Goal: Task Accomplishment & Management: Complete application form

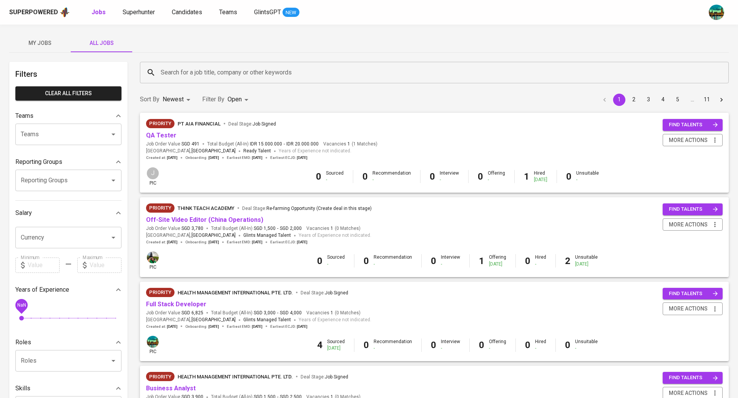
click at [46, 39] on span "My Jobs" at bounding box center [40, 43] width 52 height 10
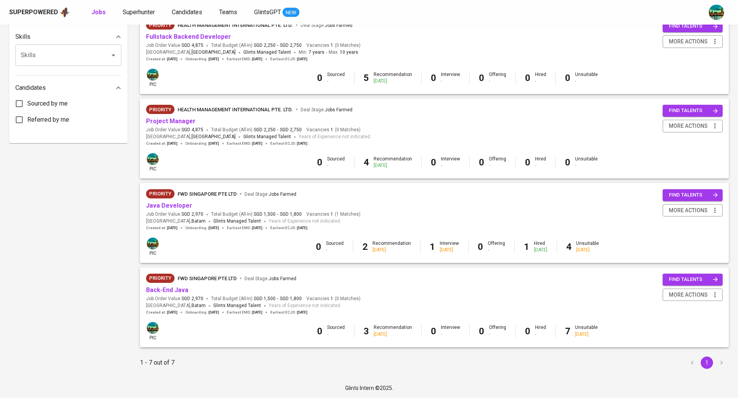
scroll to position [354, 0]
click at [172, 202] on link "Java Developer" at bounding box center [169, 205] width 46 height 7
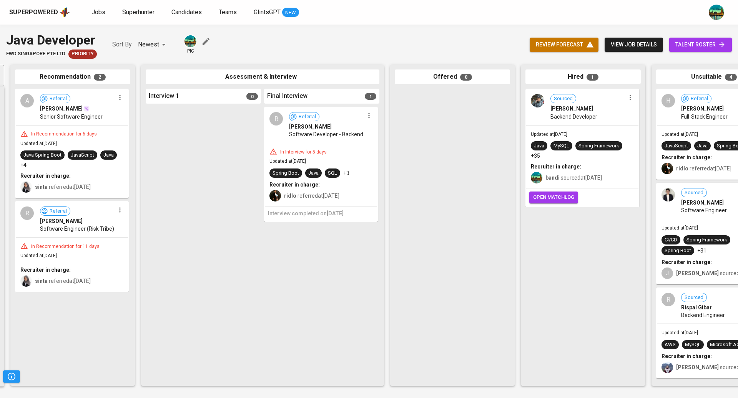
scroll to position [0, 177]
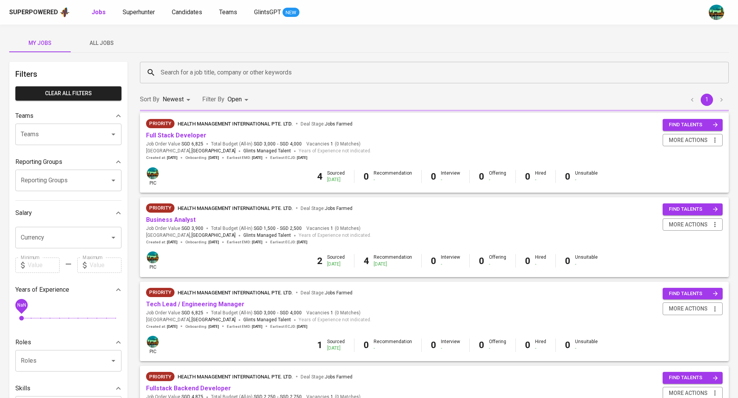
scroll to position [354, 0]
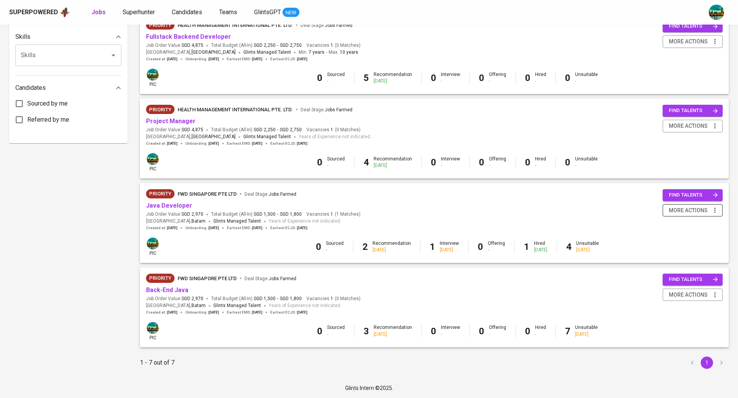
click at [707, 209] on span "more actions" at bounding box center [692, 211] width 52 height 10
click at [676, 263] on div "Close Job" at bounding box center [682, 265] width 68 height 8
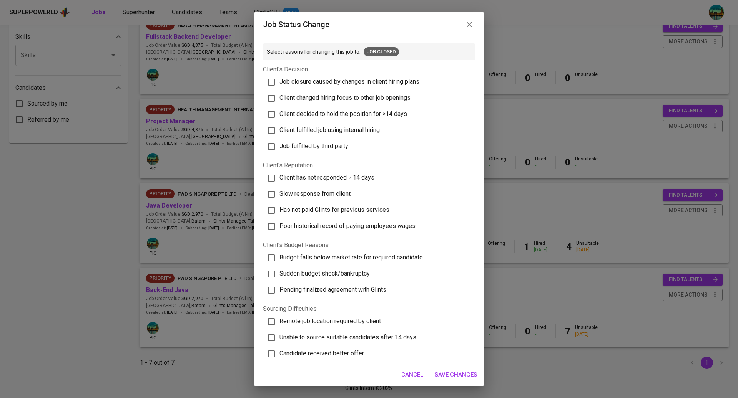
scroll to position [127, 0]
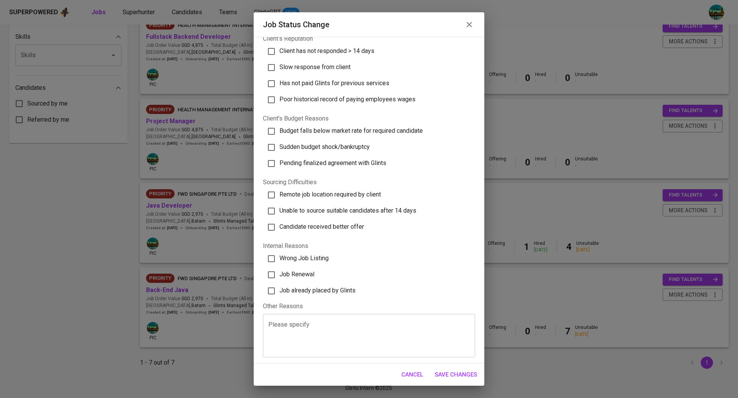
click at [315, 287] on span "Job already placed by Glints" at bounding box center [317, 290] width 76 height 7
click at [279, 287] on input "Job already placed by Glints" at bounding box center [271, 291] width 16 height 16
checkbox input "true"
click at [462, 377] on span "Save Changes" at bounding box center [455, 375] width 42 height 10
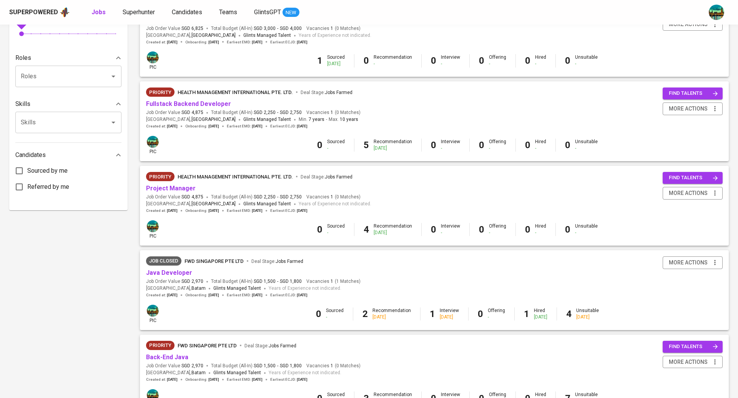
scroll to position [333, 0]
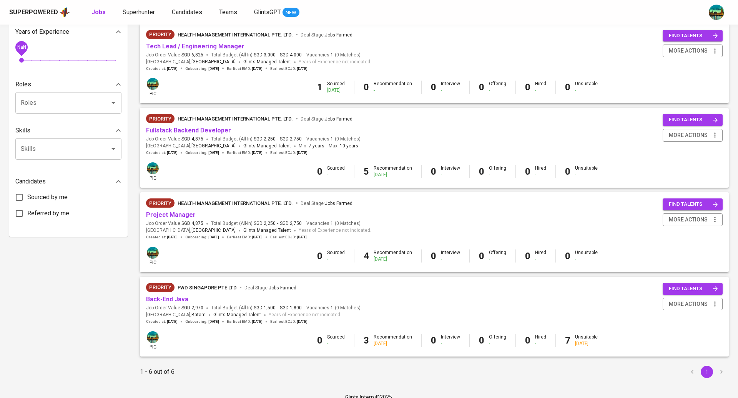
scroll to position [269, 0]
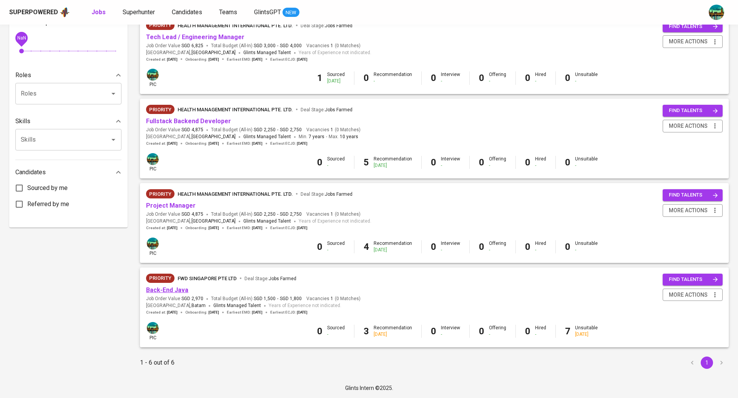
click at [181, 288] on link "Back-End Java" at bounding box center [167, 290] width 42 height 7
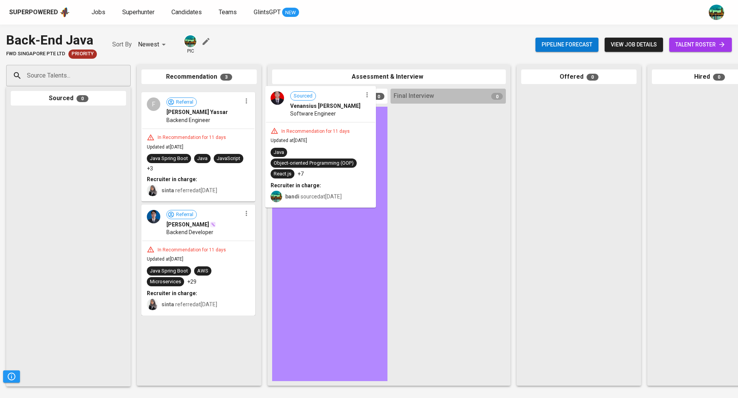
drag, startPoint x: 226, startPoint y: 135, endPoint x: 353, endPoint y: 132, distance: 126.8
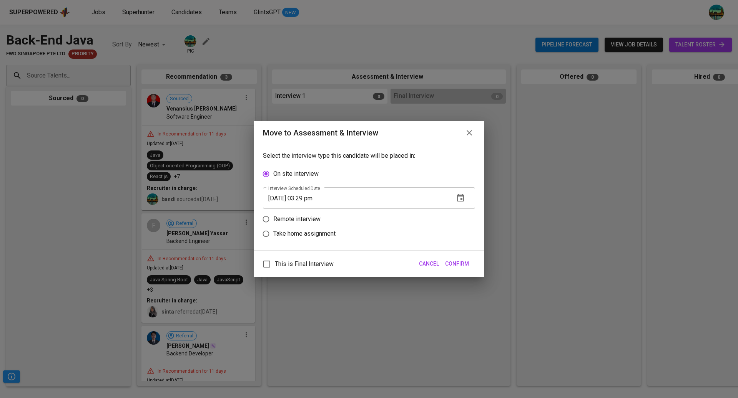
click at [461, 198] on icon "button" at bounding box center [460, 198] width 9 height 9
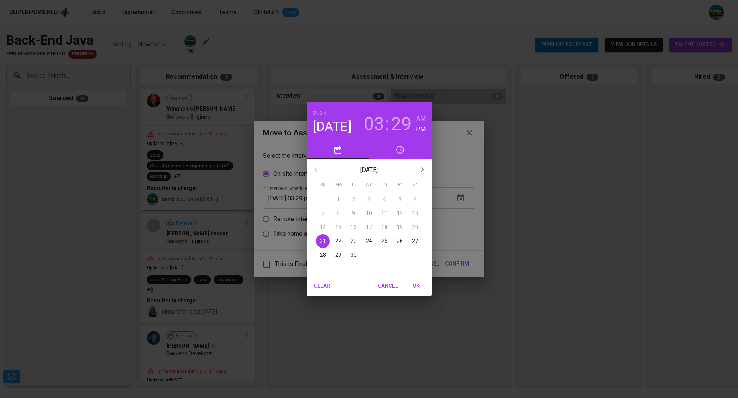
click at [339, 242] on p "22" at bounding box center [338, 241] width 6 height 8
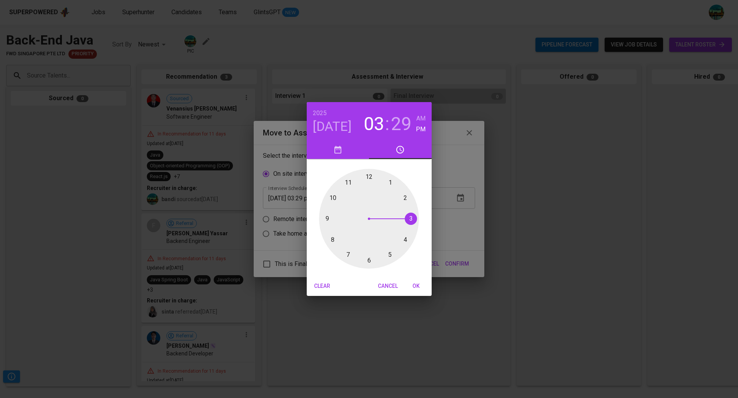
click at [401, 126] on h3 "29" at bounding box center [401, 124] width 21 height 22
click at [368, 180] on div at bounding box center [369, 219] width 100 height 100
type input "09/22/2025 03:00 pm"
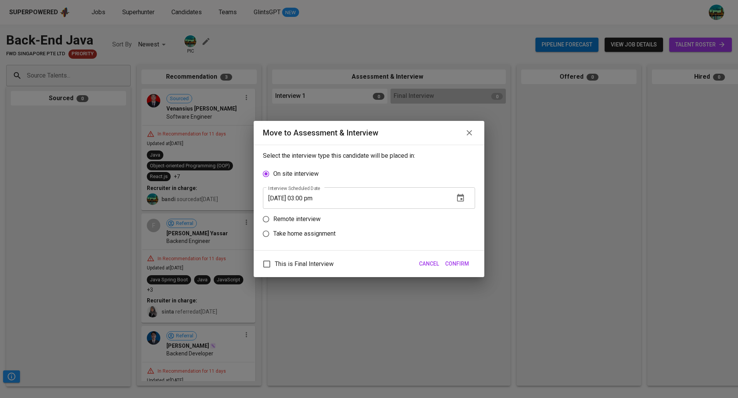
click at [318, 214] on label "Remote interview" at bounding box center [364, 219] width 210 height 15
click at [273, 214] on input "Remote interview" at bounding box center [266, 219] width 15 height 15
radio input "true"
click at [280, 211] on input "09/22/2025 03:00 pm" at bounding box center [355, 213] width 185 height 22
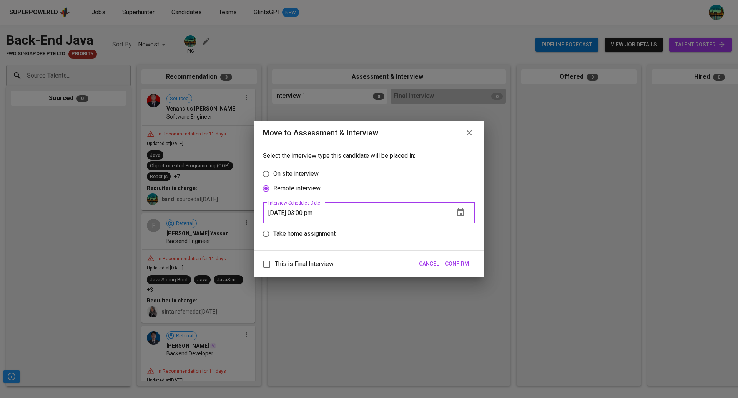
click at [459, 212] on icon "button" at bounding box center [460, 212] width 9 height 9
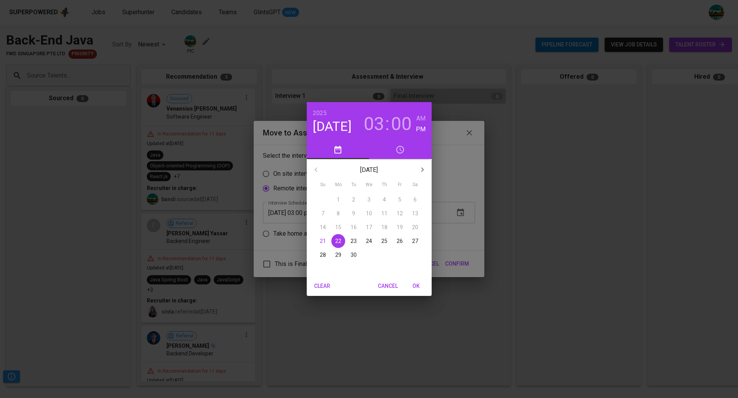
click at [354, 240] on p "23" at bounding box center [353, 241] width 6 height 8
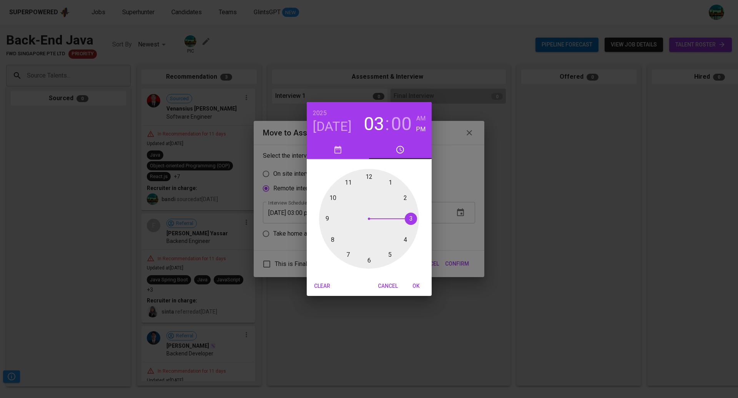
click at [414, 285] on span "OK" at bounding box center [416, 287] width 18 height 10
type input "09/23/2025 03:00 pm"
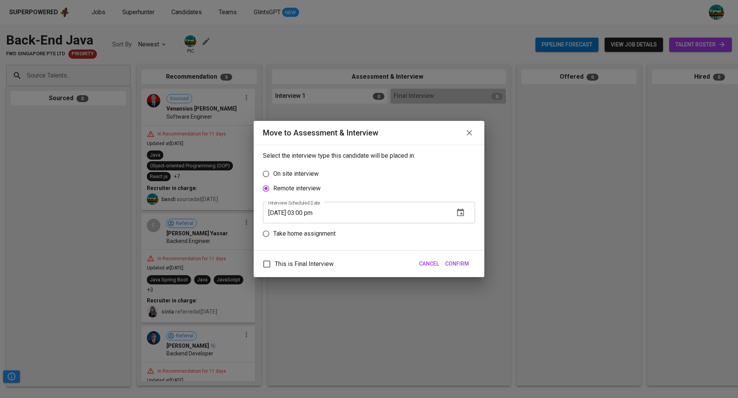
click at [460, 262] on span "Confirm" at bounding box center [457, 264] width 24 height 10
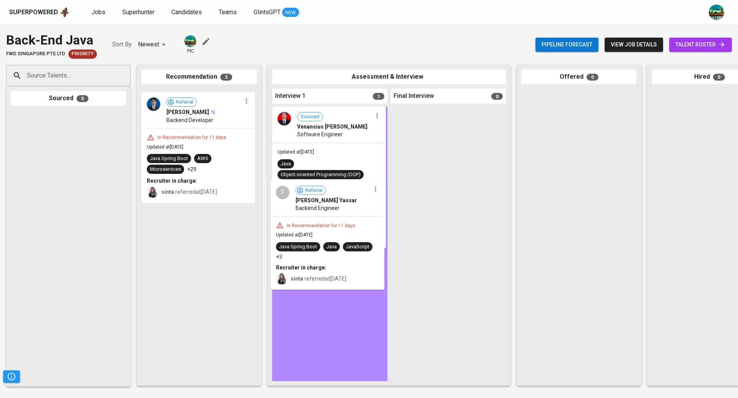
drag, startPoint x: 219, startPoint y: 124, endPoint x: 352, endPoint y: 215, distance: 161.6
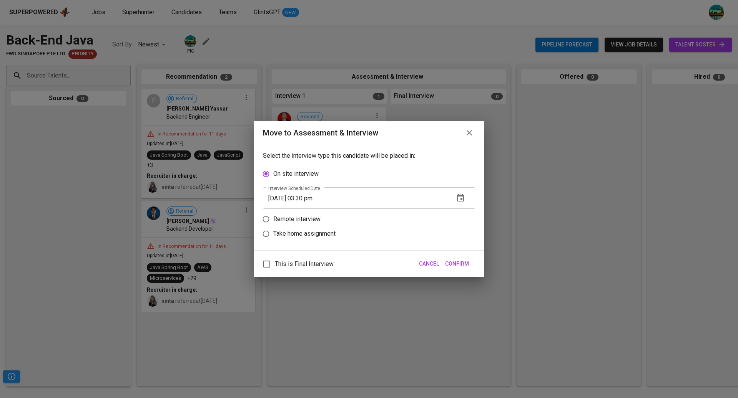
click at [301, 219] on p "Remote interview" at bounding box center [296, 219] width 47 height 9
click at [273, 219] on input "Remote interview" at bounding box center [266, 219] width 15 height 15
radio input "true"
click at [458, 216] on icon "button" at bounding box center [460, 213] width 7 height 8
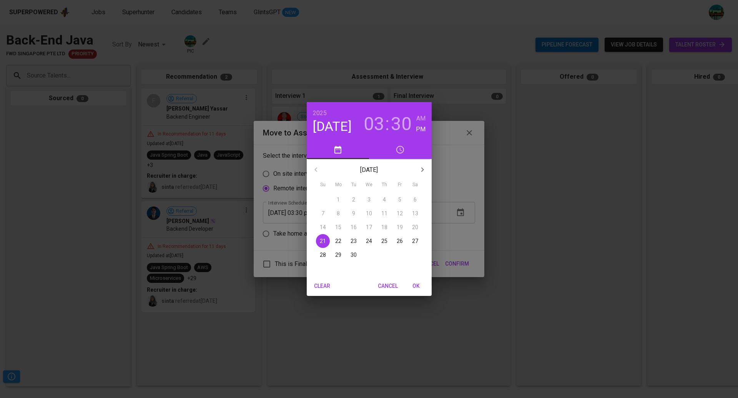
click at [338, 242] on p "22" at bounding box center [338, 241] width 6 height 8
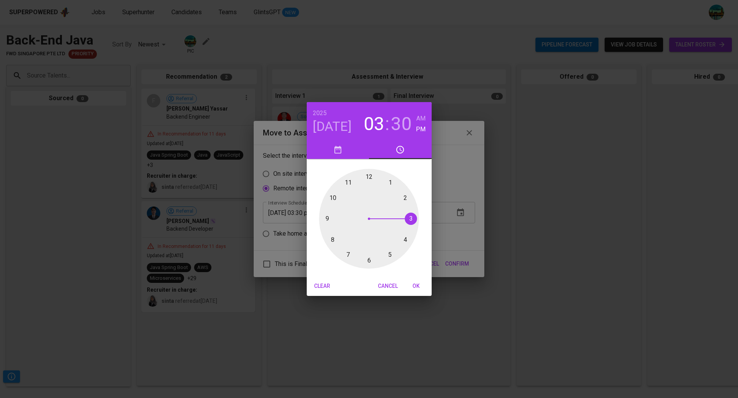
click at [398, 123] on h3 "30" at bounding box center [401, 124] width 21 height 22
click at [365, 177] on div at bounding box center [369, 219] width 100 height 100
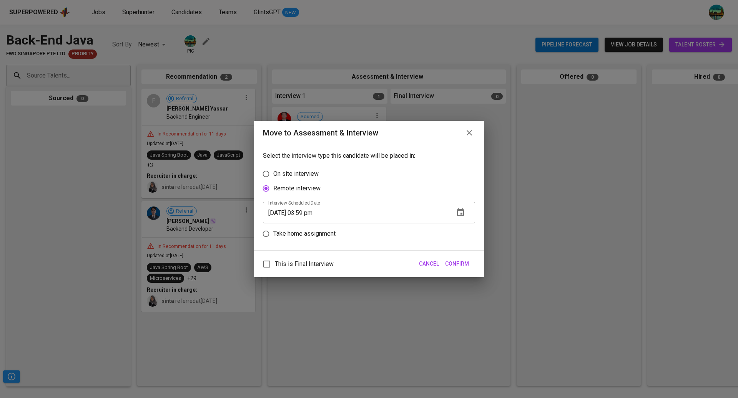
click at [466, 212] on button "button" at bounding box center [460, 213] width 18 height 18
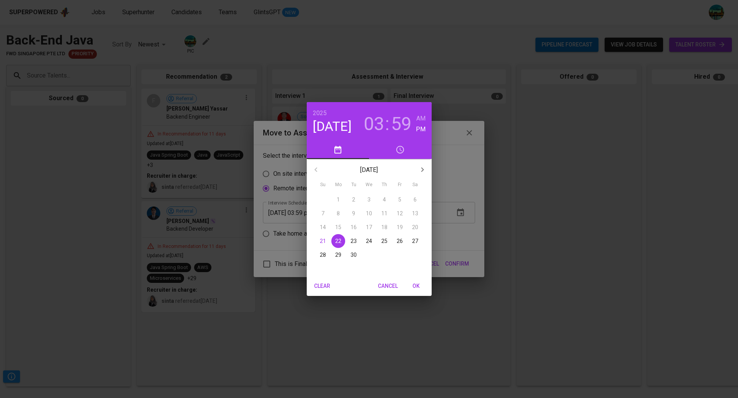
click at [404, 124] on h3 "59" at bounding box center [401, 124] width 21 height 22
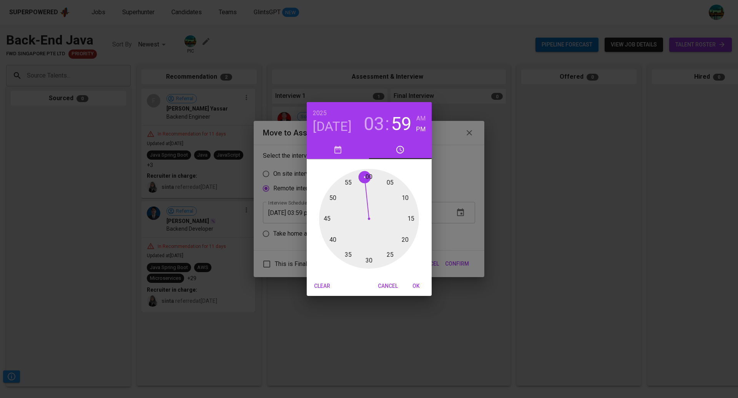
click at [368, 176] on div at bounding box center [369, 219] width 100 height 100
type input "09/22/2025 03:00 pm"
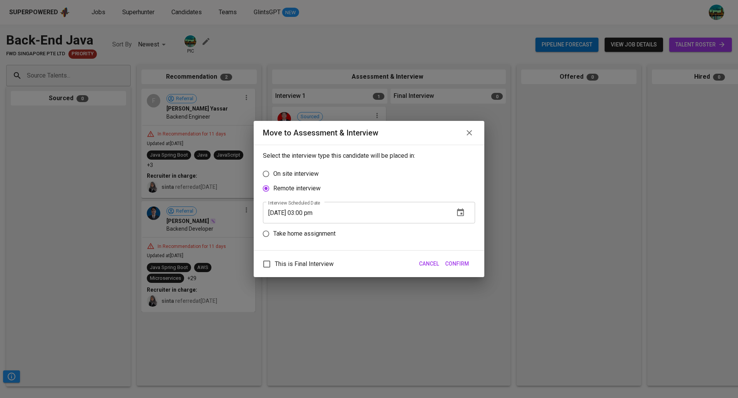
click at [464, 264] on span "Confirm" at bounding box center [457, 264] width 24 height 10
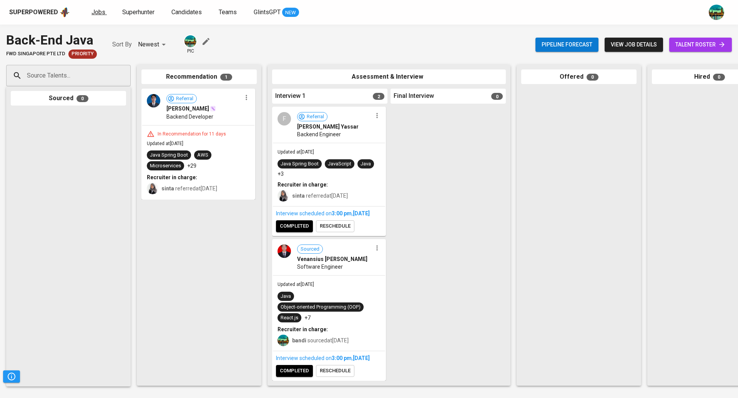
click at [92, 11] on span "Jobs" at bounding box center [98, 11] width 14 height 7
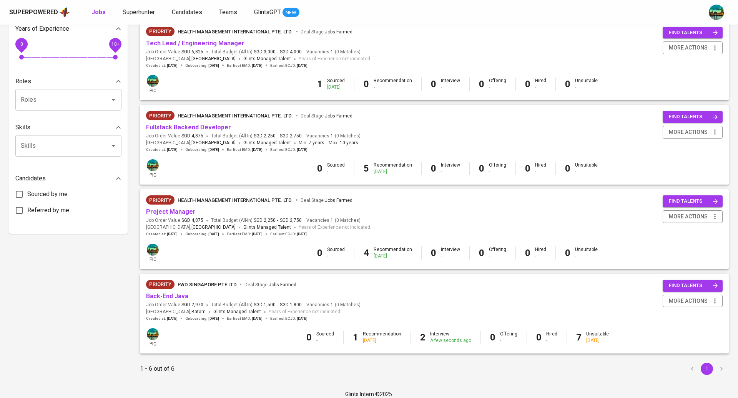
scroll to position [269, 0]
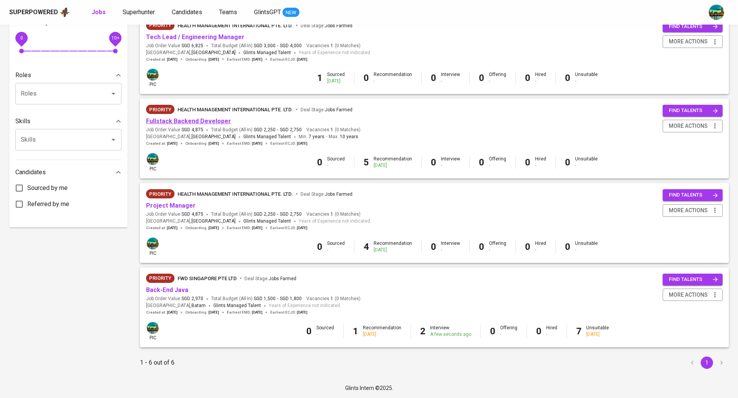
click at [209, 121] on link "Fullstack Backend Developer" at bounding box center [188, 121] width 85 height 7
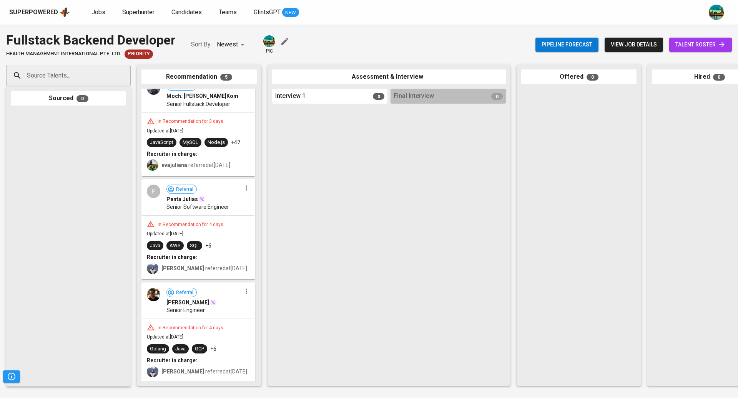
scroll to position [35, 0]
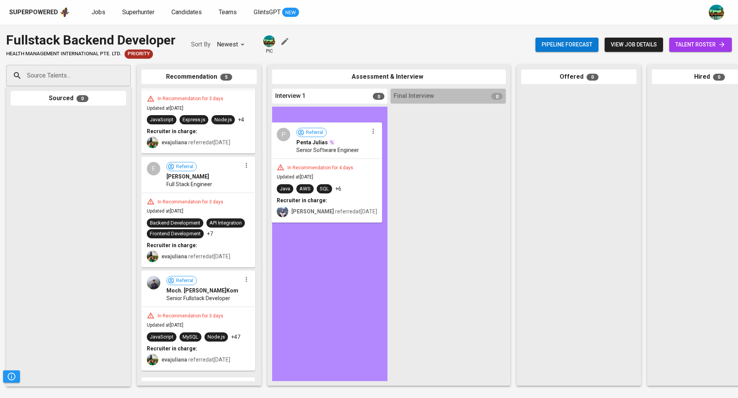
drag, startPoint x: 221, startPoint y: 229, endPoint x: 356, endPoint y: 171, distance: 147.3
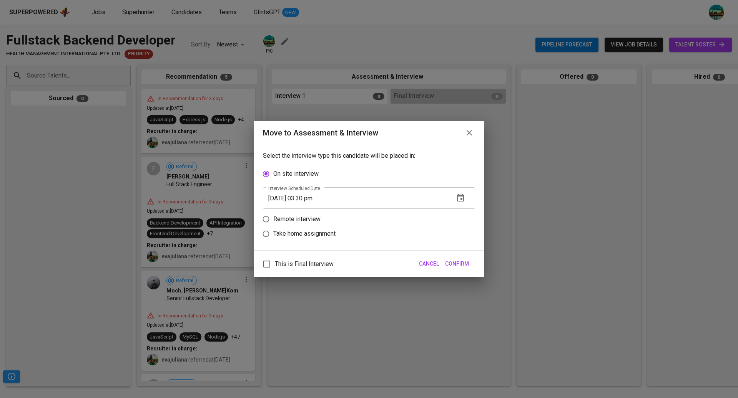
click at [310, 220] on p "Remote interview" at bounding box center [296, 219] width 47 height 9
click at [273, 220] on input "Remote interview" at bounding box center [266, 219] width 15 height 15
radio input "true"
click at [459, 263] on span "Confirm" at bounding box center [457, 264] width 24 height 10
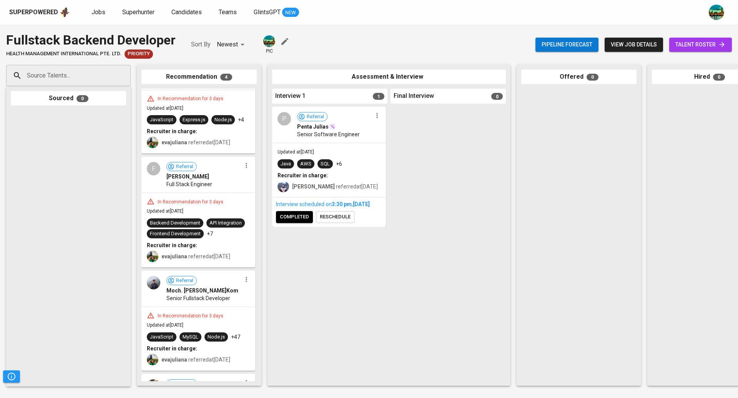
click at [325, 222] on span "reschedule" at bounding box center [335, 217] width 31 height 9
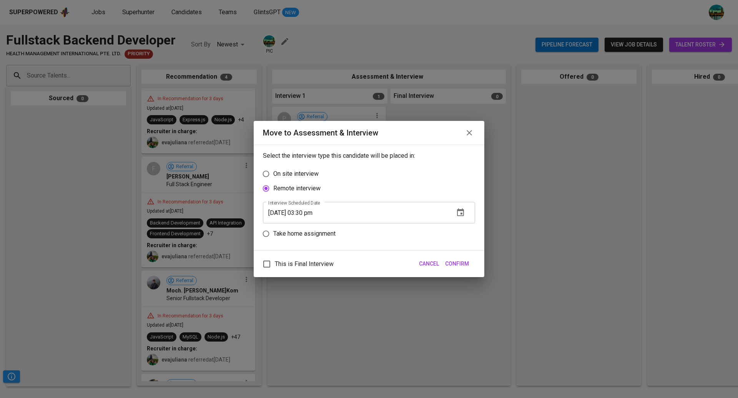
click at [458, 211] on icon "button" at bounding box center [460, 213] width 7 height 8
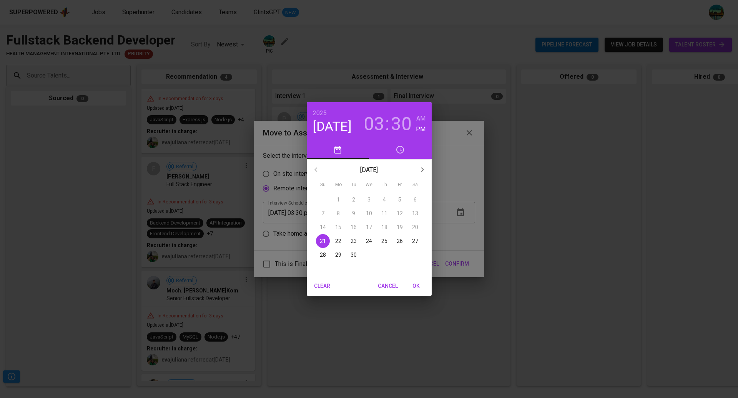
click at [380, 117] on h3 "03" at bounding box center [373, 124] width 21 height 22
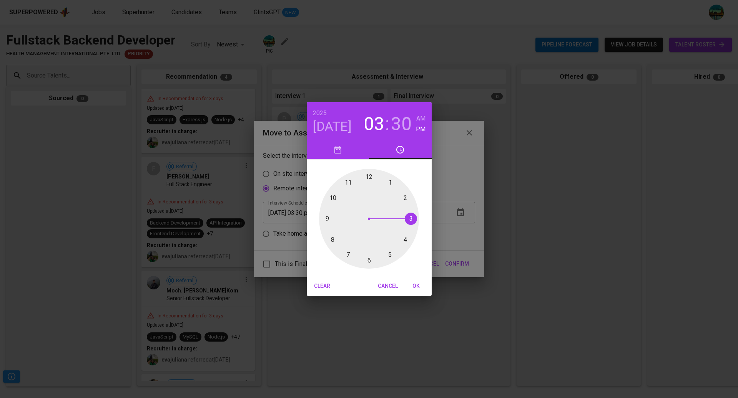
click at [386, 181] on div at bounding box center [369, 219] width 100 height 100
click at [400, 124] on h3 "30" at bounding box center [401, 124] width 21 height 22
click at [368, 176] on div at bounding box center [369, 219] width 100 height 100
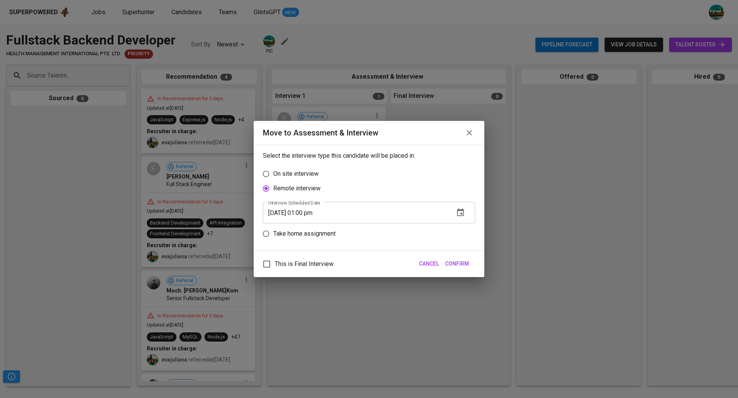
click at [467, 262] on span "Confirm" at bounding box center [457, 264] width 24 height 10
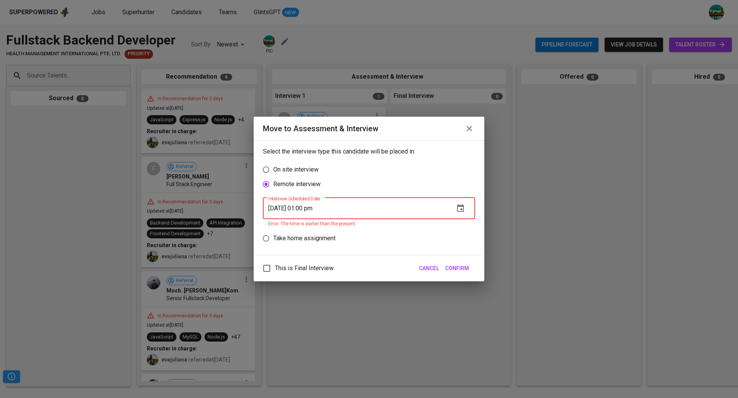
click at [464, 209] on icon "button" at bounding box center [460, 208] width 9 height 9
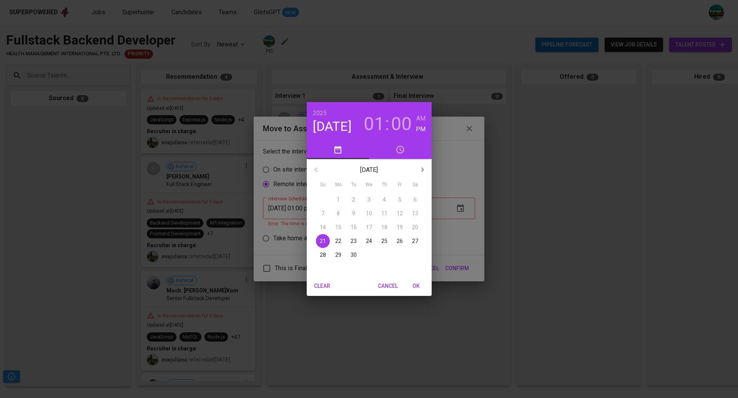
click at [339, 240] on p "22" at bounding box center [338, 241] width 6 height 8
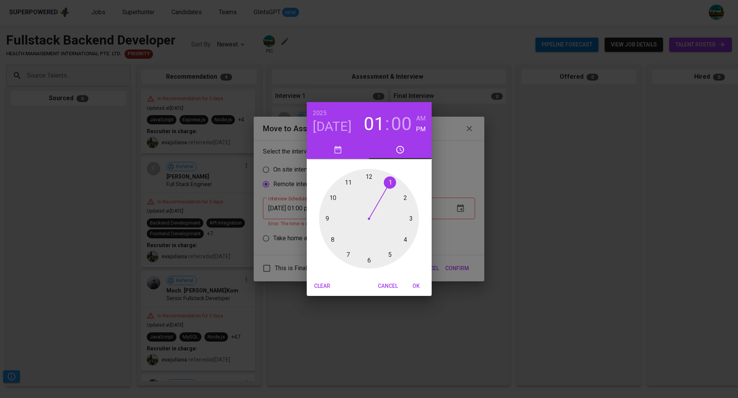
click at [413, 285] on span "OK" at bounding box center [416, 287] width 18 height 10
type input "09/22/2025 01:00 pm"
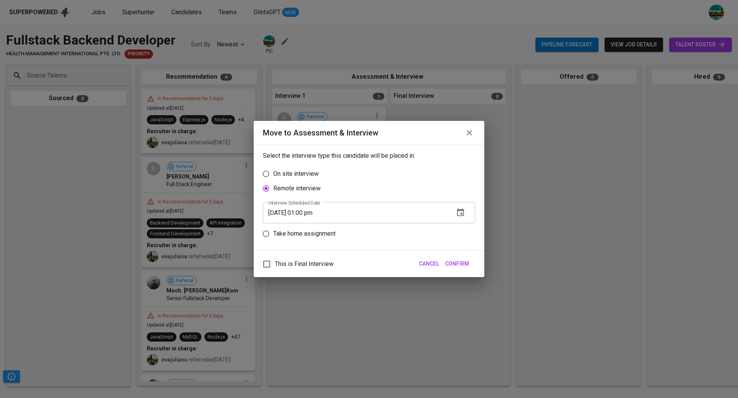
click at [456, 264] on span "Confirm" at bounding box center [457, 264] width 24 height 10
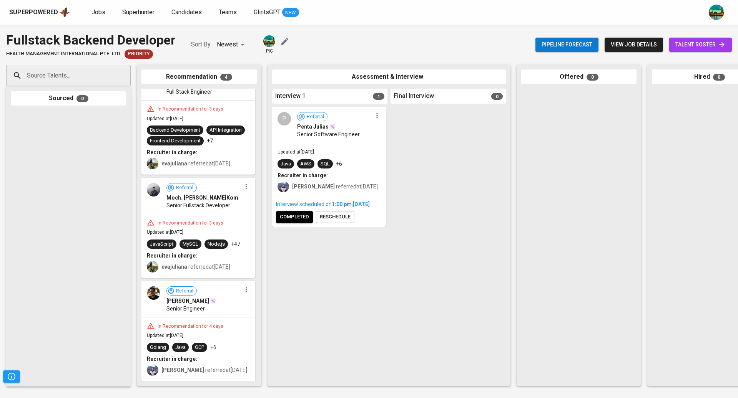
scroll to position [38, 0]
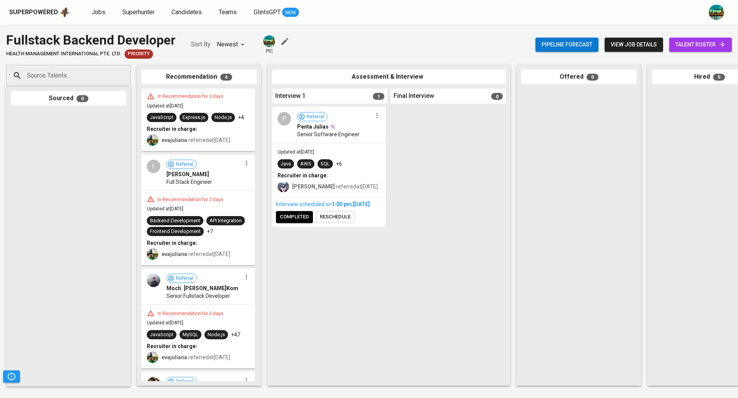
drag, startPoint x: 218, startPoint y: 322, endPoint x: 340, endPoint y: 286, distance: 127.8
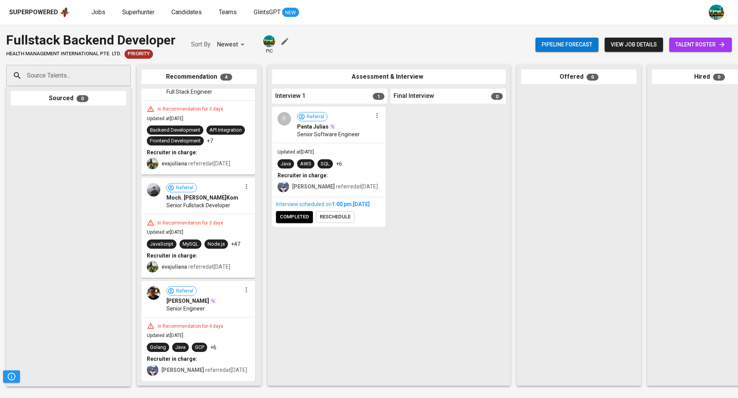
scroll to position [36, 0]
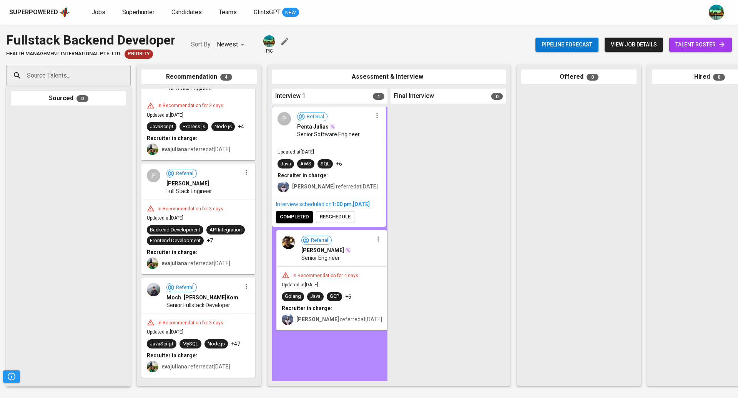
drag, startPoint x: 222, startPoint y: 318, endPoint x: 365, endPoint y: 267, distance: 151.5
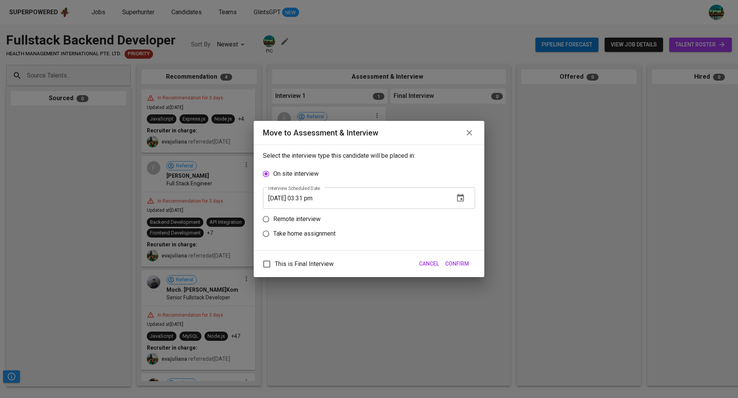
click at [311, 216] on p "Remote interview" at bounding box center [296, 219] width 47 height 9
click at [273, 216] on input "Remote interview" at bounding box center [266, 219] width 15 height 15
radio input "true"
click at [461, 211] on icon "button" at bounding box center [460, 213] width 7 height 8
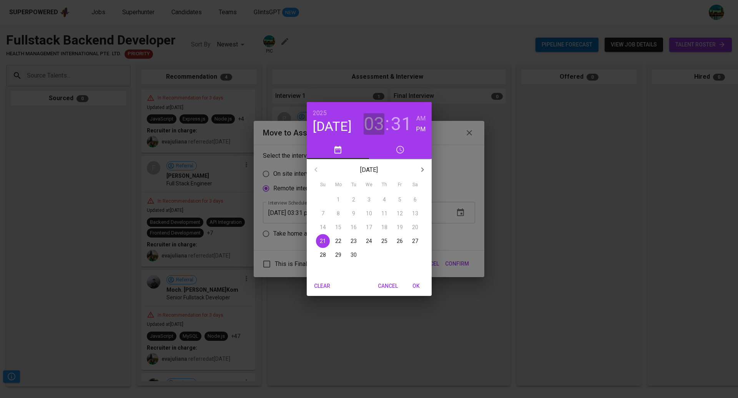
click at [371, 118] on h3 "03" at bounding box center [373, 124] width 21 height 22
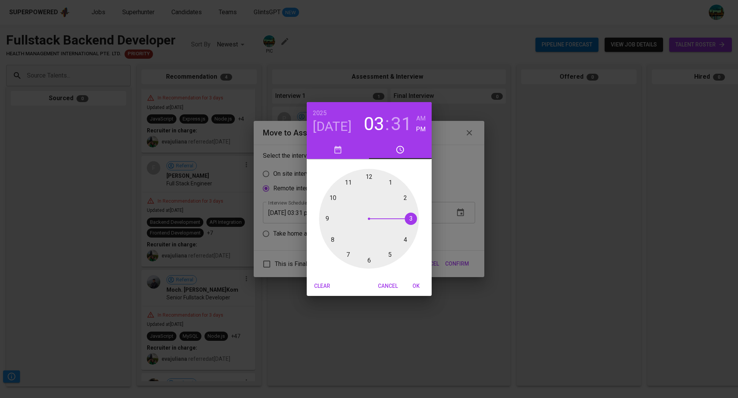
click at [338, 122] on h4 "Sep 21" at bounding box center [332, 127] width 39 height 16
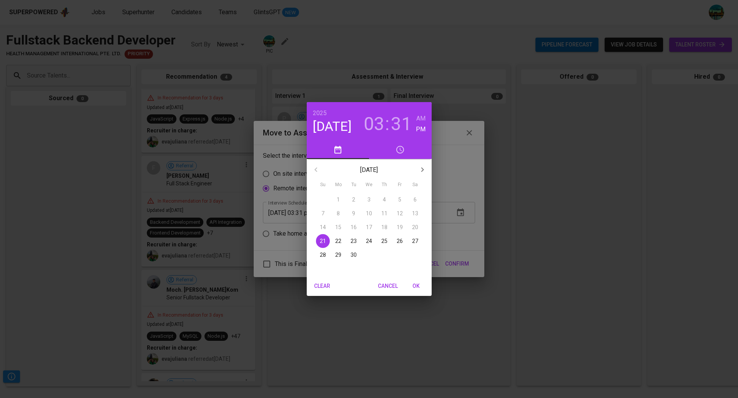
click at [337, 242] on p "22" at bounding box center [338, 241] width 6 height 8
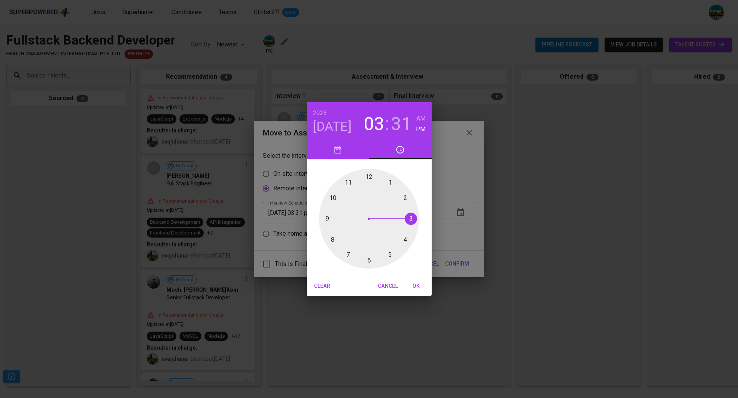
click at [375, 125] on h3 "03" at bounding box center [373, 124] width 21 height 22
click at [391, 182] on div at bounding box center [369, 219] width 100 height 100
click at [369, 176] on div at bounding box center [369, 219] width 100 height 100
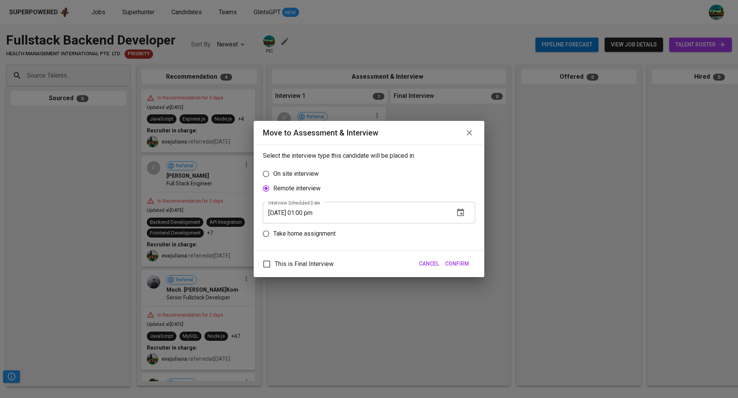
click at [463, 217] on icon "button" at bounding box center [460, 212] width 9 height 9
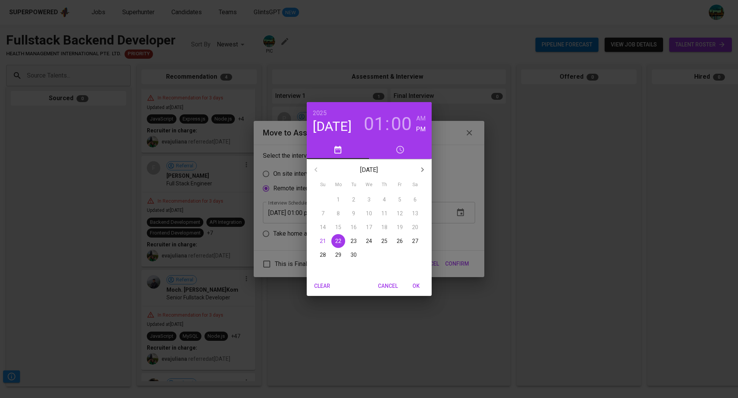
click at [375, 123] on h3 "01" at bounding box center [373, 124] width 21 height 22
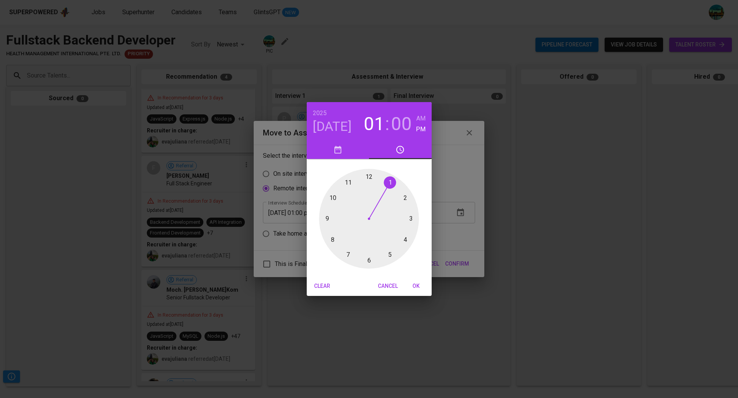
click at [403, 197] on div at bounding box center [369, 219] width 100 height 100
click at [416, 288] on span "OK" at bounding box center [416, 287] width 18 height 10
type input "09/22/2025 02:00 pm"
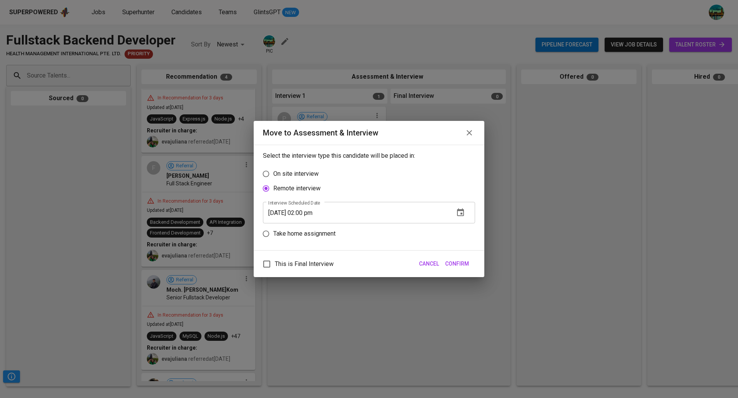
click at [464, 263] on span "Confirm" at bounding box center [457, 264] width 24 height 10
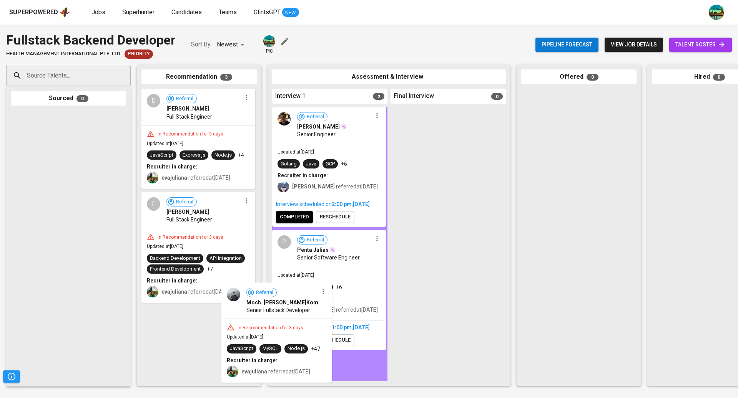
scroll to position [0, 0]
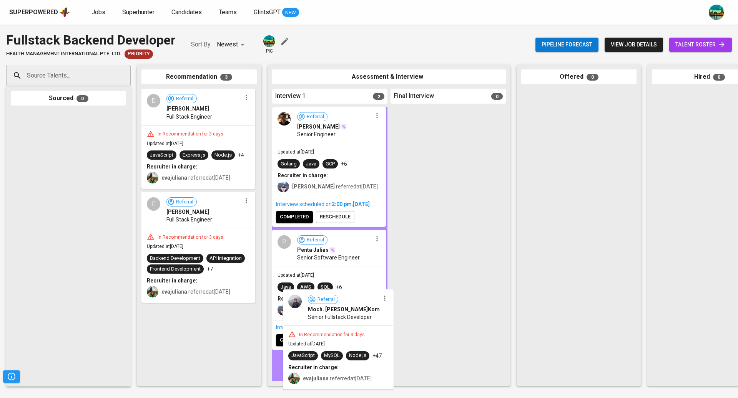
drag, startPoint x: 209, startPoint y: 322, endPoint x: 354, endPoint y: 330, distance: 145.0
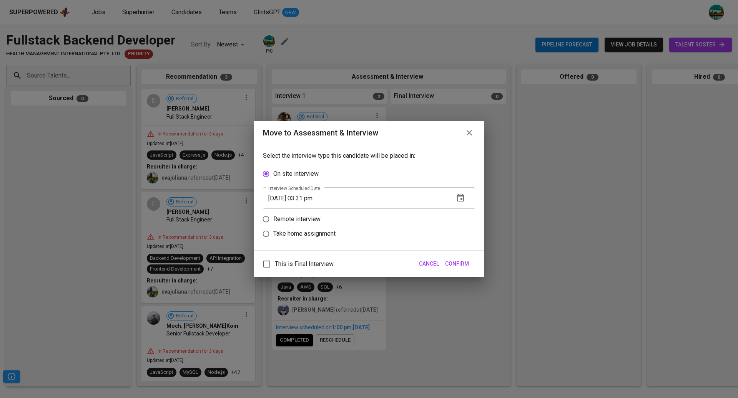
click at [303, 217] on p "Remote interview" at bounding box center [296, 219] width 47 height 9
click at [273, 217] on input "Remote interview" at bounding box center [266, 219] width 15 height 15
radio input "true"
click at [460, 213] on icon "button" at bounding box center [460, 212] width 9 height 9
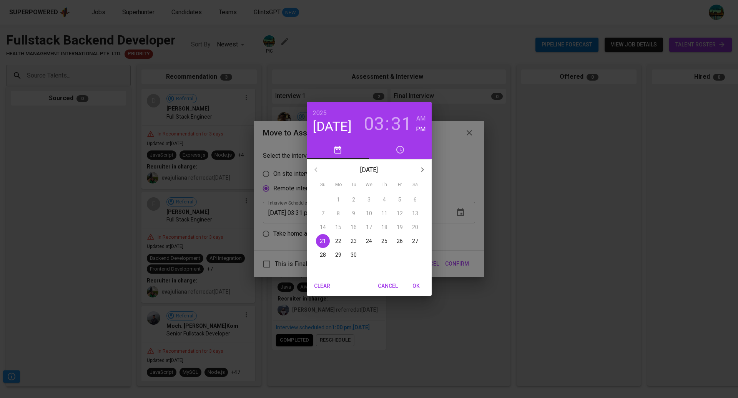
click at [338, 240] on p "22" at bounding box center [338, 241] width 6 height 8
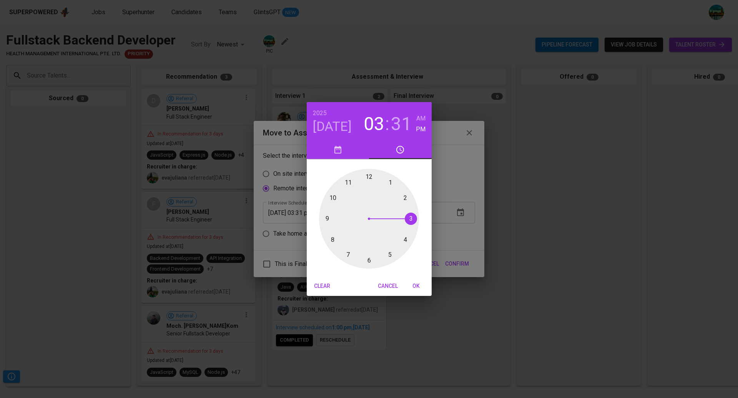
click at [400, 126] on h3 "31" at bounding box center [401, 124] width 21 height 22
click at [367, 177] on div at bounding box center [369, 219] width 100 height 100
type input "09/22/2025 03:00 pm"
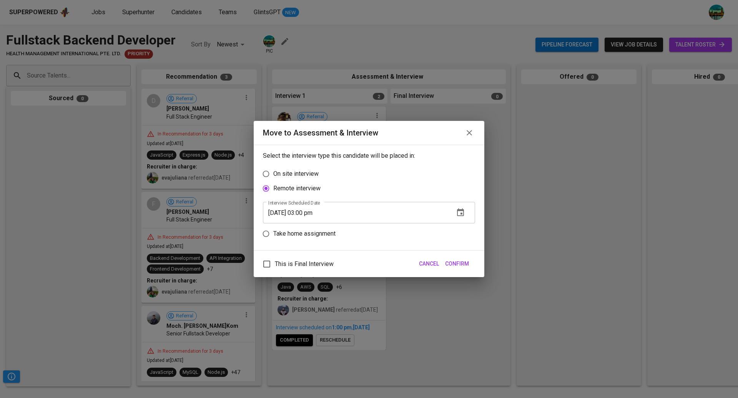
click at [463, 259] on span "Confirm" at bounding box center [457, 264] width 24 height 10
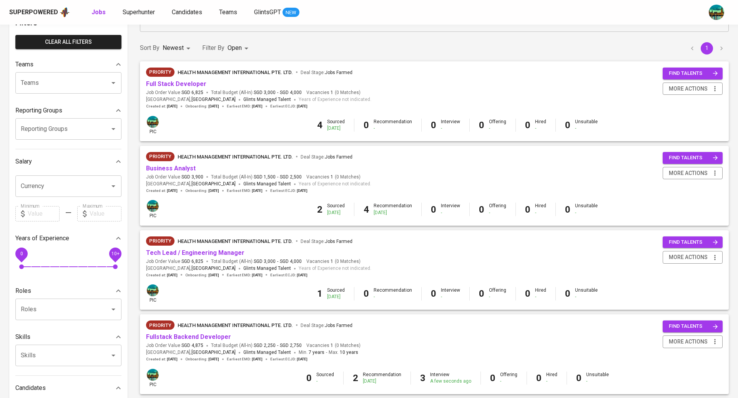
scroll to position [53, 0]
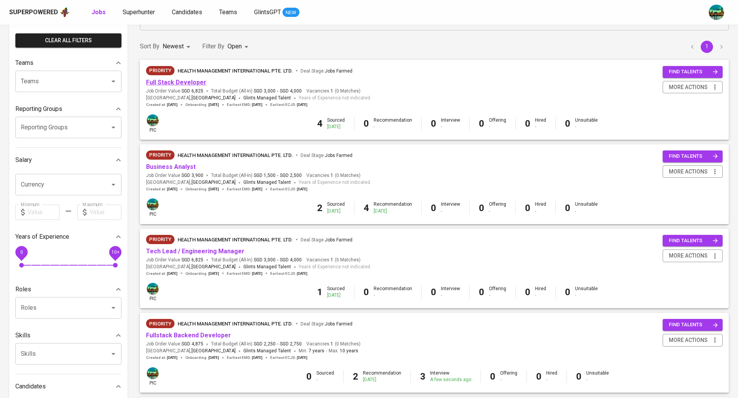
click at [174, 81] on link "Full Stack Developer" at bounding box center [176, 82] width 60 height 7
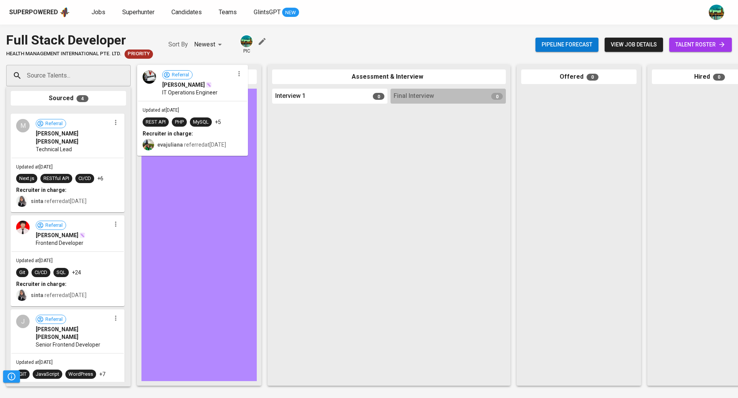
drag, startPoint x: 96, startPoint y: 156, endPoint x: 233, endPoint y: 109, distance: 144.8
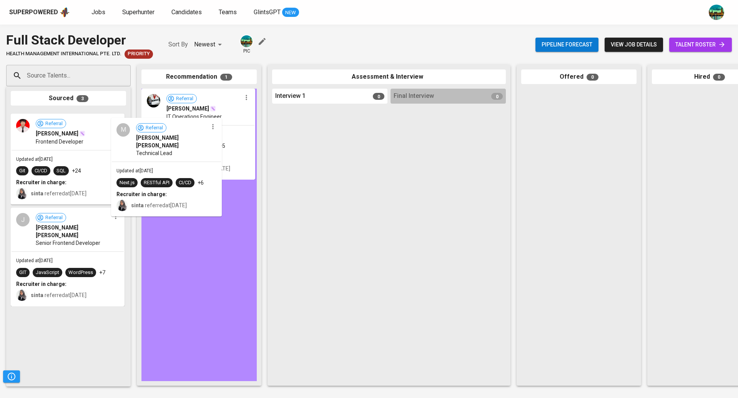
drag, startPoint x: 91, startPoint y: 154, endPoint x: 208, endPoint y: 170, distance: 117.5
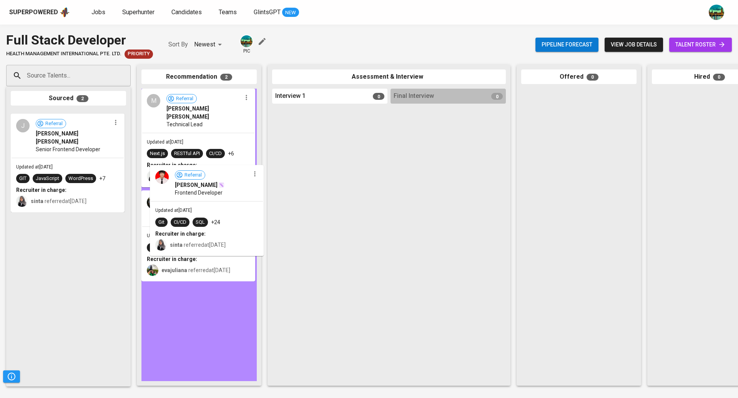
drag, startPoint x: 150, startPoint y: 163, endPoint x: 247, endPoint y: 272, distance: 145.3
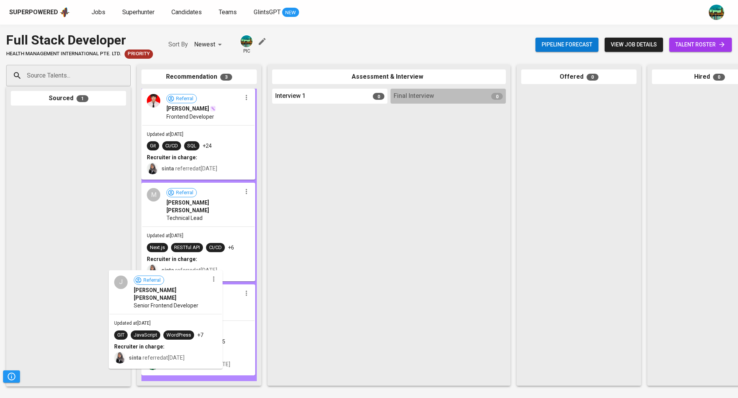
drag, startPoint x: 113, startPoint y: 168, endPoint x: 210, endPoint y: 350, distance: 205.4
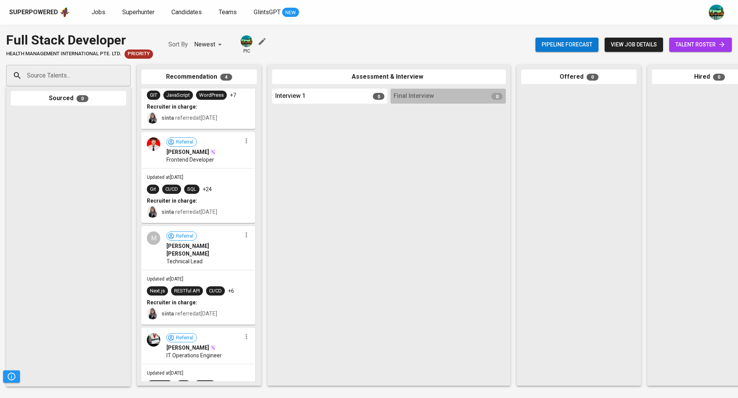
scroll to position [79, 0]
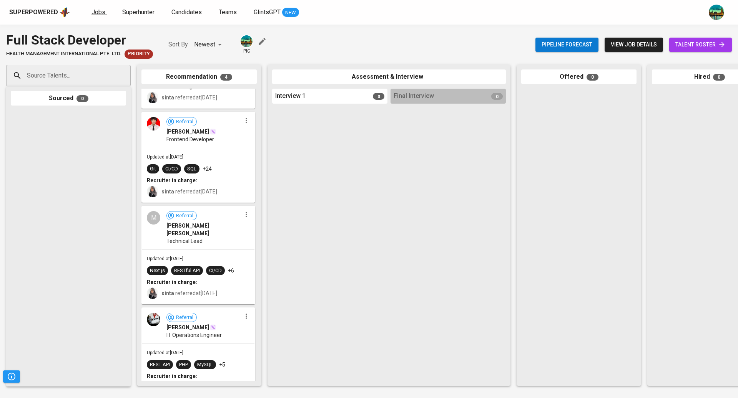
click at [101, 10] on span "Jobs" at bounding box center [98, 11] width 14 height 7
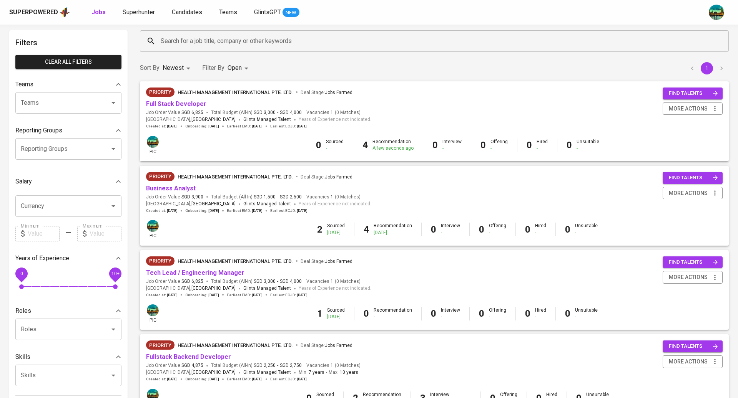
scroll to position [50, 0]
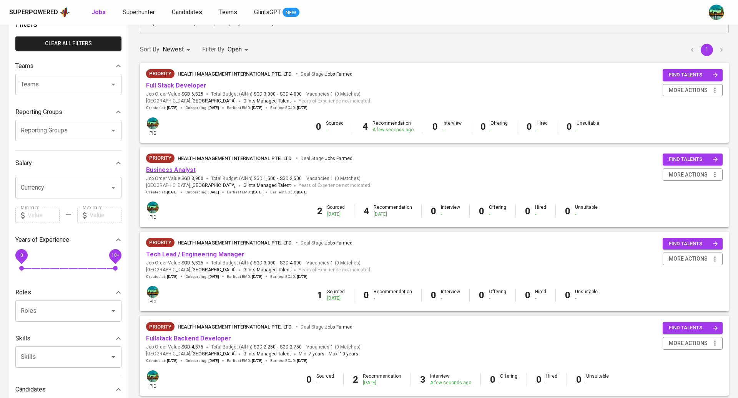
click at [176, 171] on link "Business Analyst" at bounding box center [171, 169] width 50 height 7
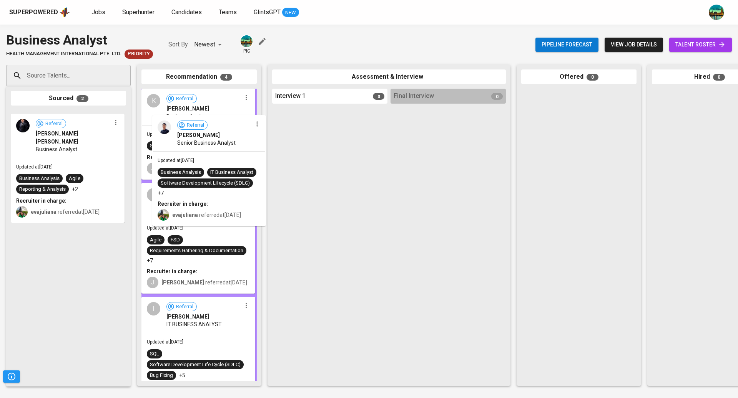
drag, startPoint x: 99, startPoint y: 128, endPoint x: 251, endPoint y: 136, distance: 152.7
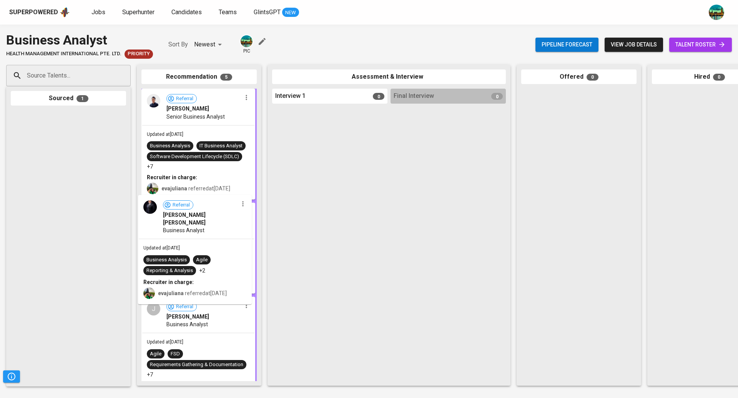
drag, startPoint x: 100, startPoint y: 133, endPoint x: 227, endPoint y: 220, distance: 153.7
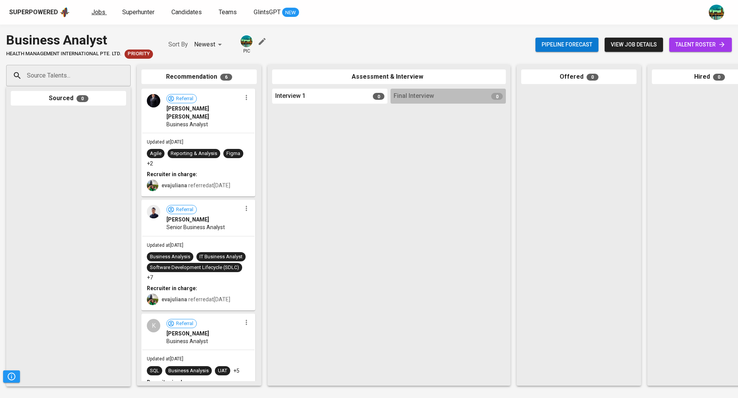
click at [97, 12] on span "Jobs" at bounding box center [98, 11] width 14 height 7
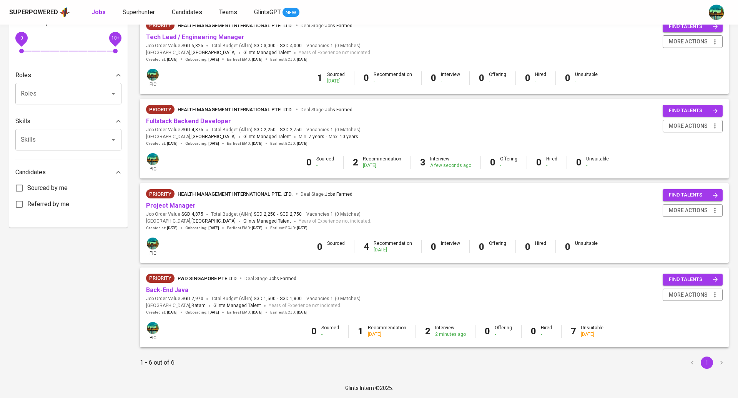
scroll to position [264, 0]
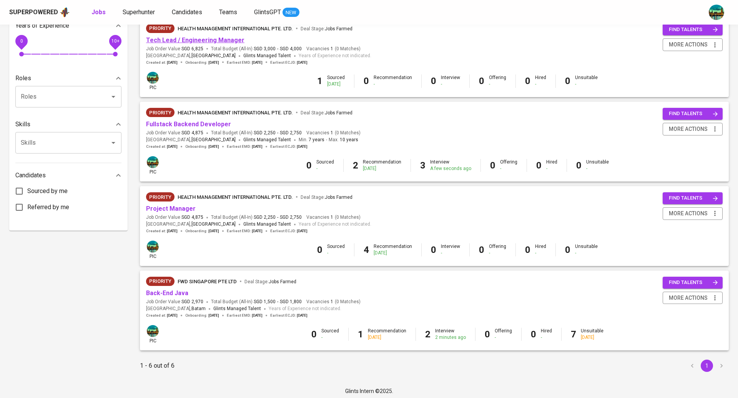
click at [227, 42] on link "Tech Lead / Engineering Manager" at bounding box center [195, 39] width 98 height 7
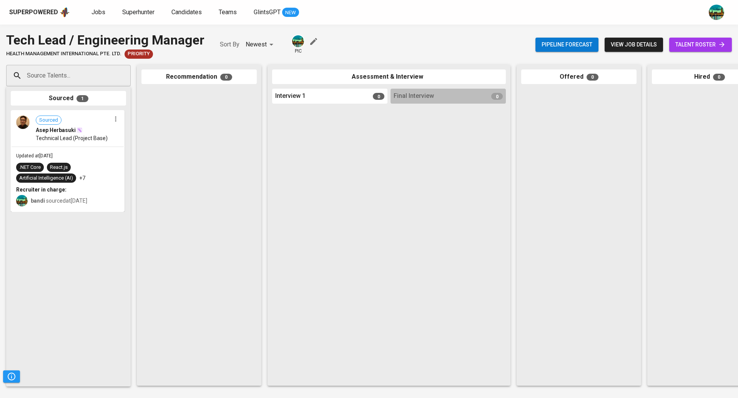
click at [691, 42] on span "talent roster" at bounding box center [700, 45] width 50 height 10
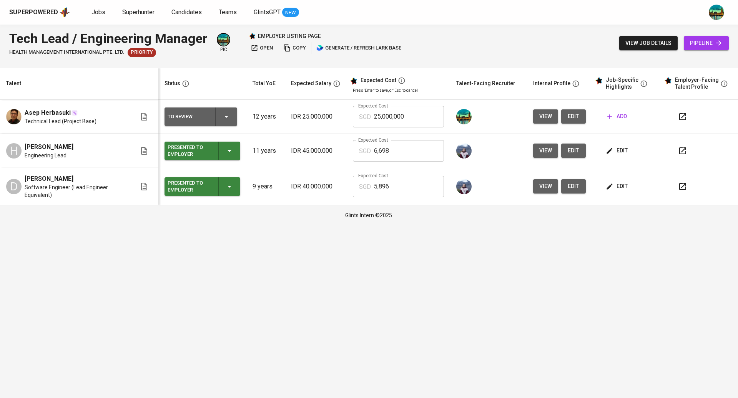
click at [572, 111] on button "edit" at bounding box center [573, 116] width 25 height 14
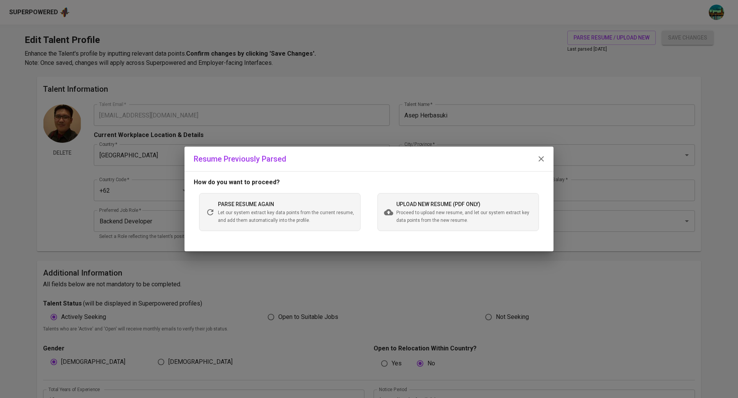
click at [421, 212] on span "Proceed to upload new resume, and let our system extract key data points from t…" at bounding box center [464, 216] width 136 height 15
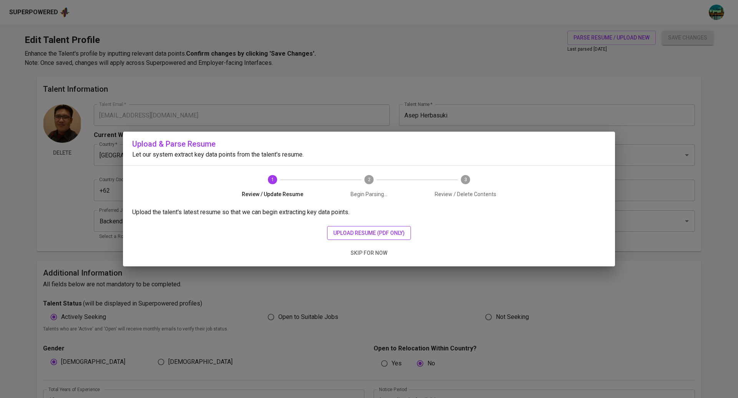
click at [380, 235] on span "upload resume (pdf only)" at bounding box center [368, 234] width 71 height 10
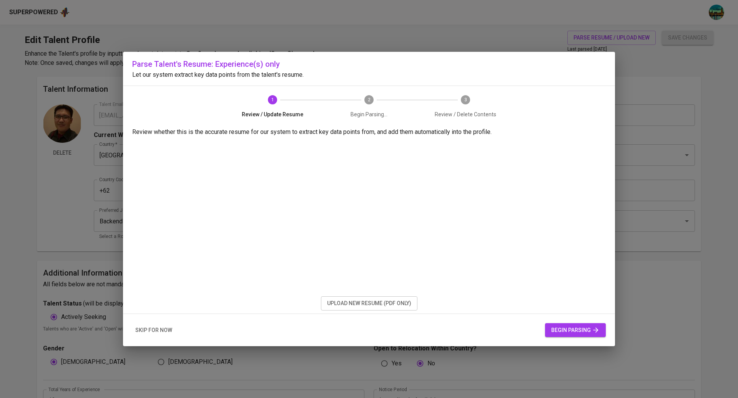
click at [575, 328] on span "begin parsing" at bounding box center [575, 331] width 48 height 10
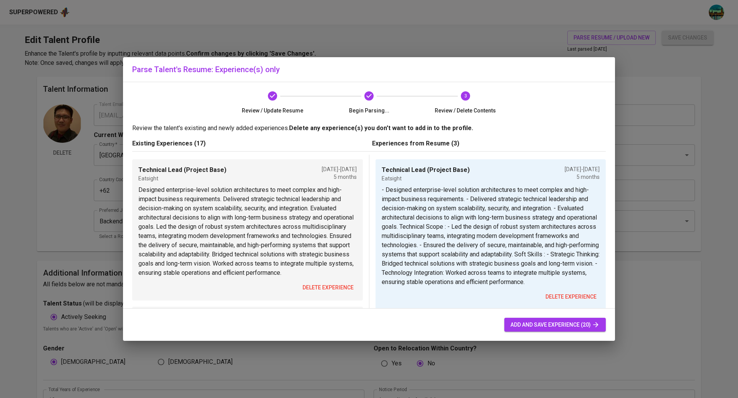
click at [522, 323] on span "add and save experience (20)" at bounding box center [554, 325] width 89 height 10
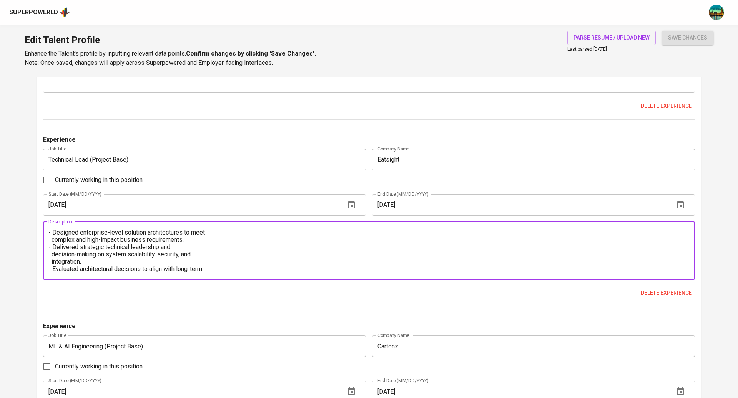
click at [214, 260] on textarea "- Designed enterprise-level solution architectures to meet complex and high-imp…" at bounding box center [368, 251] width 641 height 44
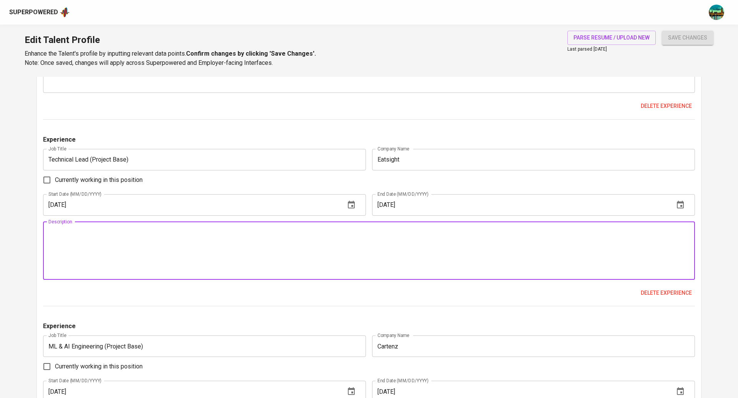
paste textarea "Responsibilities: Developed and deployed ML and neural network models for large…"
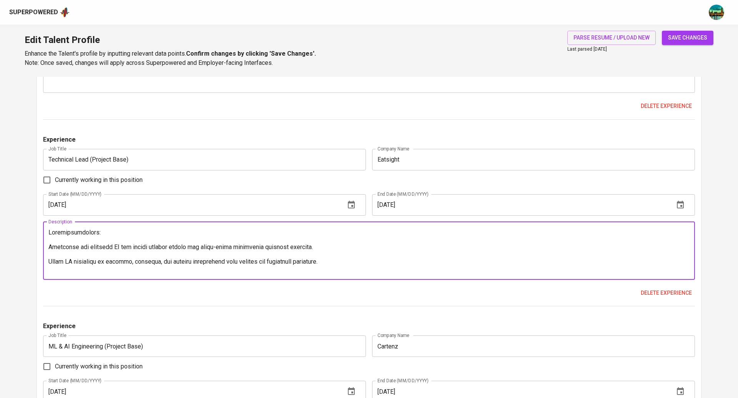
click at [85, 241] on textarea at bounding box center [368, 251] width 641 height 44
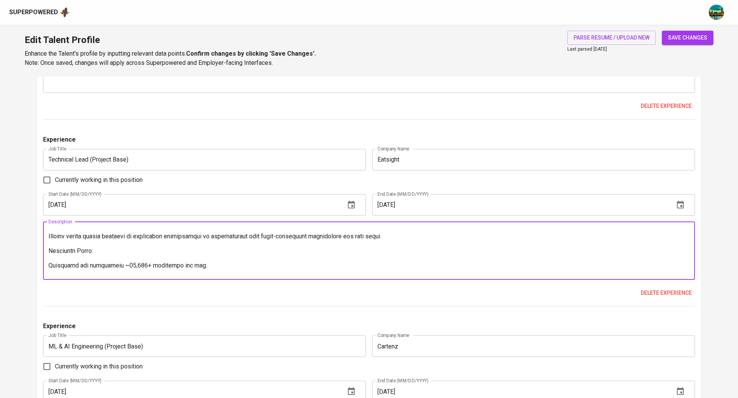
scroll to position [51, 0]
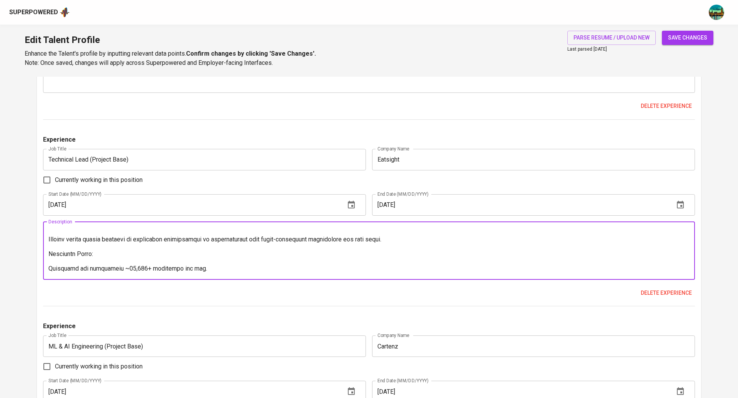
type textarea "Responsibilities: Developed and deployed ML and neural network models for large…"
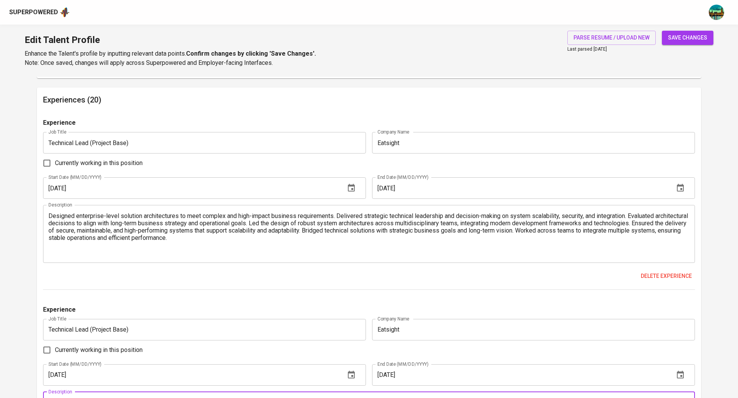
scroll to position [718, 0]
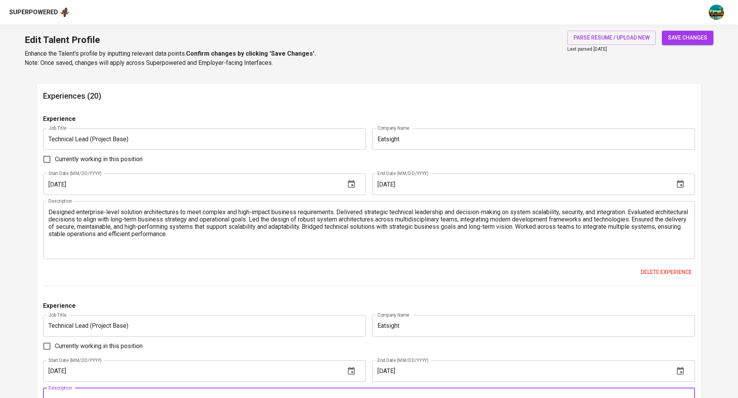
click at [230, 230] on textarea "Designed enterprise-level solution architectures to meet complex and high-impac…" at bounding box center [368, 231] width 641 height 44
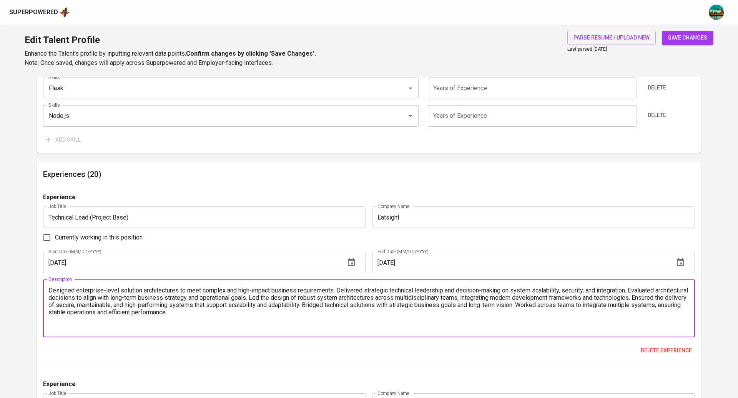
scroll to position [646, 0]
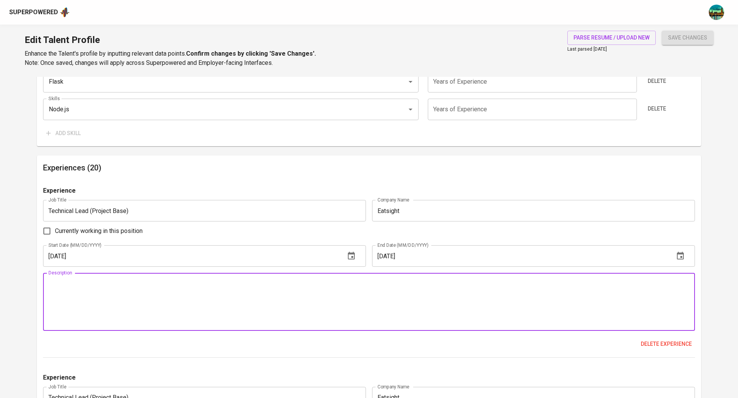
paste textarea "Designed and led enterprise-level POS system architecture, ensuring scalability…"
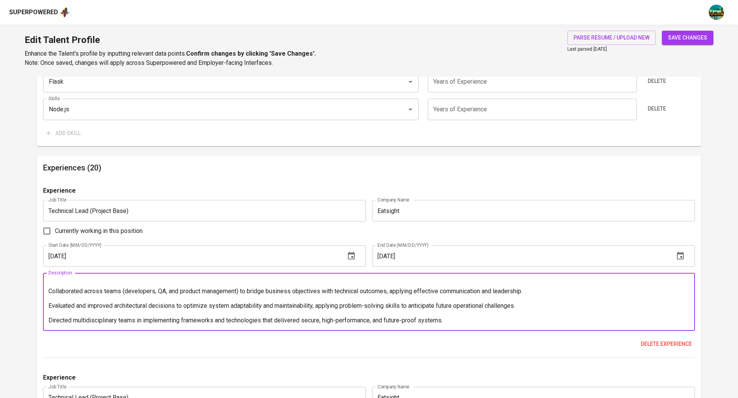
scroll to position [0, 0]
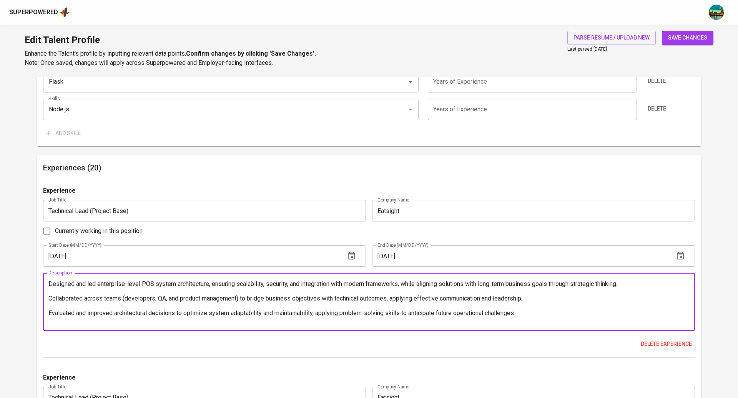
click at [149, 290] on textarea "Designed and led enterprise-level POS system architecture, ensuring scalability…" at bounding box center [368, 302] width 641 height 44
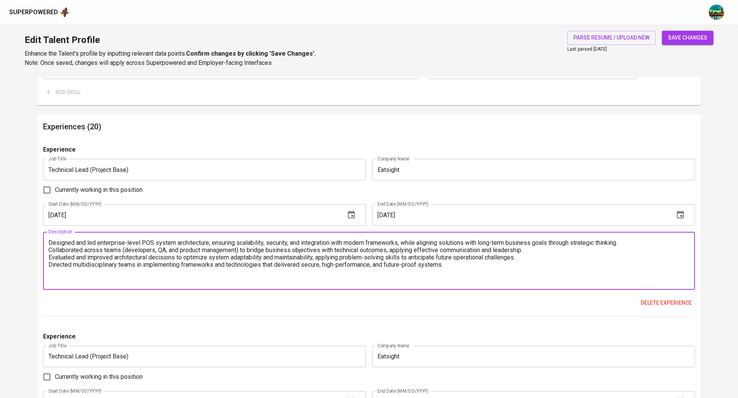
scroll to position [692, 0]
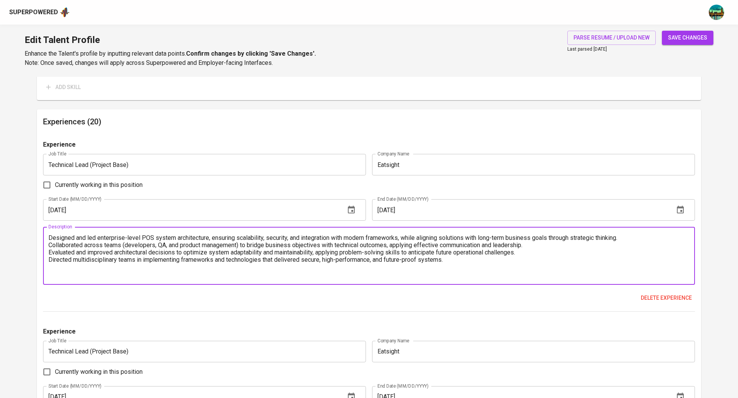
type textarea "Designed and led enterprise-level POS system architecture, ensuring scalability…"
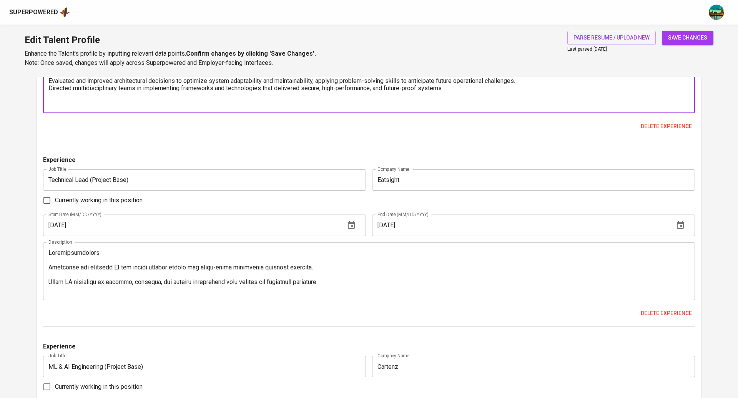
scroll to position [874, 0]
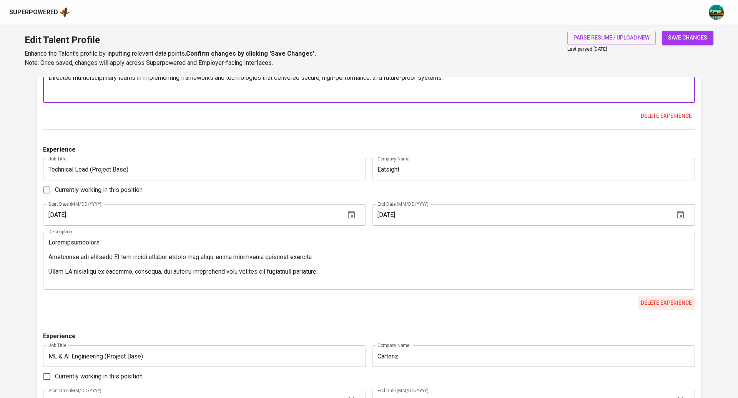
click at [680, 302] on span "Delete experience" at bounding box center [665, 303] width 51 height 10
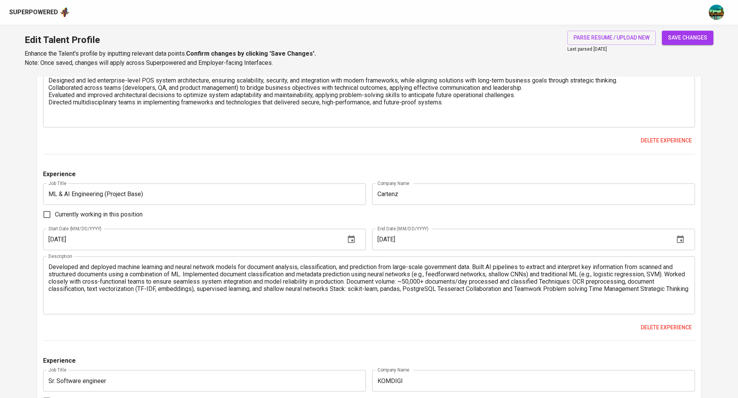
scroll to position [924, 0]
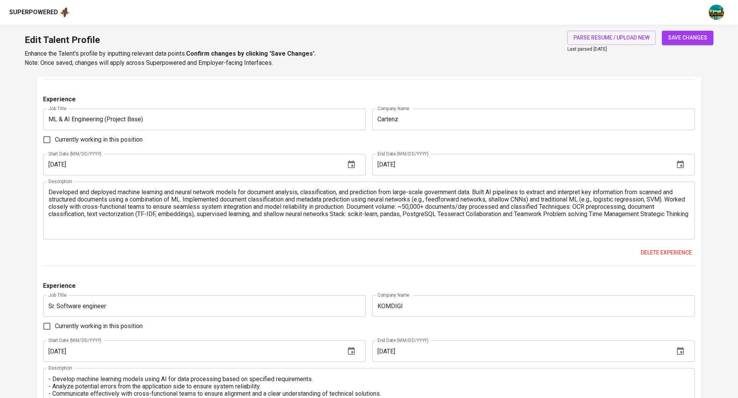
click at [359, 208] on textarea "Developed and deployed machine learning and neural network models for document …" at bounding box center [368, 211] width 641 height 44
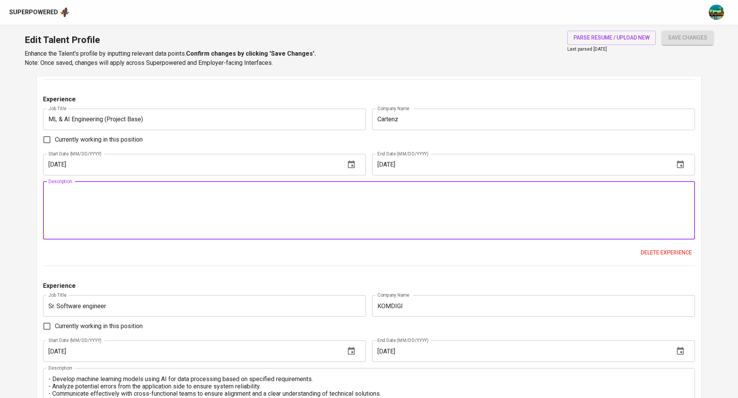
paste textarea "Built and deployed machine learning pipelines to classify and predict informati…"
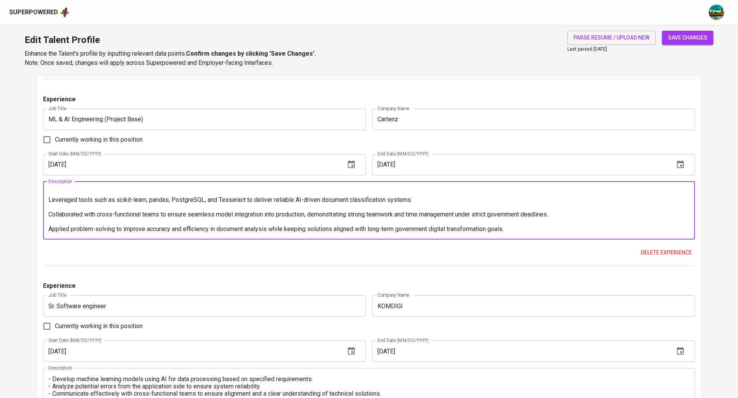
scroll to position [0, 0]
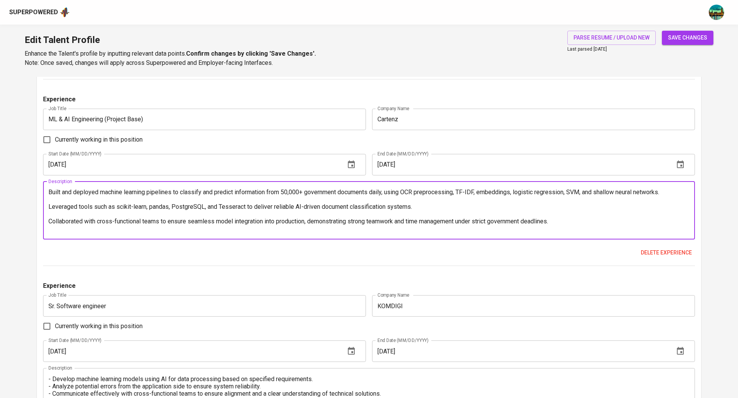
click at [159, 197] on textarea "Built and deployed machine learning pipelines to classify and predict informati…" at bounding box center [368, 211] width 641 height 44
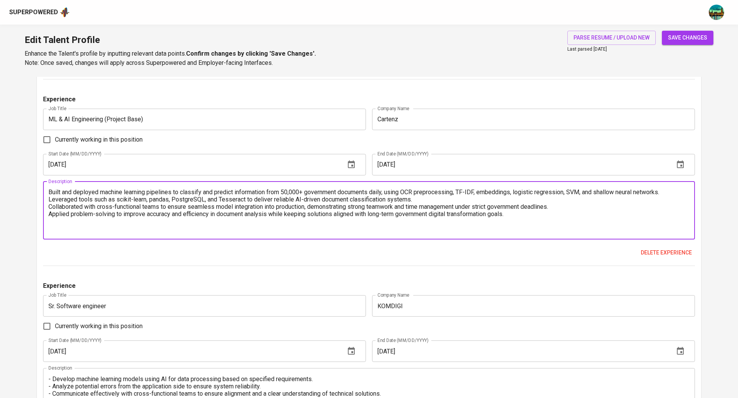
click at [157, 222] on textarea "Built and deployed machine learning pipelines to classify and predict informati…" at bounding box center [368, 211] width 641 height 44
click at [158, 226] on textarea "Built and deployed machine learning pipelines to classify and predict informati…" at bounding box center [368, 211] width 641 height 44
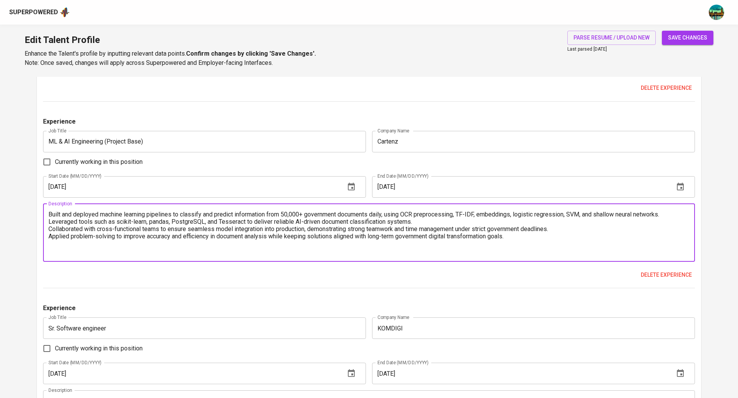
scroll to position [897, 0]
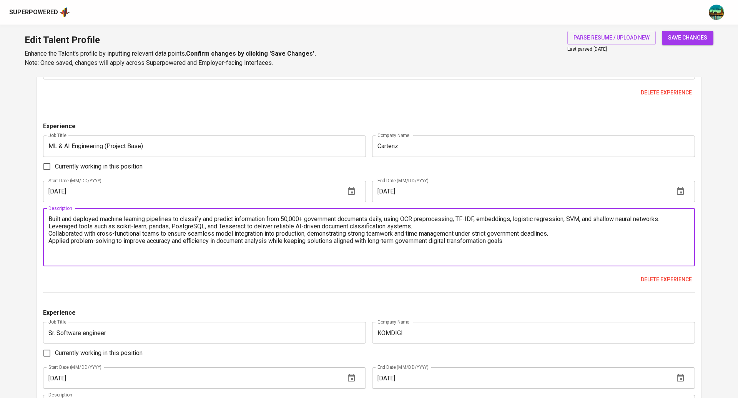
type textarea "Built and deployed machine learning pipelines to classify and predict informati…"
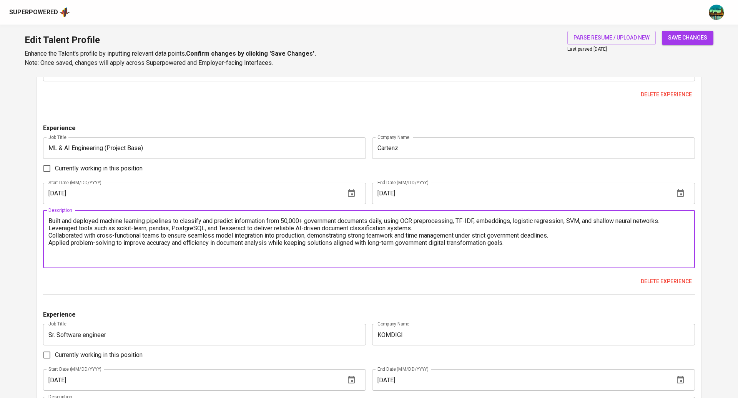
scroll to position [897, 0]
click at [353, 193] on icon "button" at bounding box center [350, 191] width 9 height 9
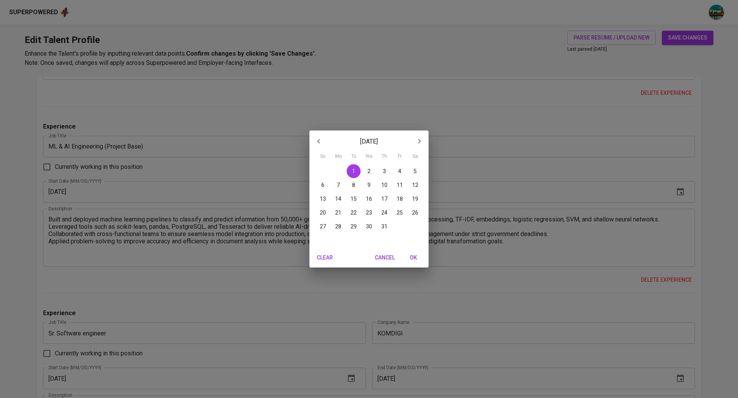
click at [423, 107] on div "October 2024 Su Mo Tu We Th Fr Sa 29 30 1 2 3 4 5 6 7 8 9 10 11 12 13 14 15 16 …" at bounding box center [369, 199] width 738 height 398
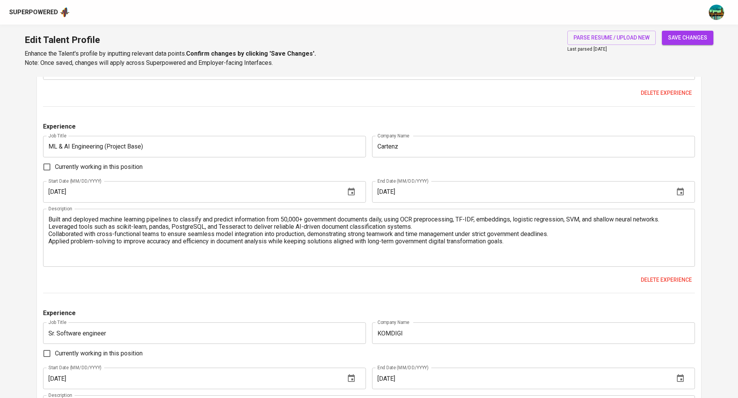
click at [214, 244] on textarea "Built and deployed machine learning pipelines to classify and predict informati…" at bounding box center [368, 238] width 641 height 44
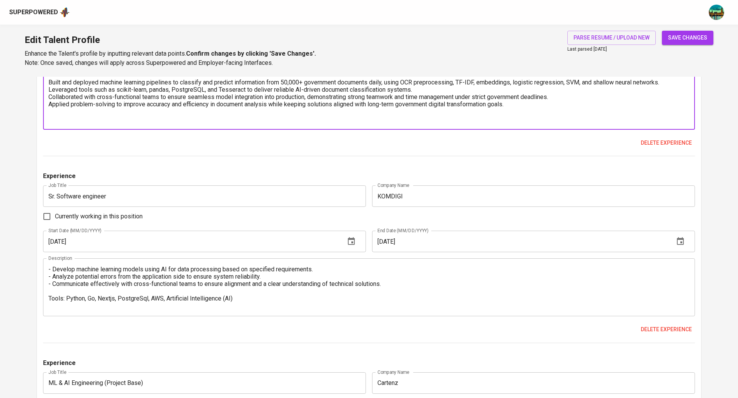
scroll to position [1036, 0]
click at [665, 325] on span "Delete experience" at bounding box center [665, 328] width 51 height 10
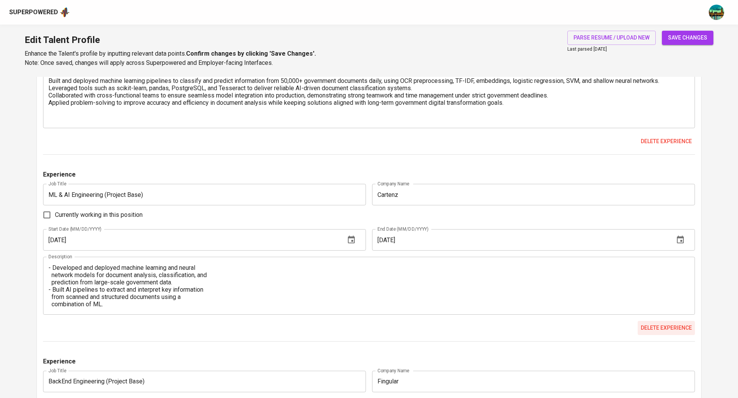
click at [667, 329] on span "Delete experience" at bounding box center [665, 328] width 51 height 10
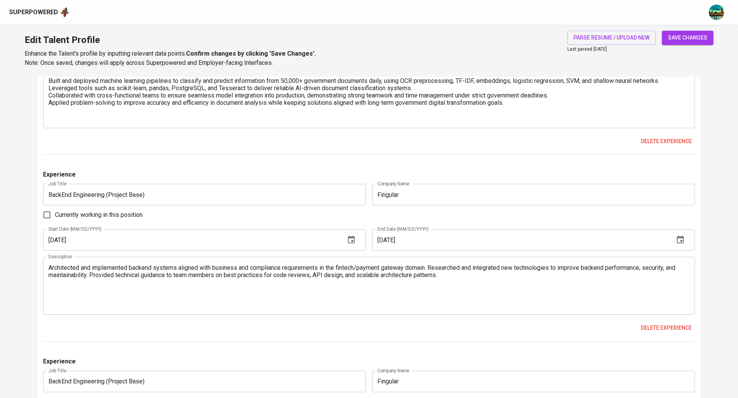
click at [327, 285] on textarea "Architected and implemented backend systems aligned with business and complianc…" at bounding box center [368, 286] width 641 height 44
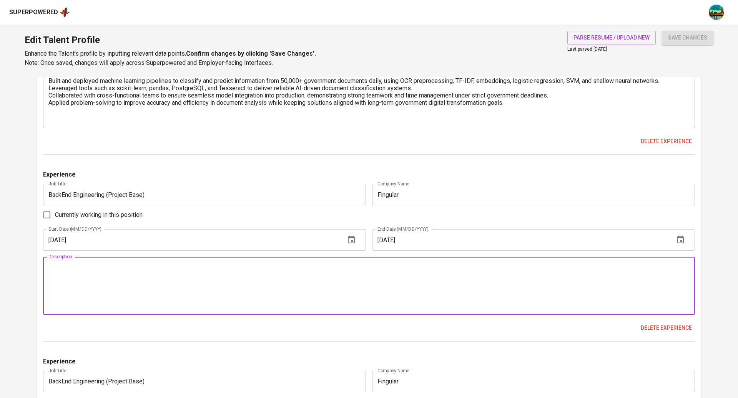
paste textarea "Architected and implemented secure, scalable backend systems tailored for finte…"
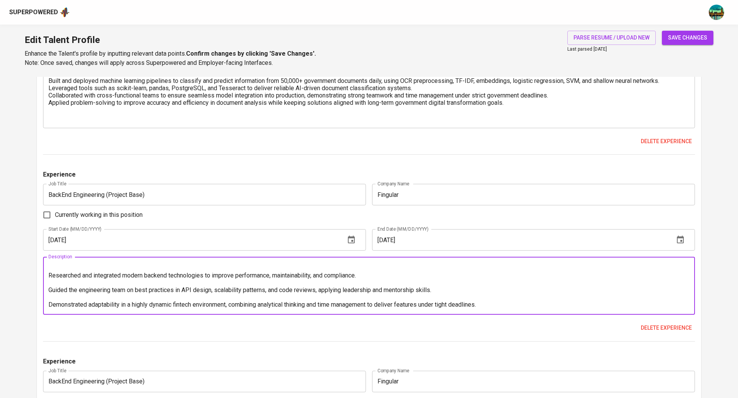
scroll to position [0, 0]
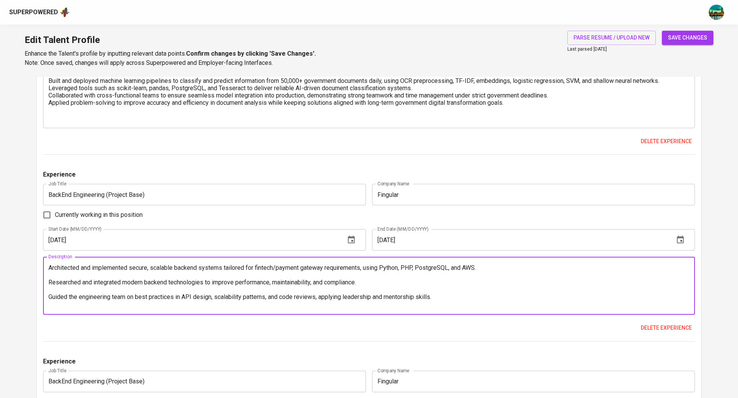
click at [199, 278] on textarea "Architected and implemented secure, scalable backend systems tailored for finte…" at bounding box center [368, 286] width 641 height 44
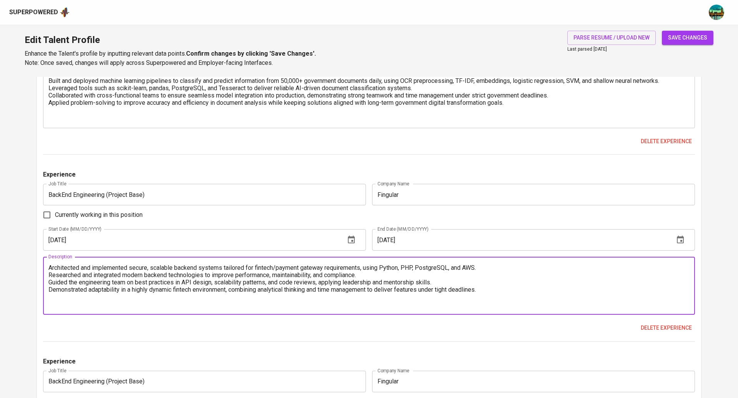
type textarea "Architected and implemented secure, scalable backend systems tailored for finte…"
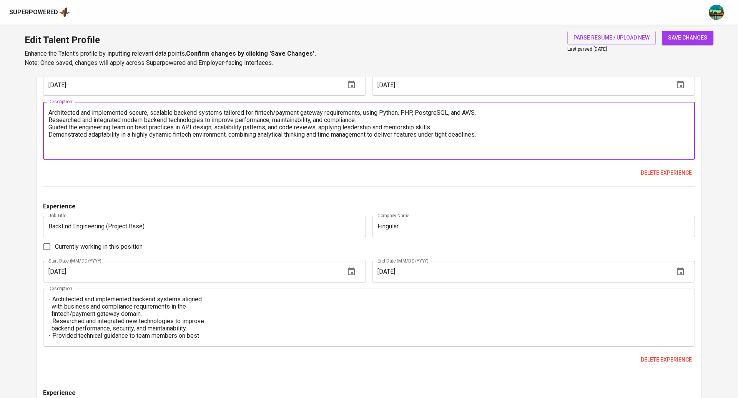
scroll to position [15, 0]
click at [663, 358] on span "Delete experience" at bounding box center [665, 360] width 51 height 10
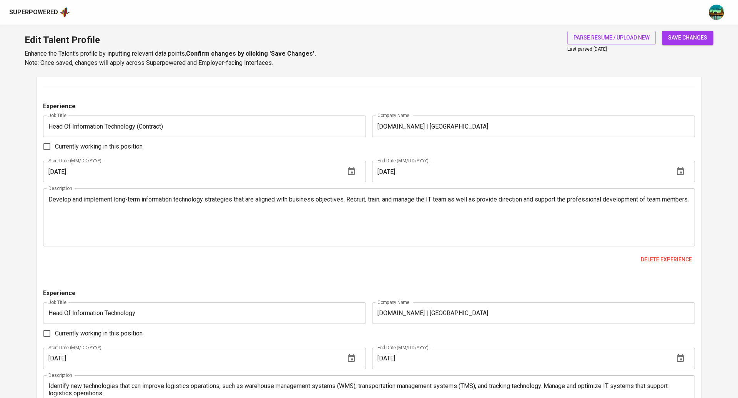
scroll to position [1478, 0]
click at [200, 211] on textarea "Develop and implement long-term information technology strategies that are alig…" at bounding box center [368, 218] width 641 height 44
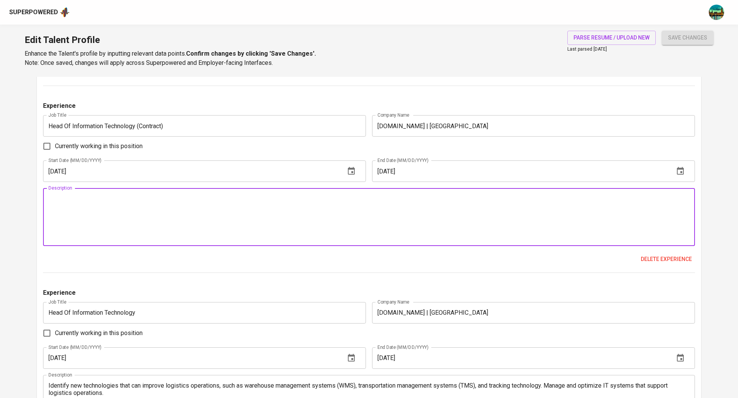
paste textarea "Defined long-term IT strategy and directed team execution for developing a tran…"
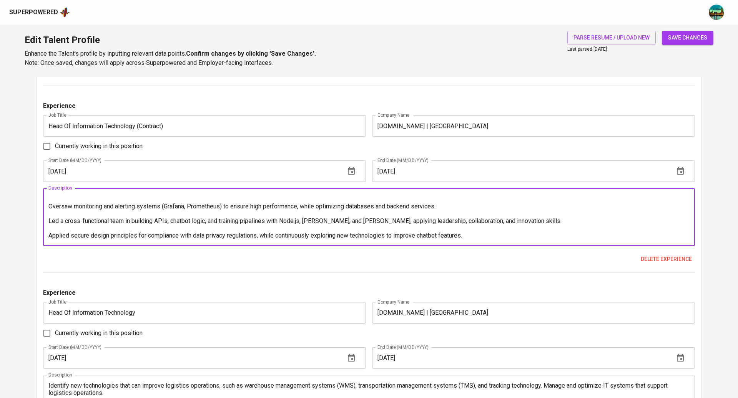
scroll to position [0, 0]
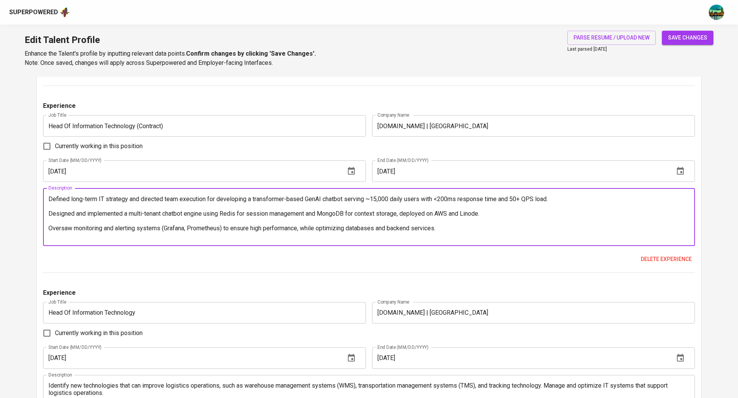
click at [120, 207] on textarea "Defined long-term IT strategy and directed team execution for developing a tran…" at bounding box center [368, 218] width 641 height 44
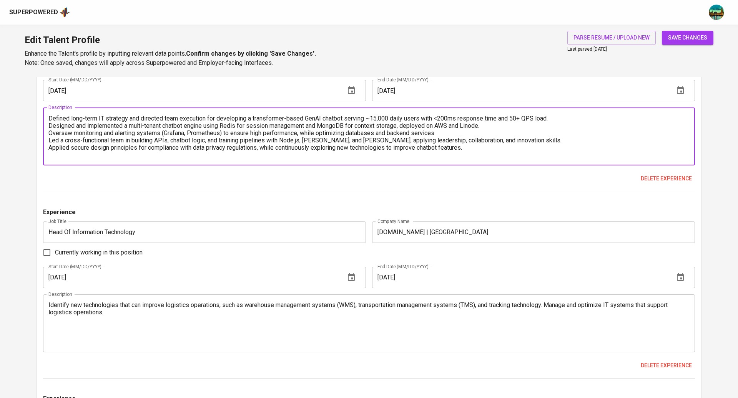
scroll to position [1562, 0]
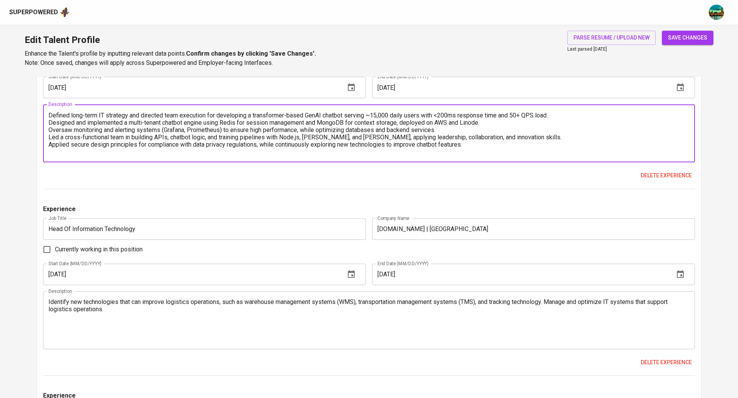
type textarea "Defined long-term IT strategy and directed team execution for developing a tran…"
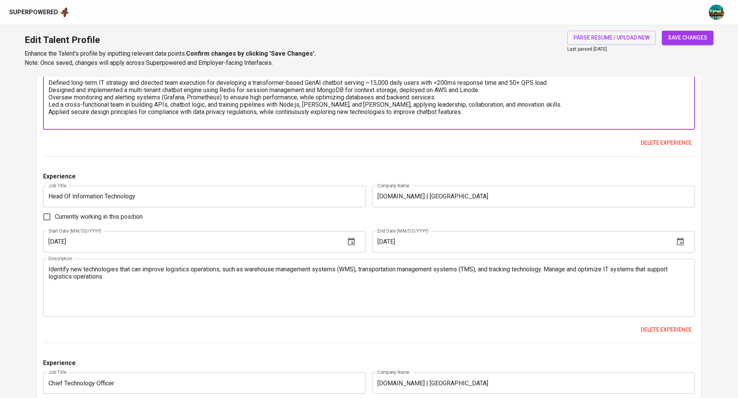
scroll to position [1596, 0]
click at [189, 306] on textarea "Identify new technologies that can improve logistics operations, such as wareho…" at bounding box center [368, 287] width 641 height 44
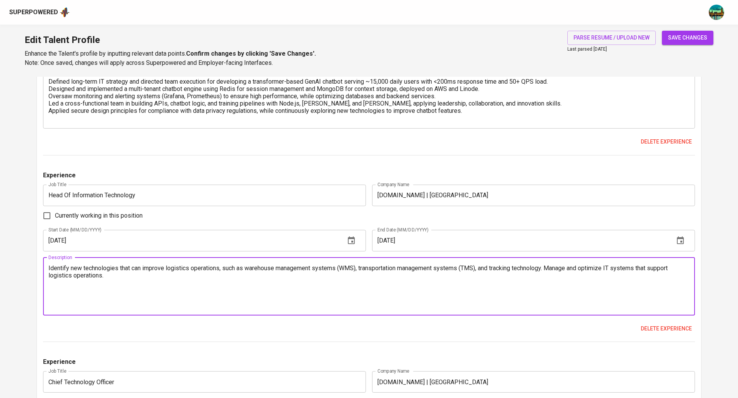
click at [186, 295] on textarea "Identify new technologies that can improve logistics operations, such as wareho…" at bounding box center [368, 287] width 641 height 44
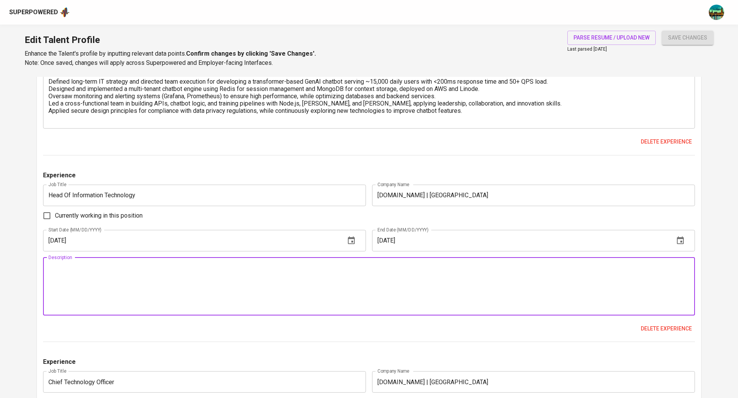
paste textarea "Directed IT operations to build and optimize logistics technology, including WM…"
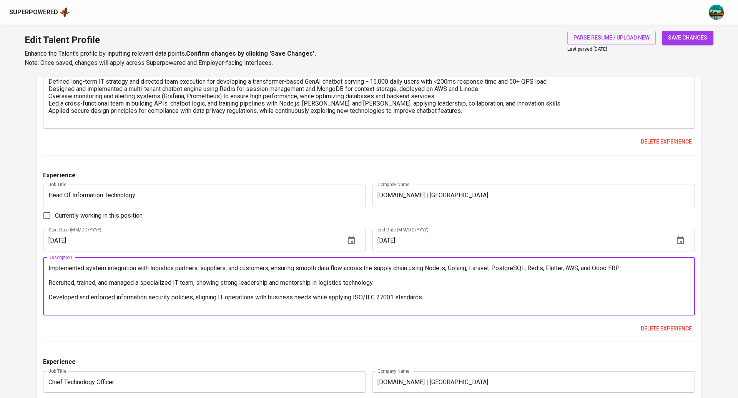
scroll to position [0, 0]
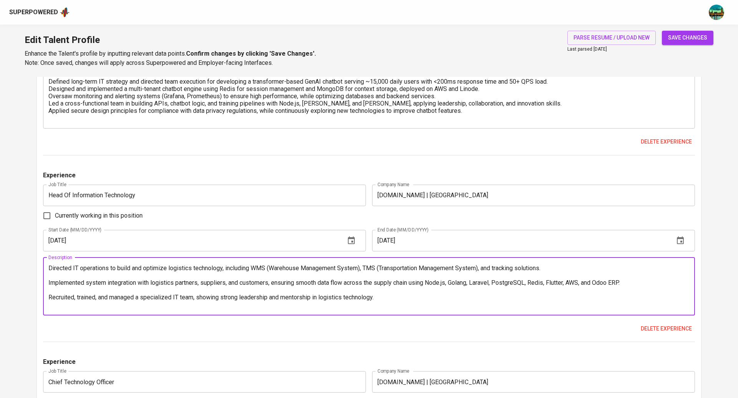
click at [158, 276] on textarea "Directed IT operations to build and optimize logistics technology, including WM…" at bounding box center [368, 287] width 641 height 44
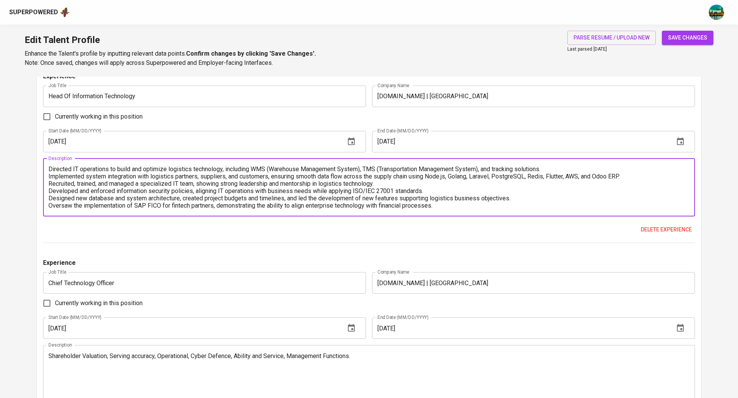
scroll to position [1693, 0]
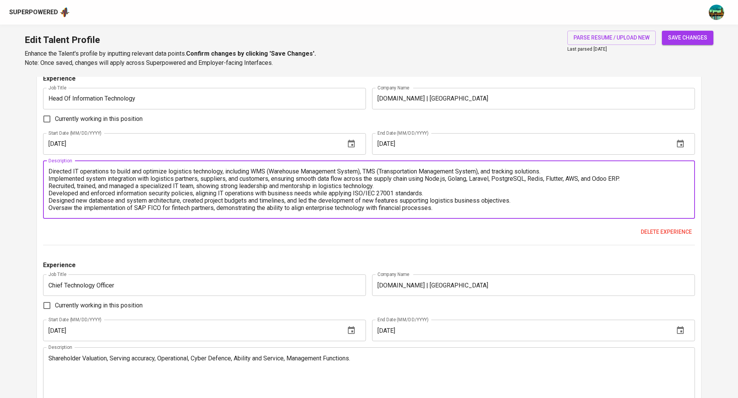
type textarea "Directed IT operations to build and optimize logistics technology, including WM…"
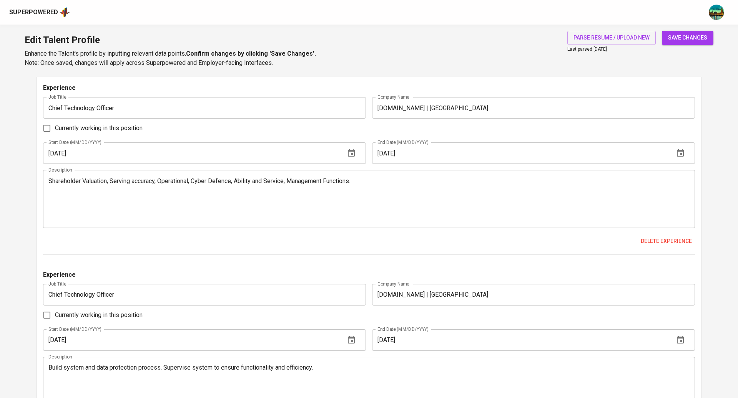
scroll to position [1868, 0]
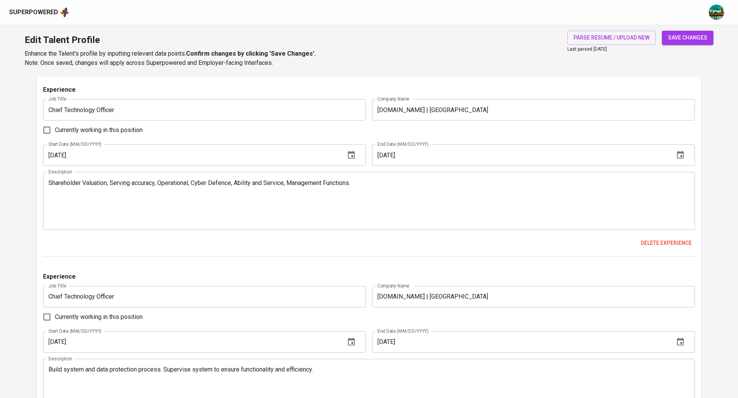
click at [251, 202] on textarea "Shareholder Valuation, Serving accuracy, Operational, Cyber Defence, Ability an…" at bounding box center [368, 201] width 641 height 44
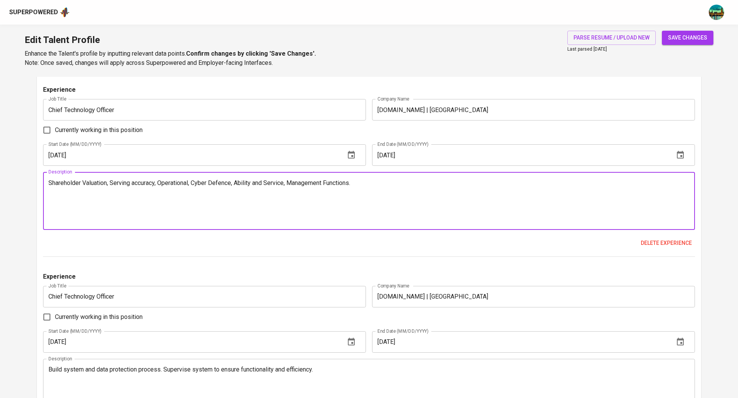
paste textarea "Improved healthcare data accuracy with AI-assisted validation and led full-scal…"
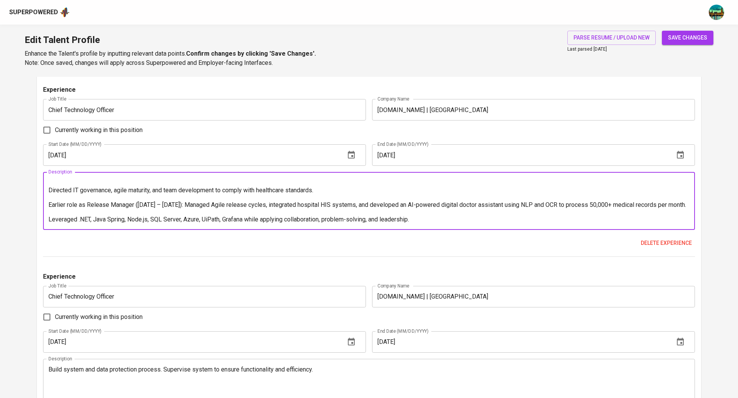
scroll to position [0, 0]
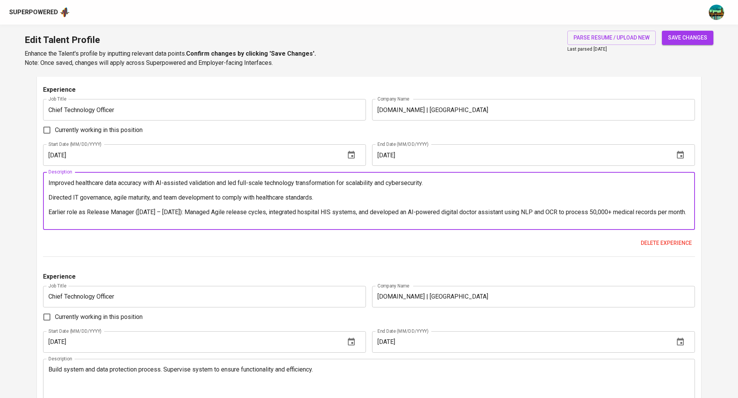
click at [209, 189] on textarea "Improved healthcare data accuracy with AI-assisted validation and led full-scal…" at bounding box center [368, 201] width 641 height 44
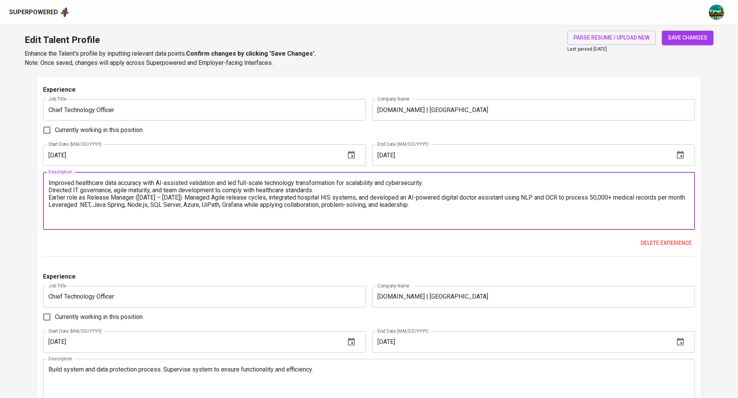
type textarea "Improved healthcare data accuracy with AI-assisted validation and led full-scal…"
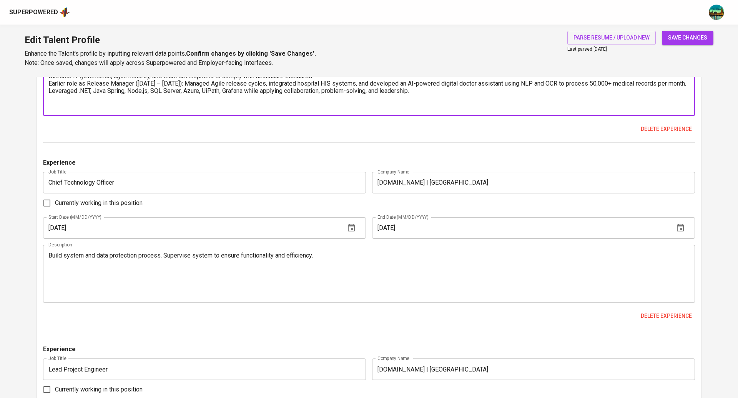
scroll to position [1983, 0]
click at [234, 272] on textarea "Build system and data protection process. Supervise system to ensure functional…" at bounding box center [368, 273] width 641 height 44
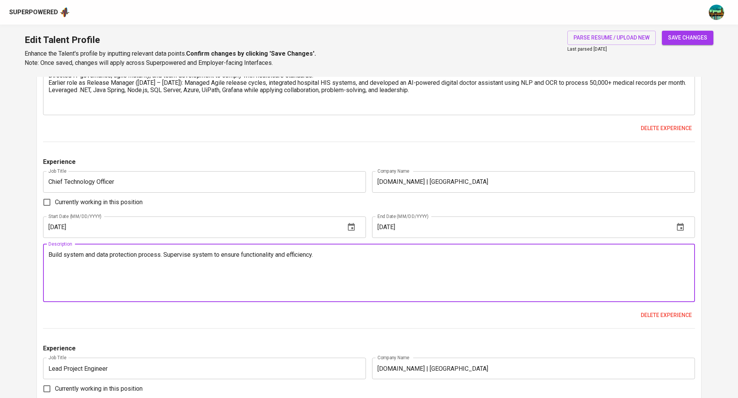
paste textarea "Designed and implemented secure, scalable HR and payroll systems with complianc…"
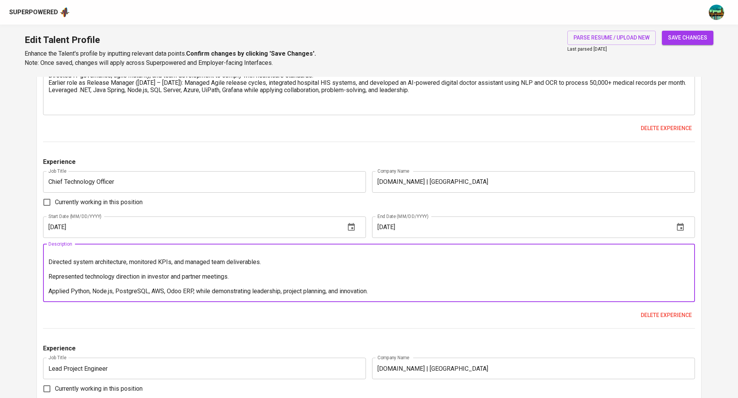
scroll to position [0, 0]
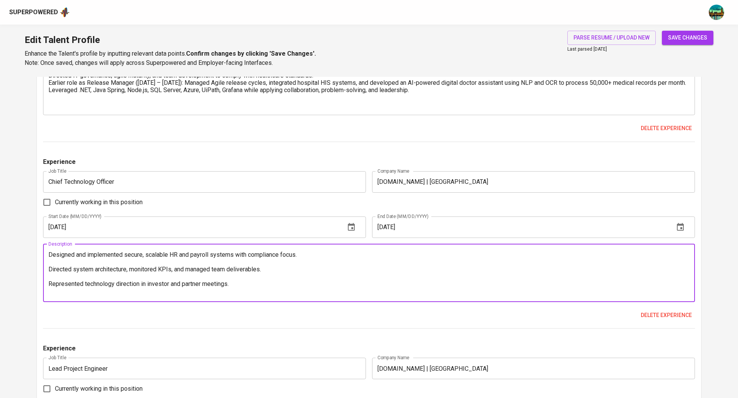
click at [220, 256] on textarea "Designed and implemented secure, scalable HR and payroll systems with complianc…" at bounding box center [368, 273] width 641 height 44
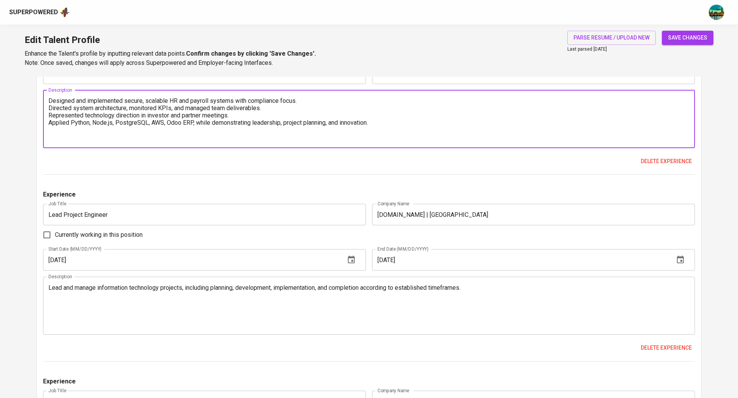
scroll to position [2142, 0]
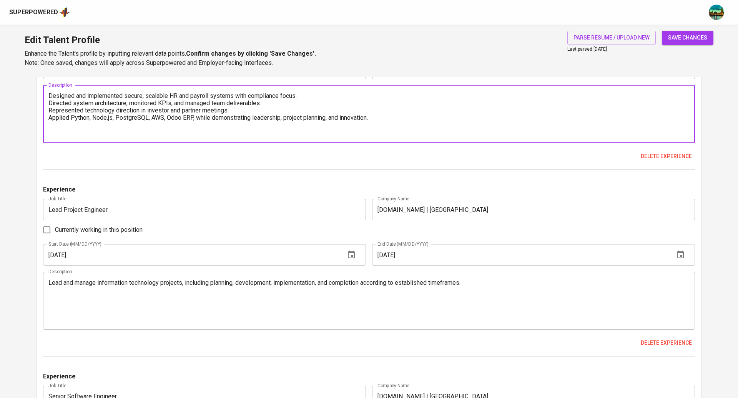
type textarea "Designed and implemented secure, scalable HR and payroll systems with complianc…"
click at [152, 295] on textarea "Lead and manage information technology projects, including planning, developmen…" at bounding box center [368, 301] width 641 height 44
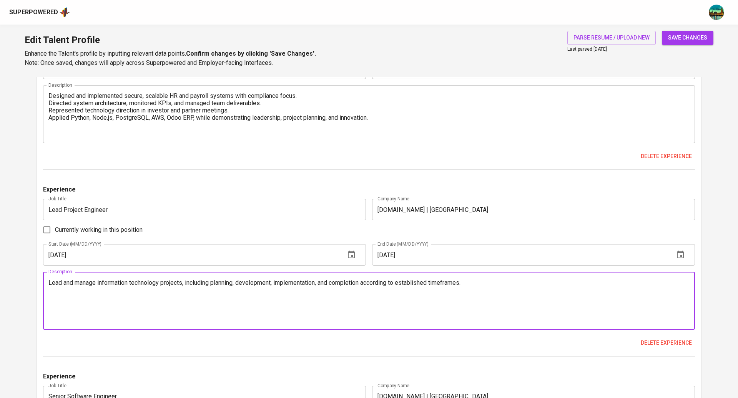
paste textarea "Directed multiple IT projects from design to delivery, applying Python, Django,…"
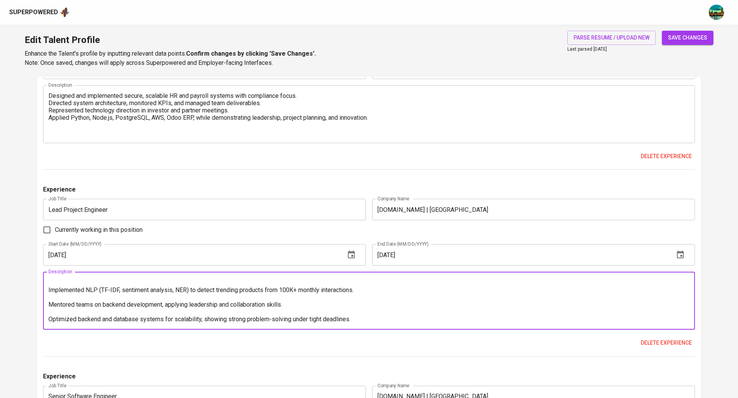
scroll to position [0, 0]
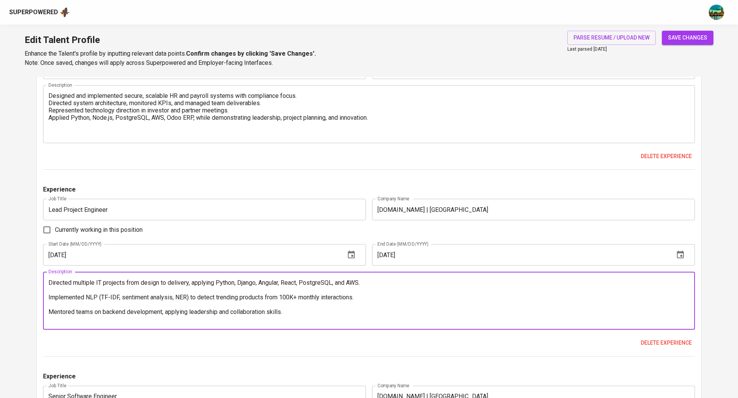
click at [196, 287] on textarea "Directed multiple IT projects from design to delivery, applying Python, Django,…" at bounding box center [368, 301] width 641 height 44
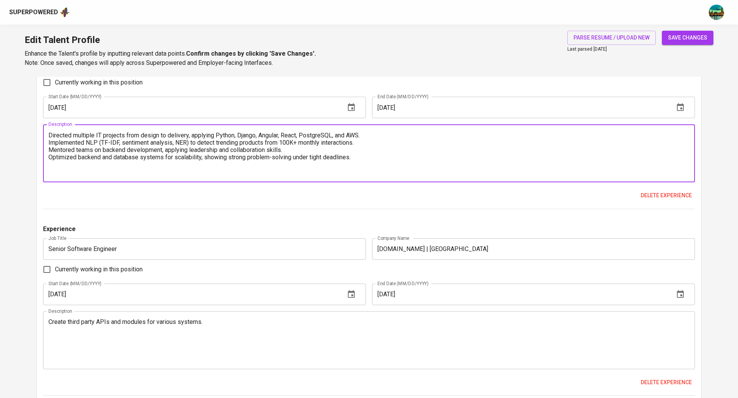
scroll to position [2292, 0]
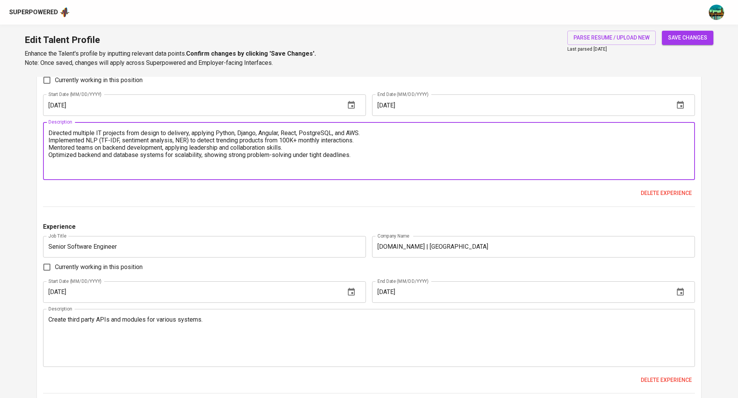
type textarea "Directed multiple IT projects from design to delivery, applying Python, Django,…"
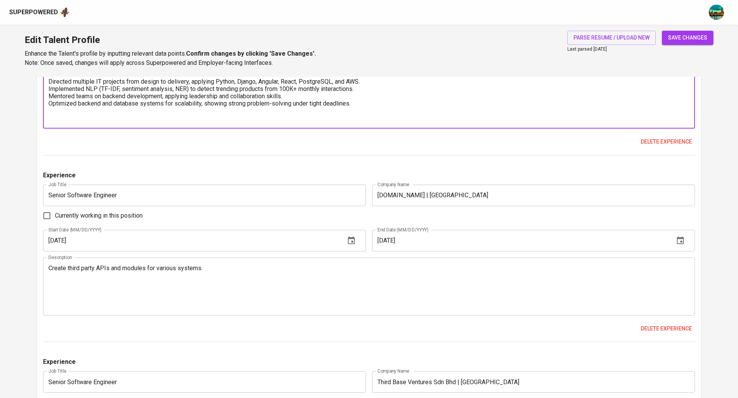
scroll to position [2362, 0]
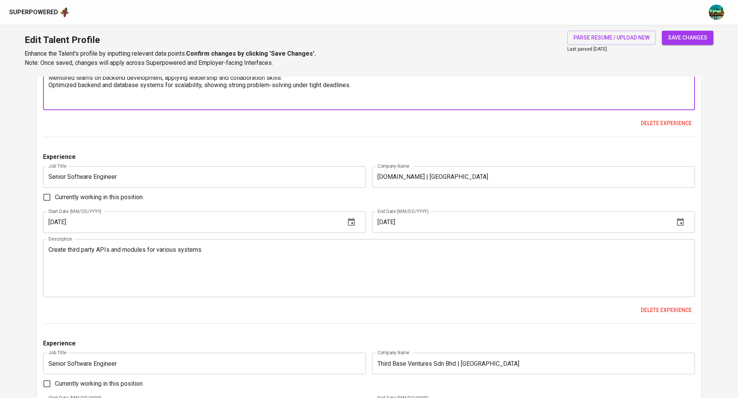
click at [200, 275] on textarea "Create third party APIs and modules for various systems." at bounding box center [368, 268] width 641 height 44
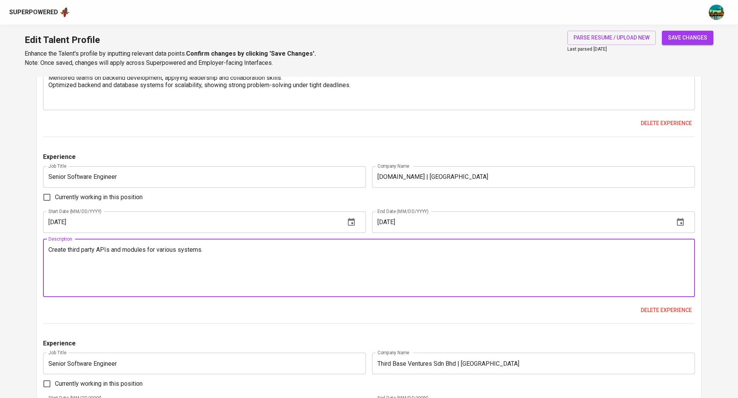
paste textarea "Built APIs integrating with airlines (Citylink, TigerAir), payment providers (M…"
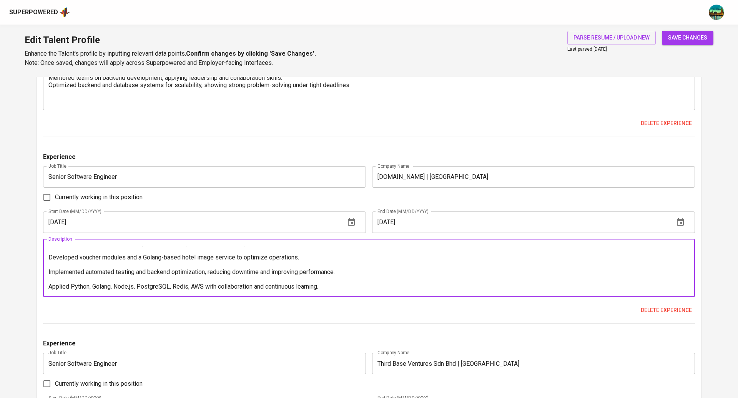
scroll to position [0, 0]
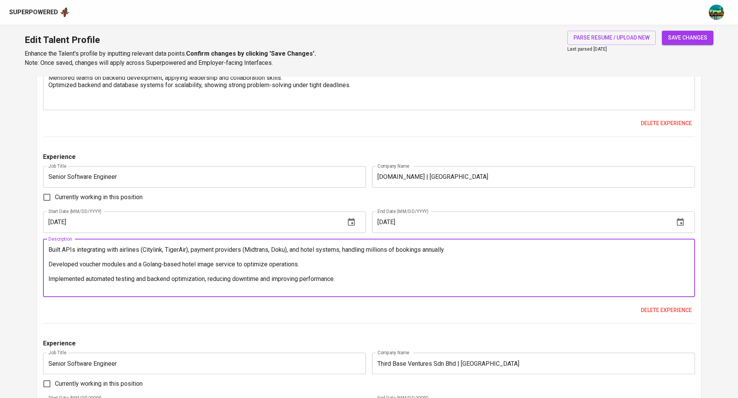
click at [199, 255] on textarea "Built APIs integrating with airlines (Citylink, TigerAir), payment providers (M…" at bounding box center [368, 268] width 641 height 44
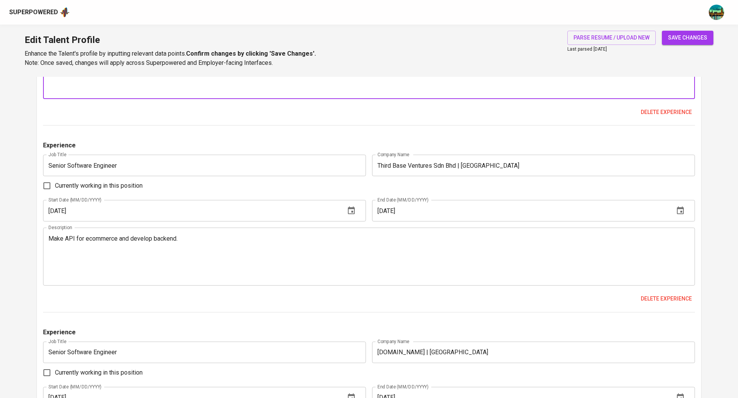
scroll to position [2561, 0]
type textarea "Built APIs integrating with airlines (Citylink, TigerAir), payment providers (M…"
click at [230, 253] on textarea "Make API for ecommerce and develop backend." at bounding box center [368, 256] width 641 height 44
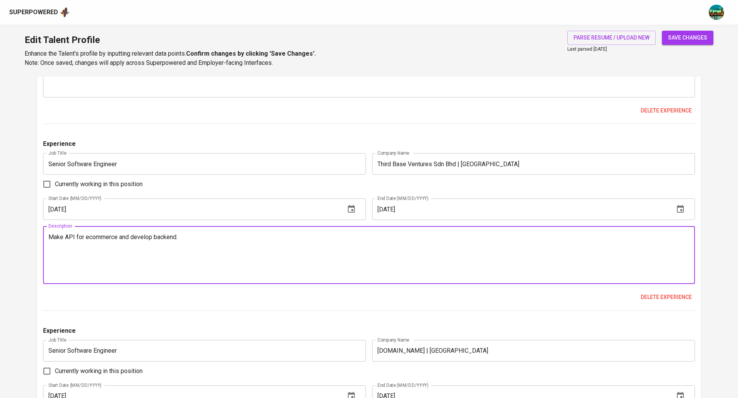
paste textarea "Redeveloped and optimized backend for an e-commerce platform (epic-shop), intro…"
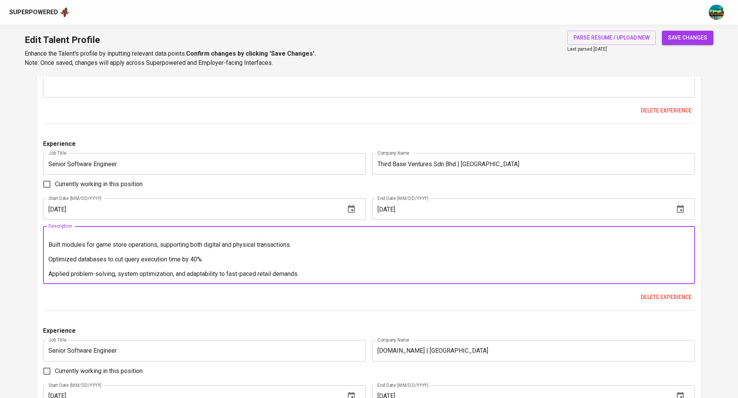
scroll to position [0, 0]
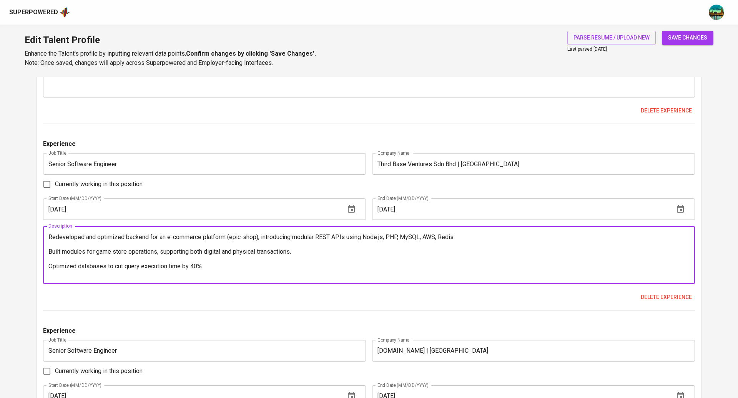
click at [254, 245] on textarea "Redeveloped and optimized backend for an e-commerce platform (epic-shop), intro…" at bounding box center [368, 256] width 641 height 44
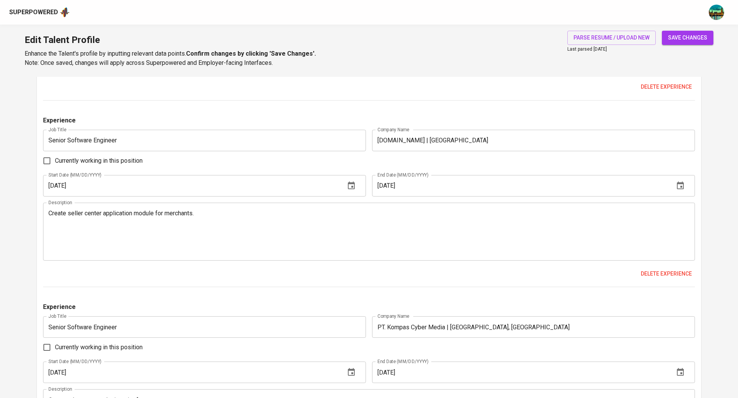
scroll to position [2777, 0]
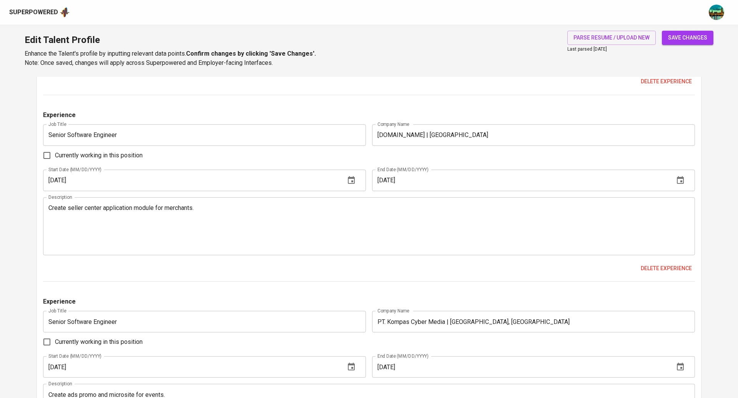
type textarea "Redeveloped and optimized backend for an e-commerce platform (epic-shop), intro…"
click at [242, 217] on textarea "Create seller center application module for merchants." at bounding box center [368, 226] width 641 height 44
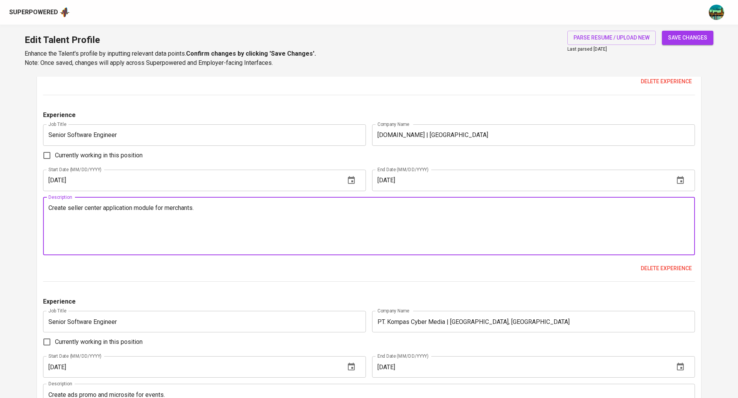
paste textarea "Developed Seller Center module using Symfony to manage merchants and SKUs. Buil…"
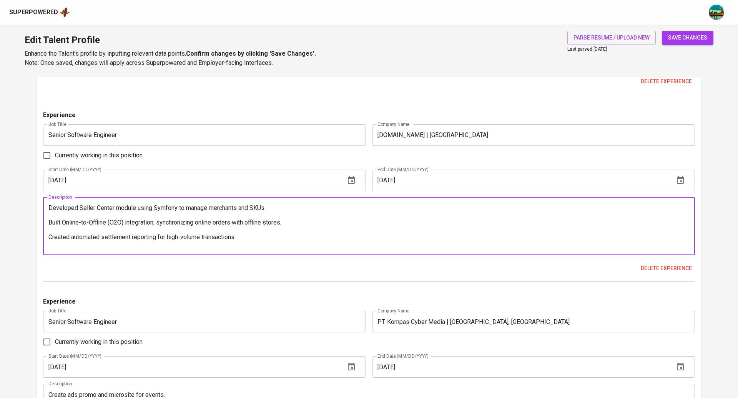
scroll to position [0, 0]
click at [265, 214] on textarea "Developed Seller Center module using Symfony to manage merchants and SKUs. Buil…" at bounding box center [368, 226] width 641 height 44
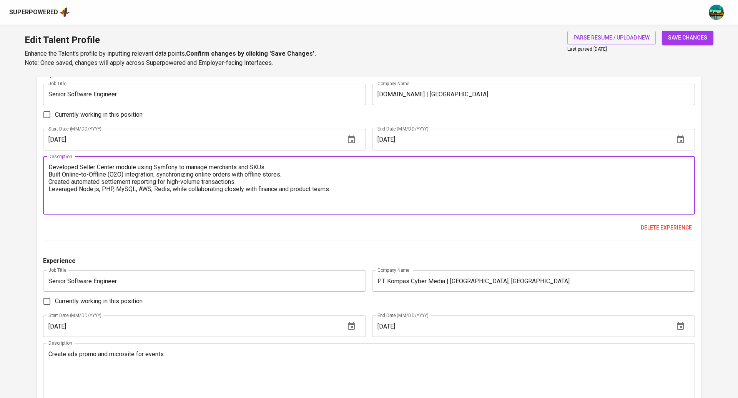
scroll to position [2820, 0]
type textarea "Developed Seller Center module using Symfony to manage merchants and SKUs. Buil…"
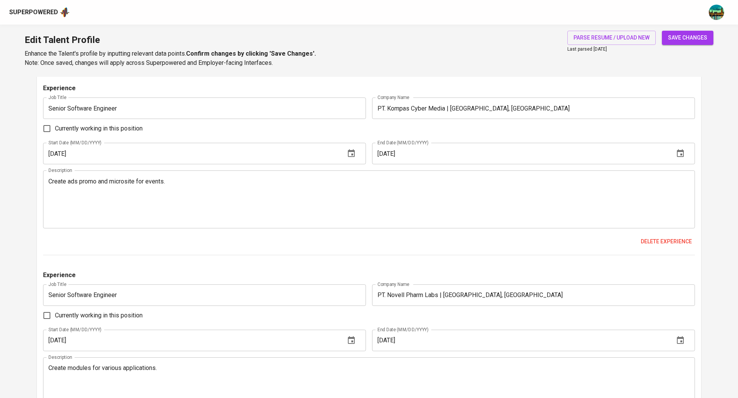
scroll to position [2997, 0]
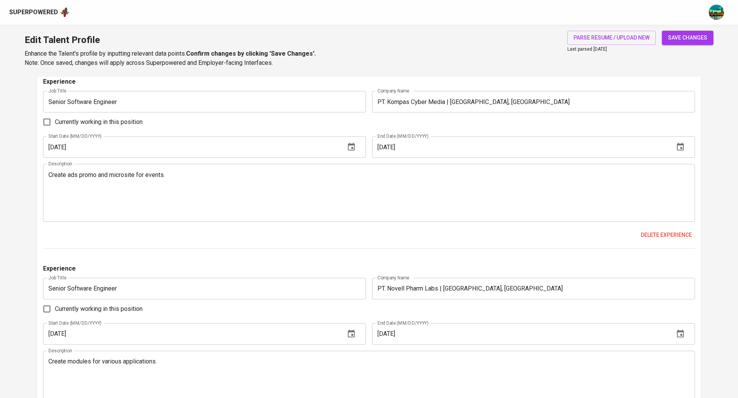
click at [222, 199] on textarea "Create ads promo and microsite for events." at bounding box center [368, 193] width 641 height 44
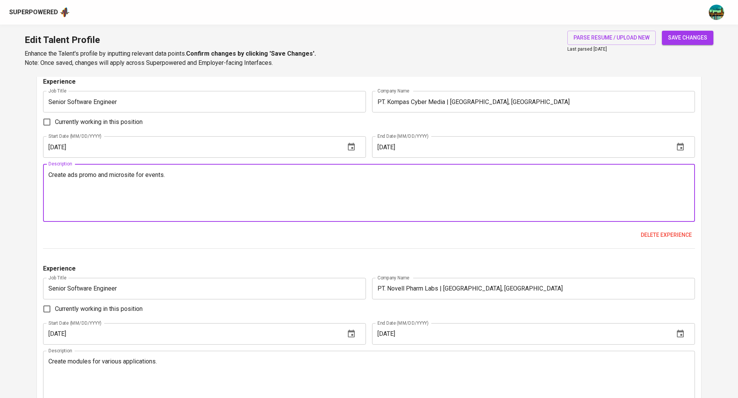
paste textarea "Built ad modules (mini banners) for kompas.com, serving millions of users daily…"
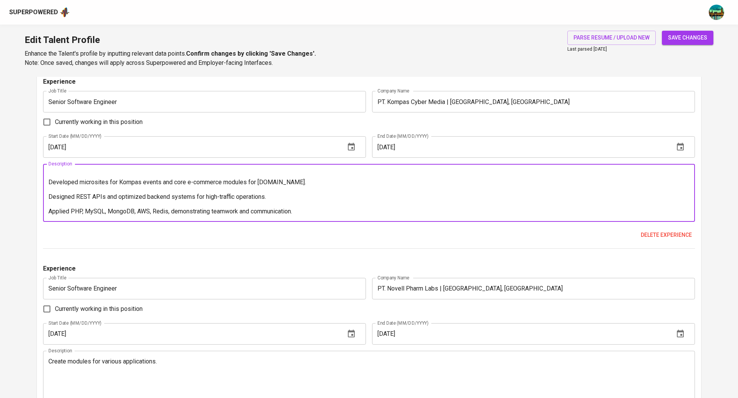
scroll to position [0, 0]
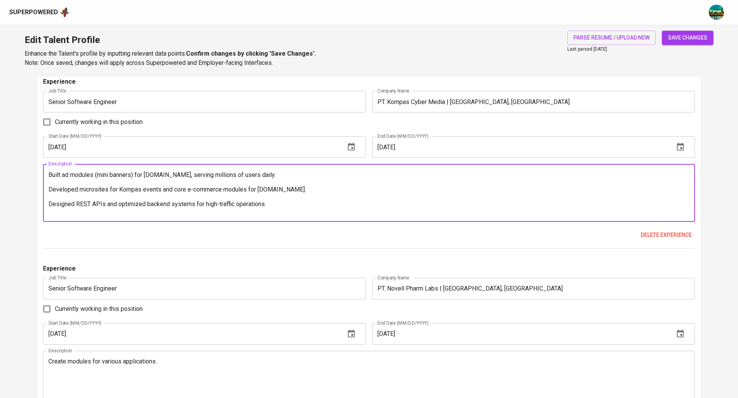
click at [209, 179] on textarea "Built ad modules (mini banners) for kompas.com, serving millions of users daily…" at bounding box center [368, 193] width 641 height 44
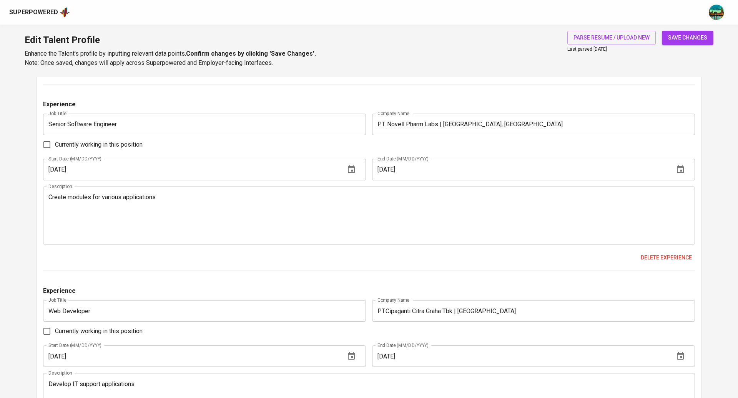
scroll to position [3165, 0]
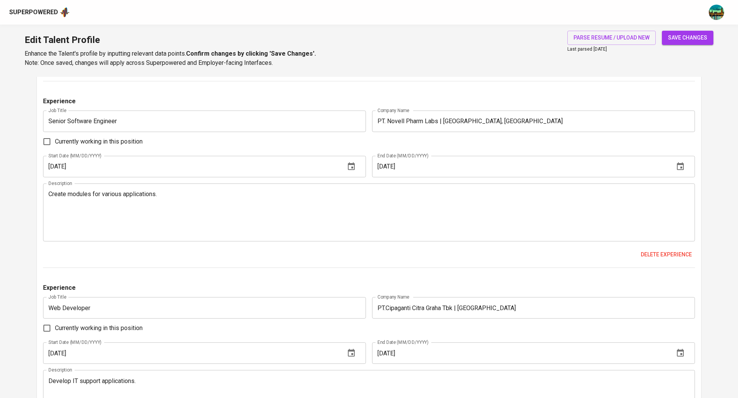
type textarea "Built ad modules (mini banners) for kompas.com, serving millions of users daily…"
click at [224, 220] on textarea "Create modules for various applications." at bounding box center [368, 213] width 641 height 44
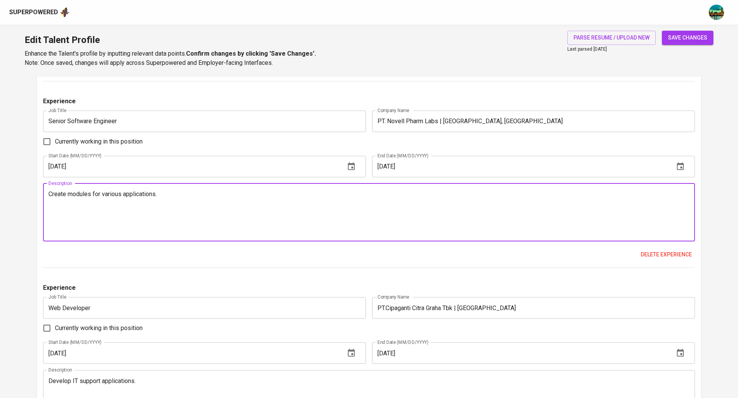
paste textarea "Developed Kanban-based drug production tracking system and guesthouse managemen…"
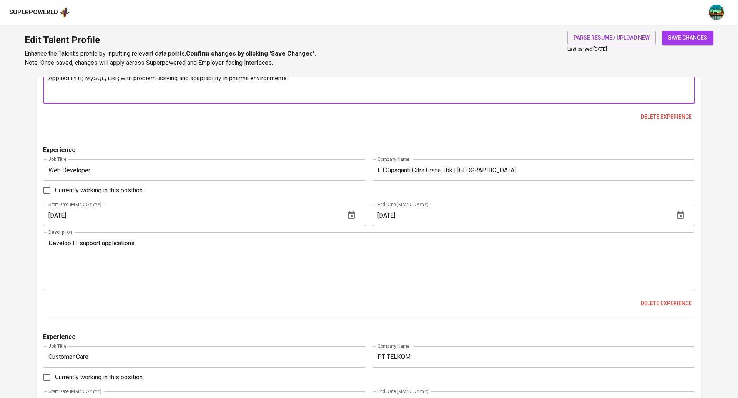
scroll to position [3312, 0]
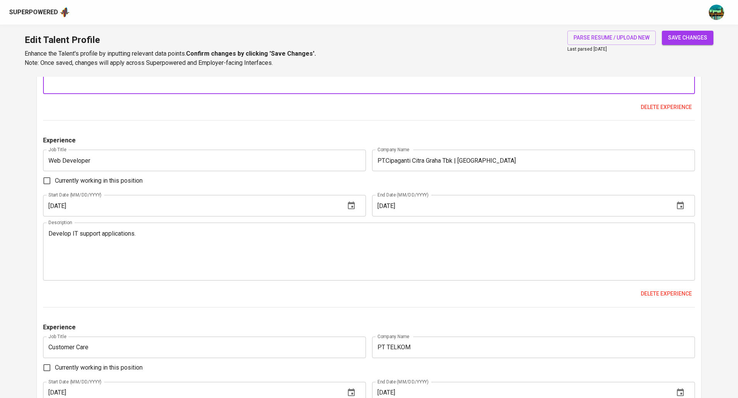
type textarea "Developed Kanban-based drug production tracking system and guesthouse managemen…"
click at [183, 264] on textarea "Develop IT support applications." at bounding box center [368, 252] width 641 height 44
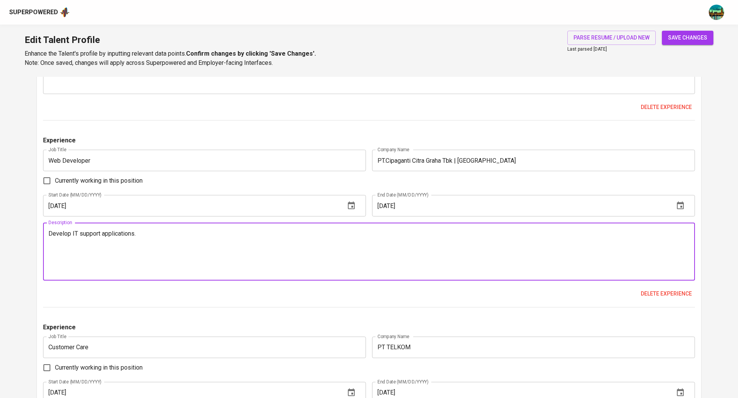
paste textarea "Built IT support system for internal issue tracking and resolution. Developed c…"
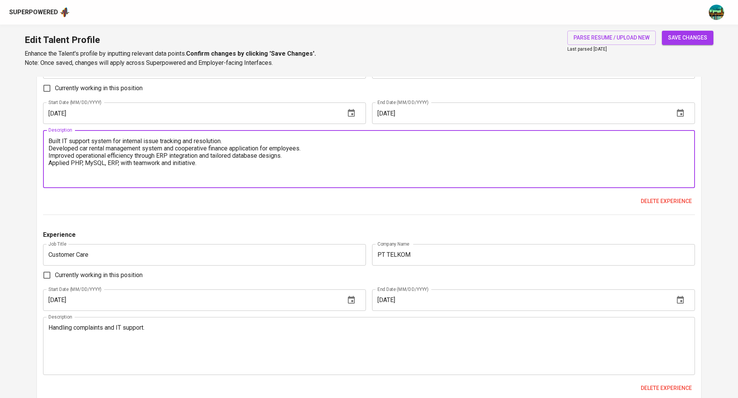
scroll to position [3415, 0]
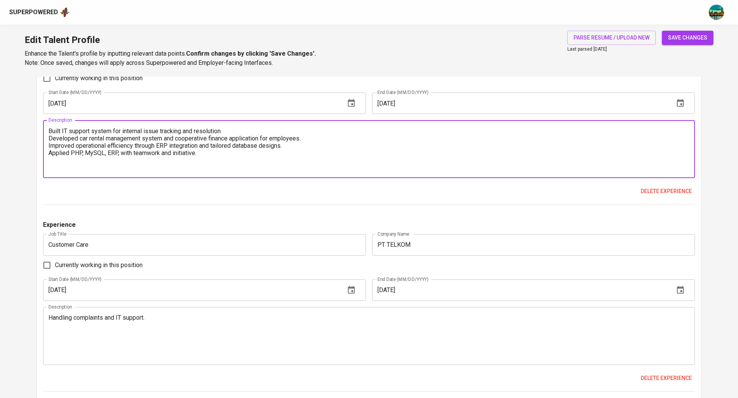
type textarea "Built IT support system for internal issue tracking and resolution. Developed c…"
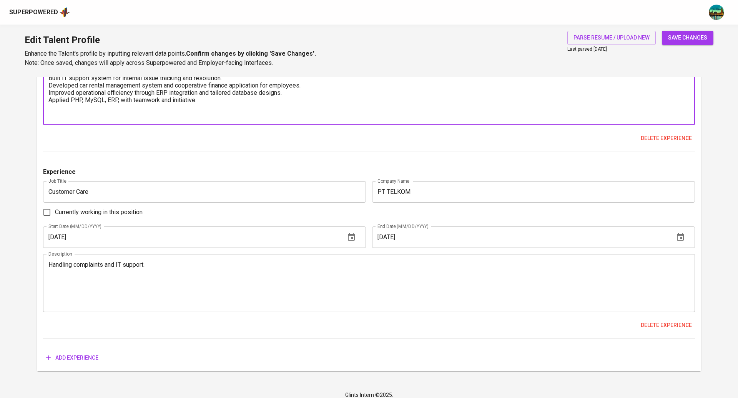
scroll to position [3475, 0]
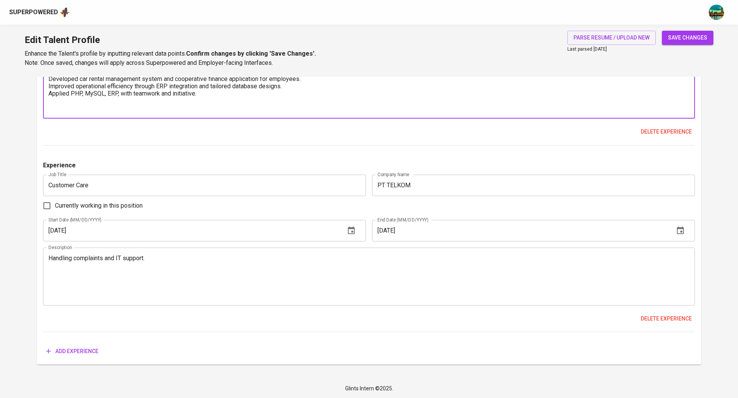
click at [223, 270] on textarea "Handling complaints and IT support." at bounding box center [368, 277] width 641 height 44
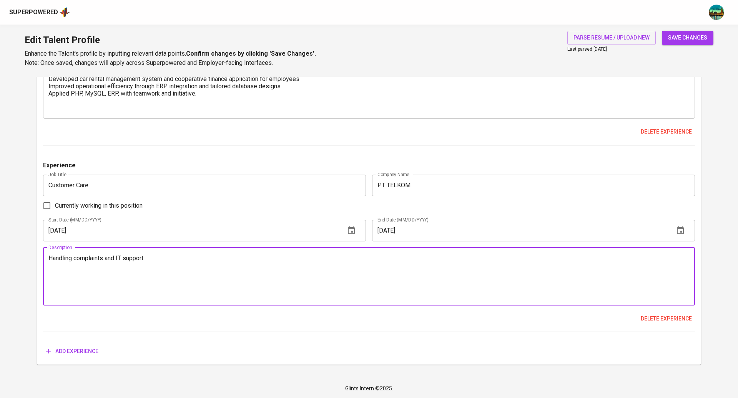
paste textarea "ed customer complaints and technical support for CDMA Flexi and Speedy broadban…"
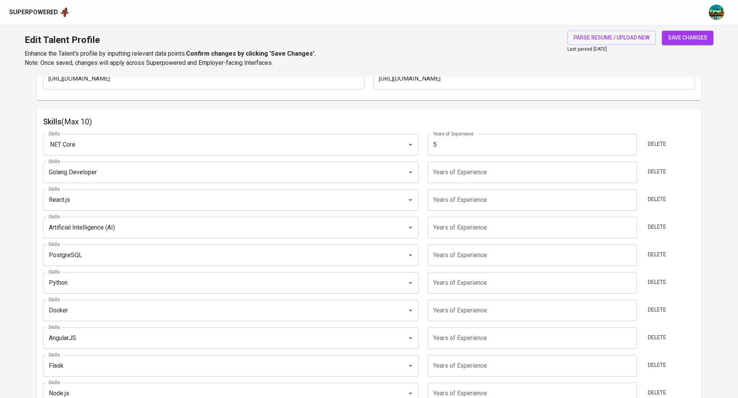
scroll to position [366, 0]
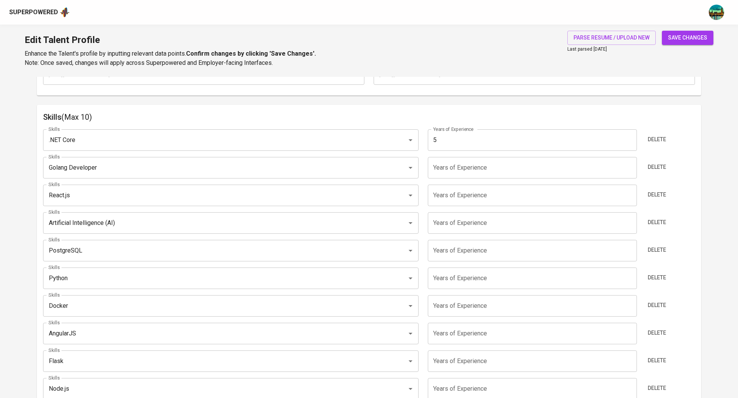
type textarea "Handled customer complaints and technical support for CDMA Flexi and Speedy bro…"
click at [628, 277] on input "1" at bounding box center [532, 279] width 209 height 22
click at [628, 277] on input "2" at bounding box center [532, 279] width 209 height 22
click at [628, 277] on input "3" at bounding box center [532, 279] width 209 height 22
click at [628, 277] on input "4" at bounding box center [532, 279] width 209 height 22
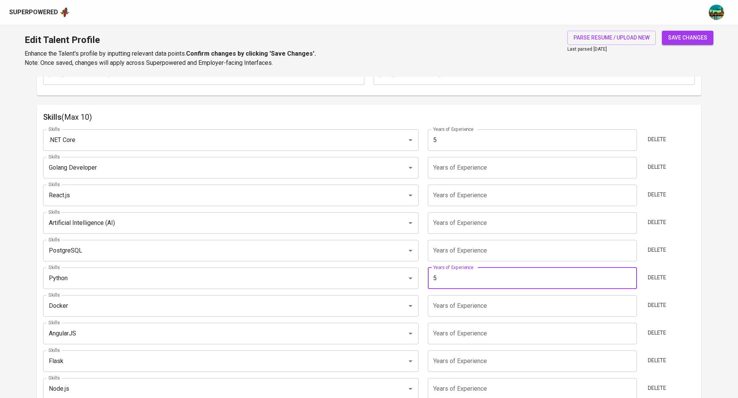
click at [628, 277] on input "5" at bounding box center [532, 279] width 209 height 22
click at [628, 277] on input "6" at bounding box center [532, 279] width 209 height 22
click at [628, 277] on input "7" at bounding box center [532, 279] width 209 height 22
click at [628, 277] on input "8" at bounding box center [532, 279] width 209 height 22
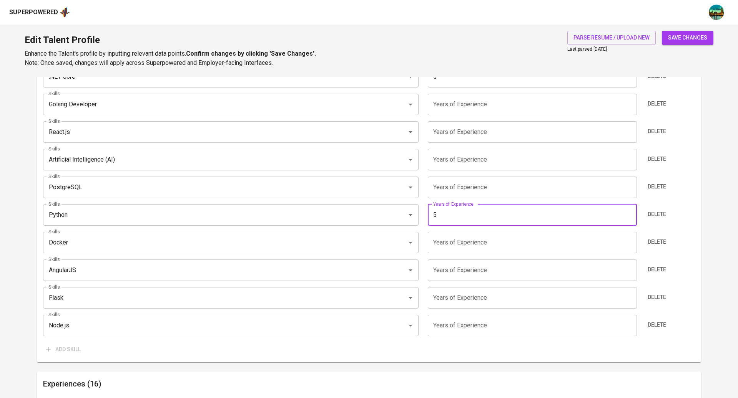
scroll to position [433, 0]
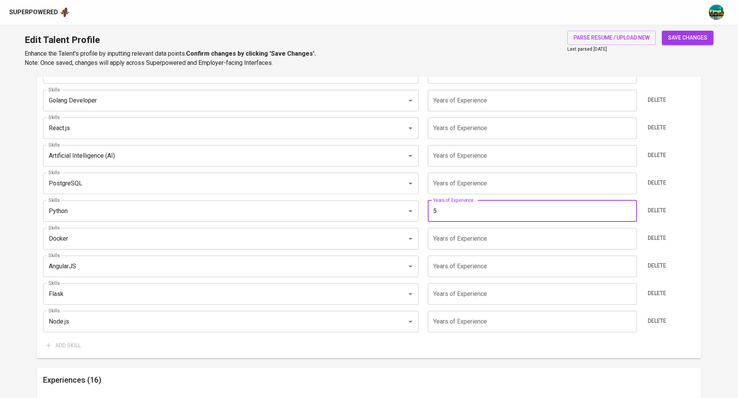
type input "5"
type input "0"
click at [629, 294] on input "0" at bounding box center [532, 294] width 209 height 22
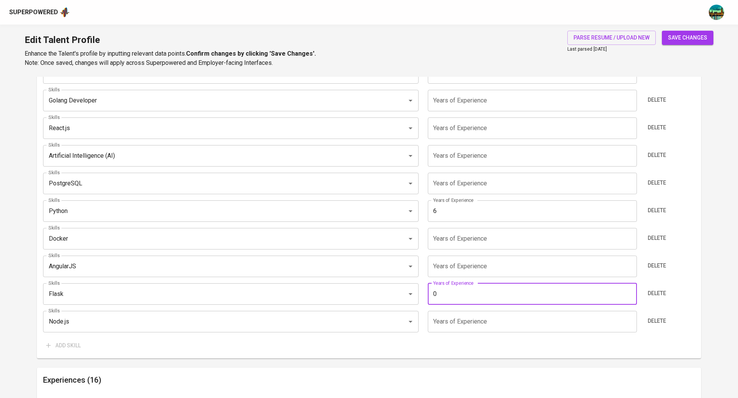
click at [628, 210] on input "6" at bounding box center [532, 212] width 209 height 22
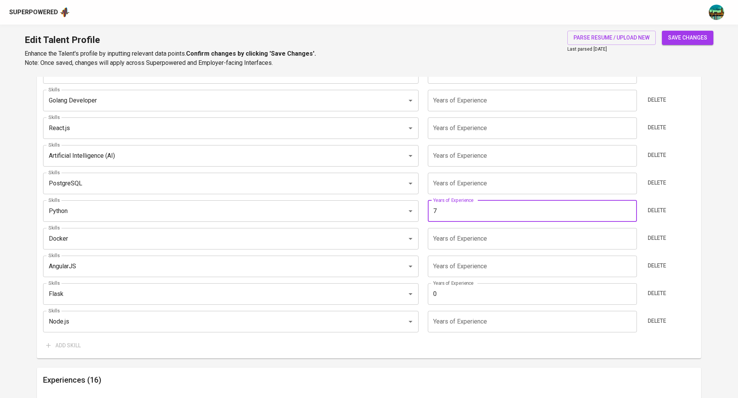
click at [628, 210] on input "7" at bounding box center [532, 212] width 209 height 22
type input "8"
click at [630, 209] on input "8" at bounding box center [532, 212] width 209 height 22
click at [584, 287] on input "0" at bounding box center [532, 294] width 209 height 22
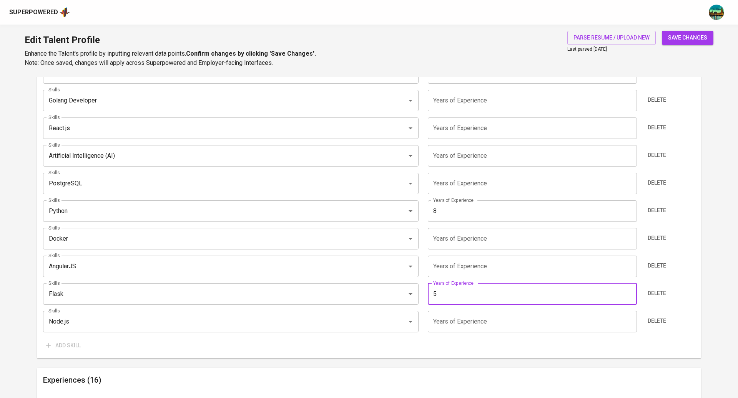
type input "5"
click at [459, 98] on input "number" at bounding box center [532, 101] width 209 height 22
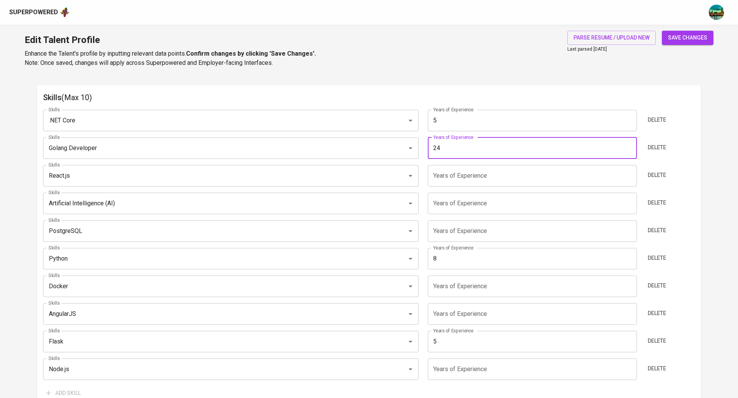
scroll to position [389, 0]
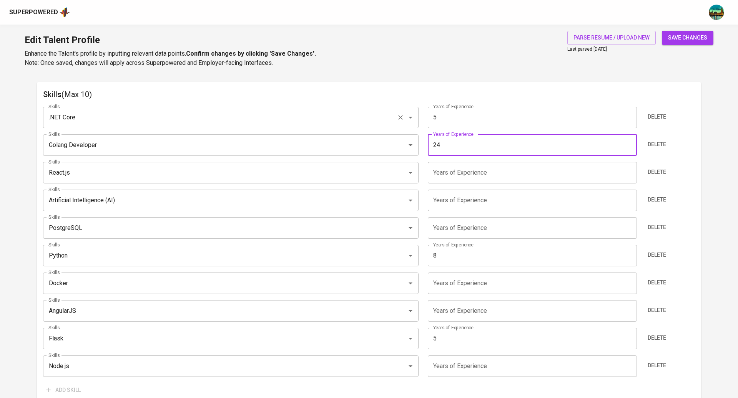
type input "2"
type input "8"
click at [279, 115] on input ".NET Core" at bounding box center [219, 117] width 347 height 15
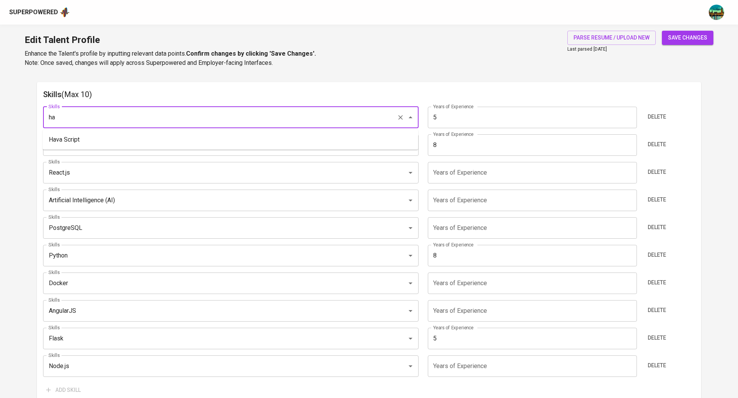
type input "h"
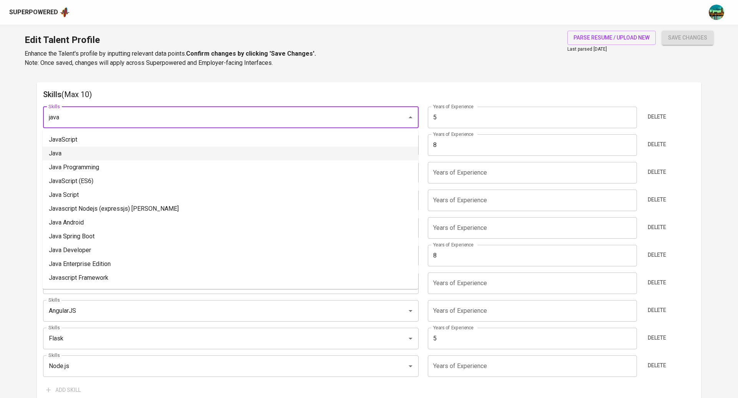
click at [150, 153] on li "Java" at bounding box center [230, 154] width 375 height 14
type input "Java"
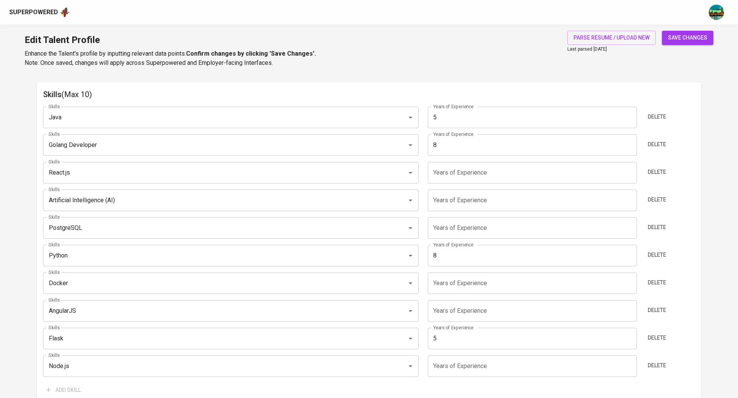
click at [451, 119] on input "5" at bounding box center [532, 118] width 209 height 22
type input "4"
click at [496, 201] on input "number" at bounding box center [532, 201] width 209 height 22
type input "4"
click at [494, 172] on input "number" at bounding box center [532, 173] width 209 height 22
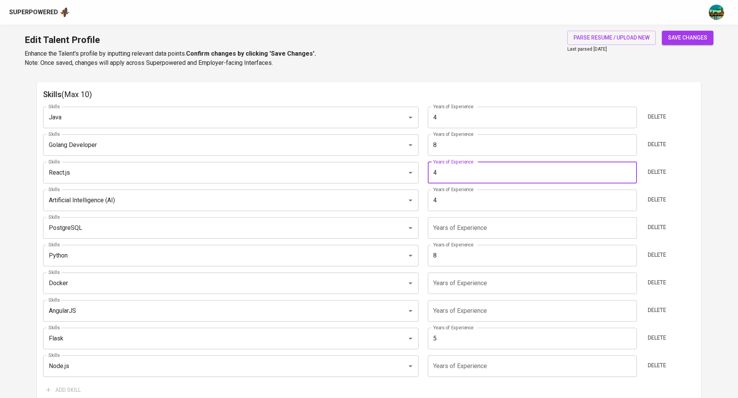
type input "4"
click at [481, 232] on input "number" at bounding box center [532, 228] width 209 height 22
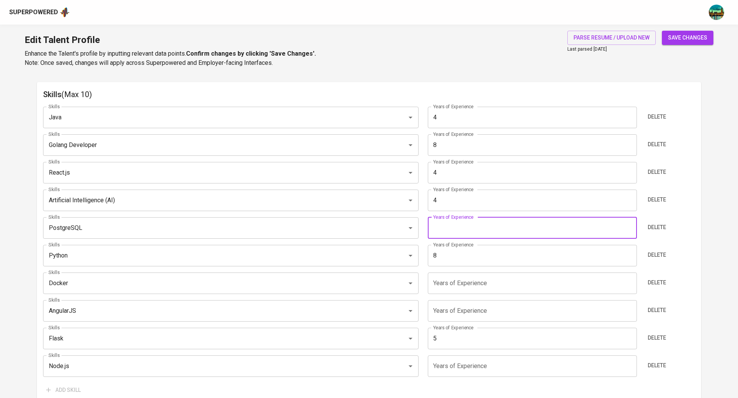
type input "7"
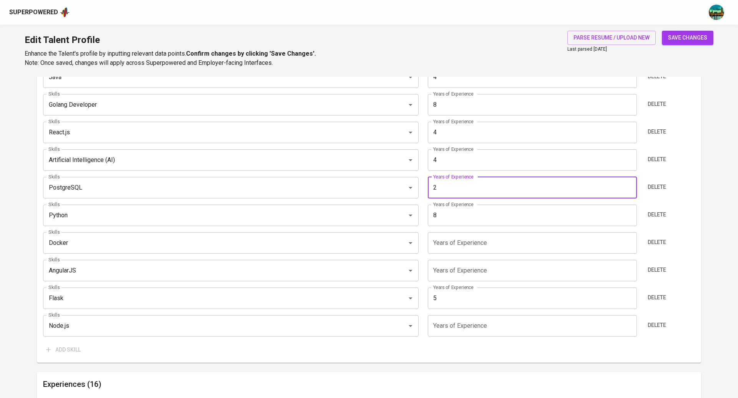
scroll to position [432, 0]
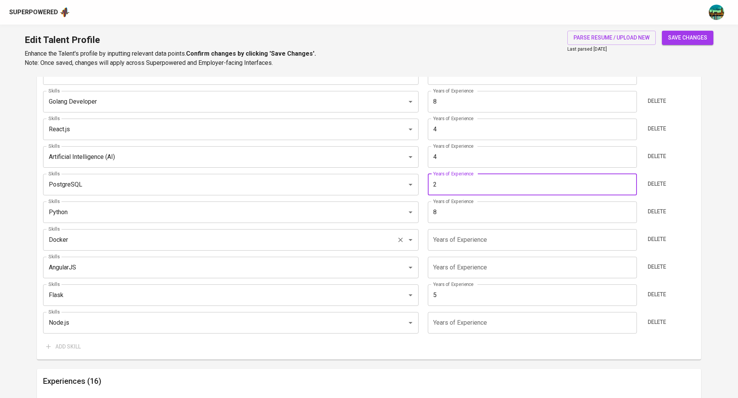
type input "2"
click at [324, 240] on input "Docker" at bounding box center [219, 240] width 347 height 15
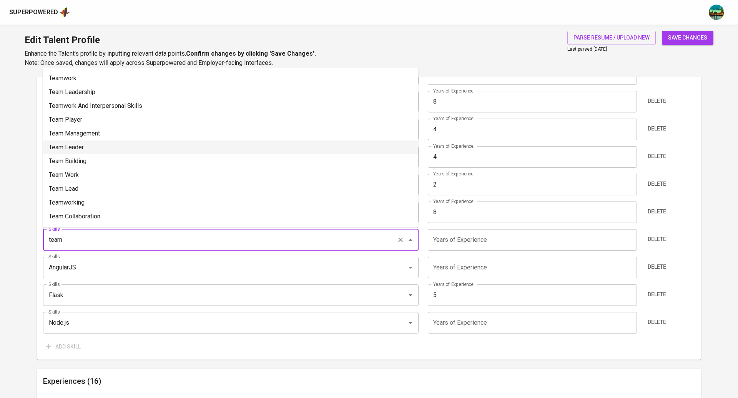
click at [128, 150] on li "Team Leader" at bounding box center [230, 148] width 375 height 14
type input "Team Leader"
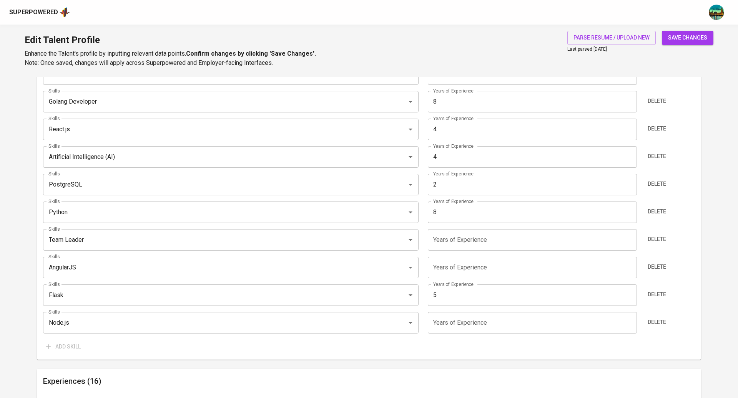
click at [630, 237] on input "1" at bounding box center [532, 240] width 209 height 22
click at [630, 237] on input "2" at bounding box center [532, 240] width 209 height 22
click at [630, 237] on input "3" at bounding box center [532, 240] width 209 height 22
click at [630, 237] on input "4" at bounding box center [532, 240] width 209 height 22
click at [630, 237] on input "5" at bounding box center [532, 240] width 209 height 22
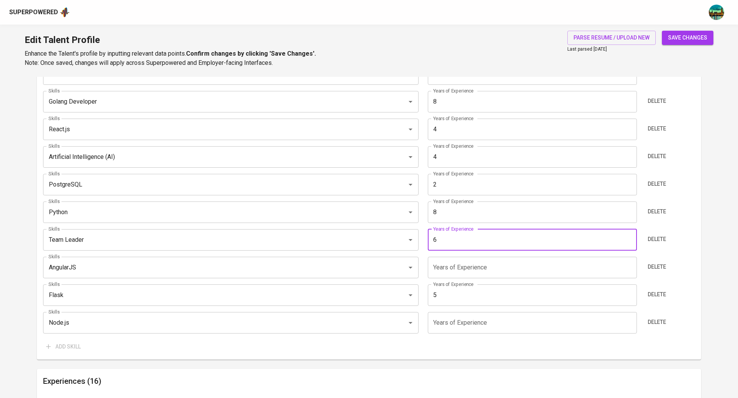
click at [630, 237] on input "6" at bounding box center [532, 240] width 209 height 22
type input "7"
click at [630, 237] on input "7" at bounding box center [532, 240] width 209 height 22
click at [629, 154] on input "5" at bounding box center [532, 157] width 209 height 22
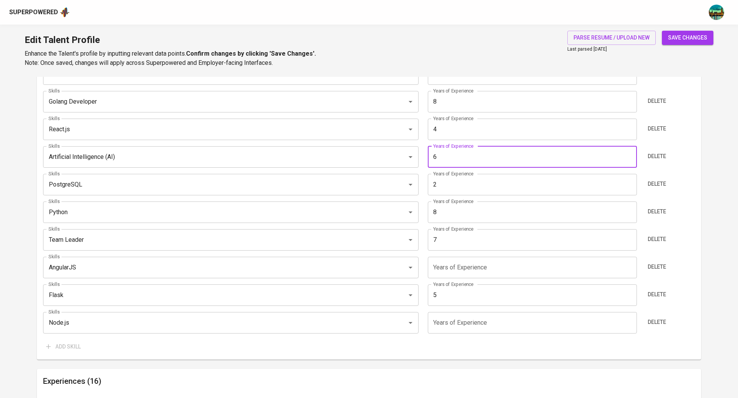
click at [629, 154] on input "6" at bounding box center [532, 157] width 209 height 22
type input "7"
click at [629, 154] on input "7" at bounding box center [532, 157] width 209 height 22
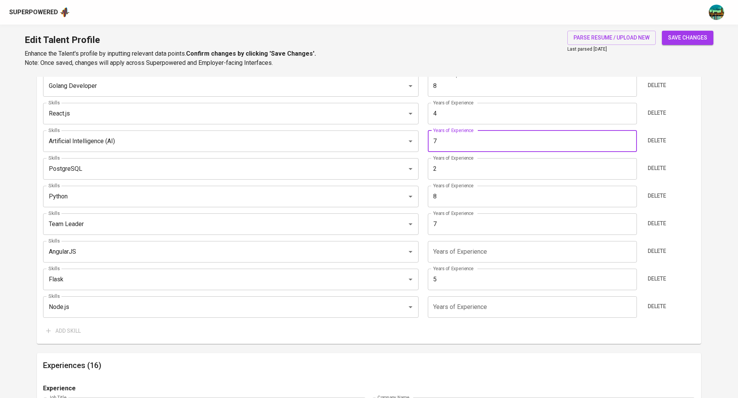
scroll to position [453, 0]
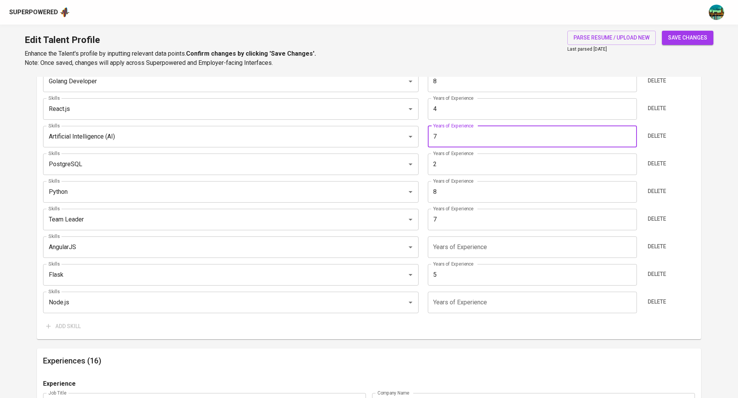
click at [632, 246] on input "number" at bounding box center [532, 248] width 209 height 22
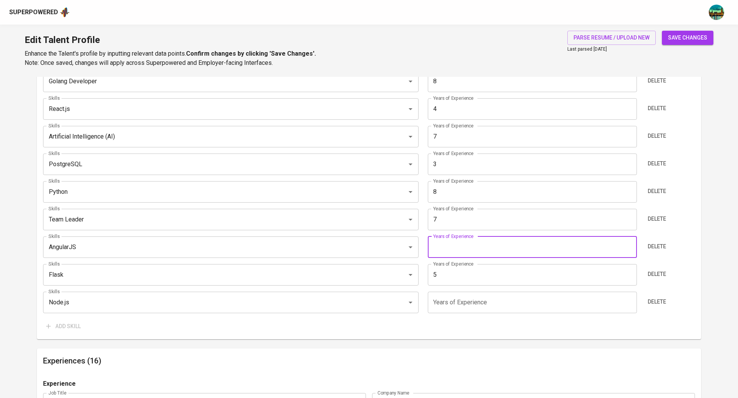
click at [629, 163] on input "3" at bounding box center [532, 165] width 209 height 22
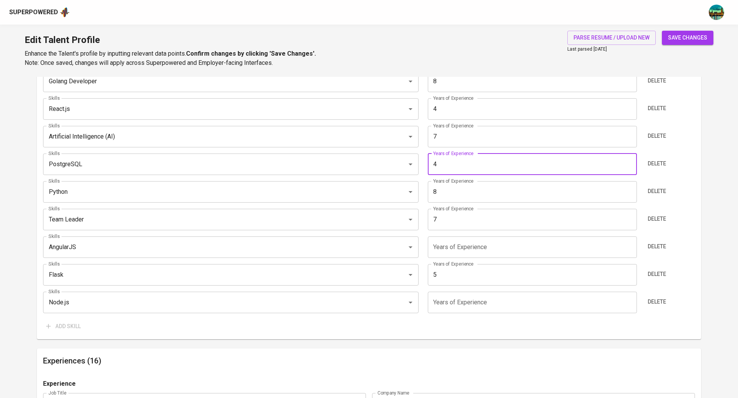
click at [629, 163] on input "4" at bounding box center [532, 165] width 209 height 22
click at [629, 163] on input "5" at bounding box center [532, 165] width 209 height 22
click at [629, 163] on input "6" at bounding box center [532, 165] width 209 height 22
type input "7"
click at [629, 163] on input "7" at bounding box center [532, 165] width 209 height 22
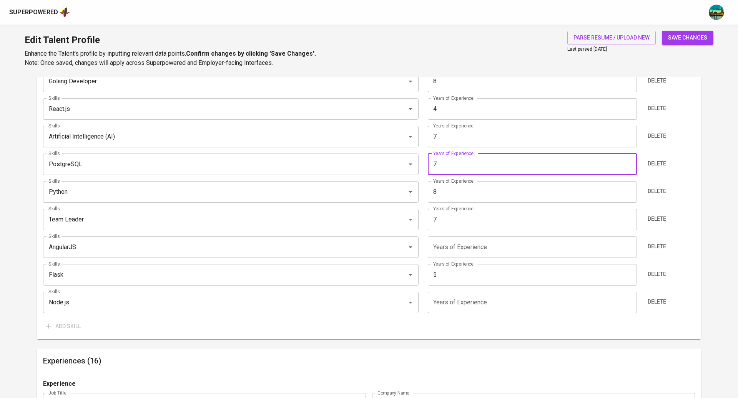
click at [590, 242] on input "number" at bounding box center [532, 248] width 209 height 22
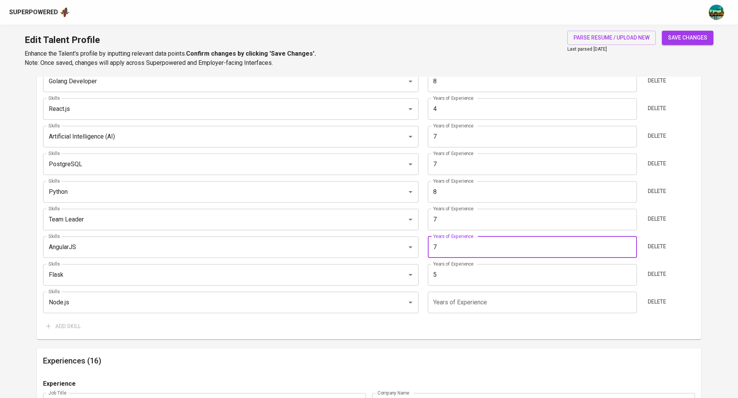
type input "6"
click at [500, 302] on input "number" at bounding box center [532, 303] width 209 height 22
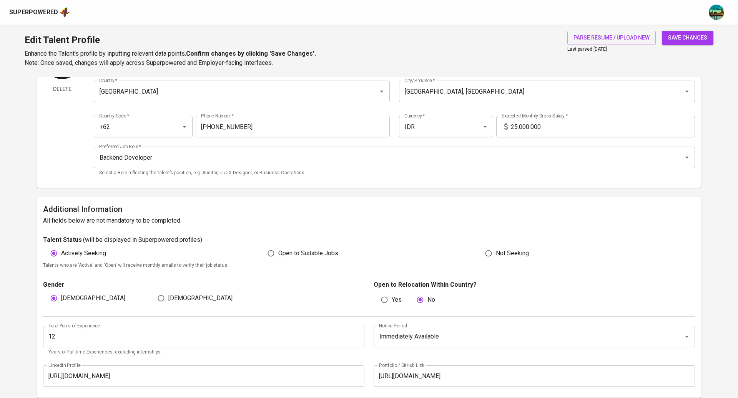
scroll to position [0, 0]
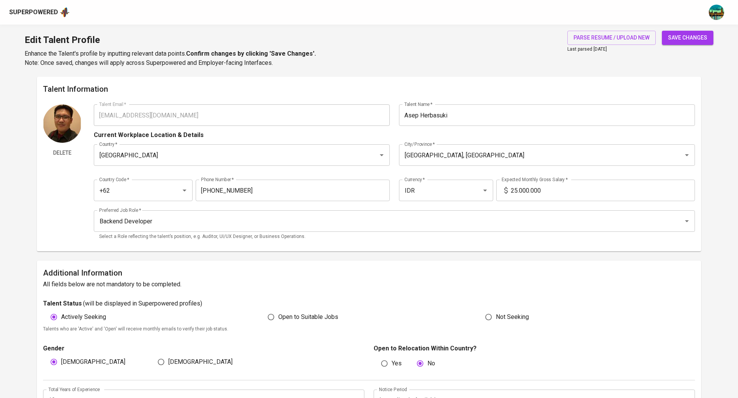
type input "2"
click at [676, 39] on span "save changes" at bounding box center [687, 38] width 39 height 10
click at [33, 8] on div "Superpowered" at bounding box center [33, 12] width 49 height 9
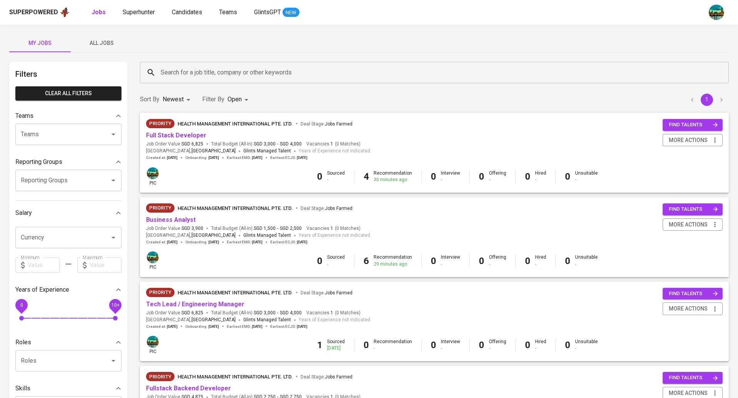
scroll to position [70, 0]
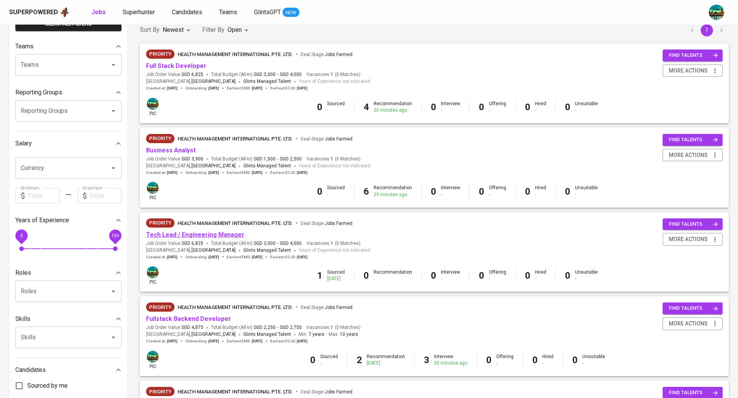
click at [194, 238] on link "Tech Lead / Engineering Manager" at bounding box center [195, 234] width 98 height 7
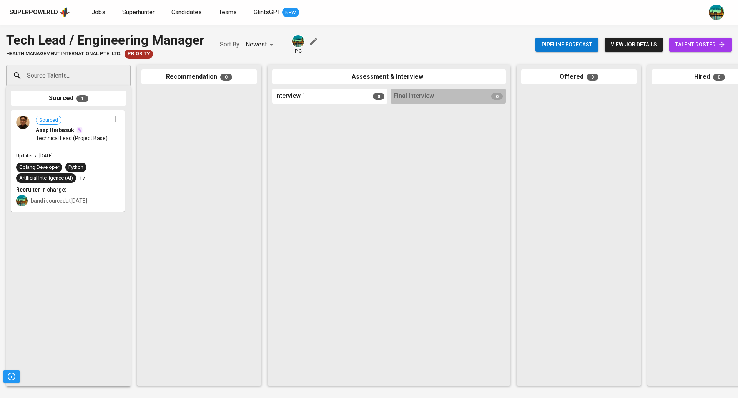
click at [83, 78] on input "Source Talents..." at bounding box center [65, 75] width 81 height 15
paste input "lesmana.reza@gmail.com"
type input "lesmana.reza@gmail.com"
click at [694, 45] on span "talent roster" at bounding box center [700, 45] width 50 height 10
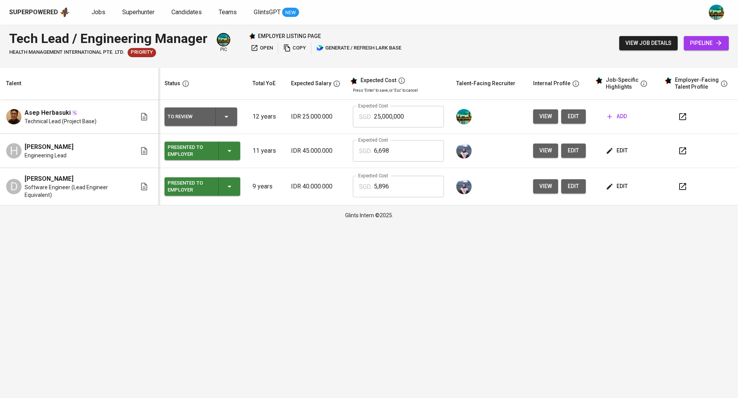
click at [685, 116] on icon "button" at bounding box center [682, 116] width 7 height 7
click at [619, 116] on span "add" at bounding box center [617, 117] width 20 height 10
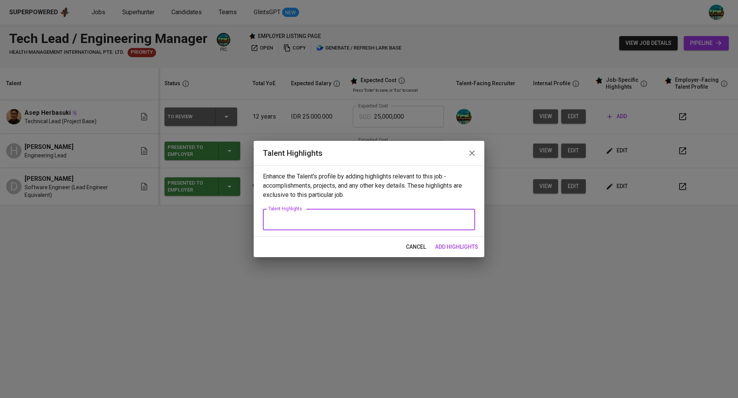
click at [330, 220] on textarea at bounding box center [368, 219] width 201 height 7
paste textarea "Seasoned technology leader with over 17 years of progressive experience spannin…"
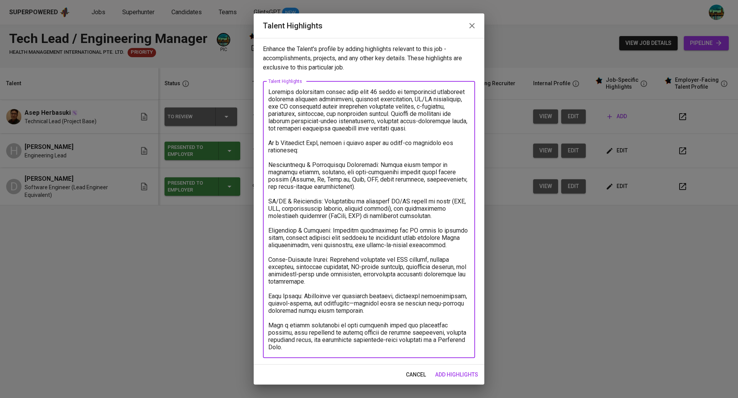
click at [274, 157] on textarea at bounding box center [368, 219] width 201 height 263
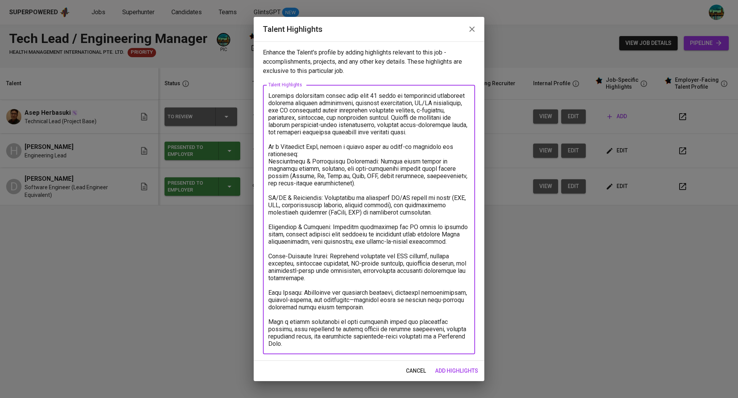
click at [460, 345] on textarea at bounding box center [368, 219] width 201 height 255
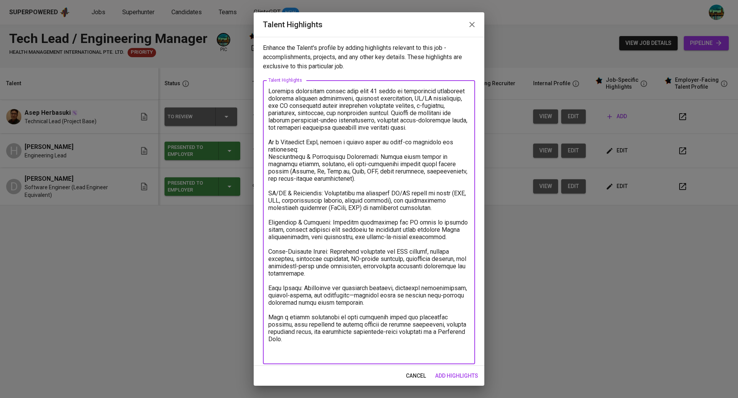
type textarea "Seasoned technology leader with over 17 years of progressive experience spannin…"
click at [463, 375] on span "add highlights" at bounding box center [456, 376] width 43 height 10
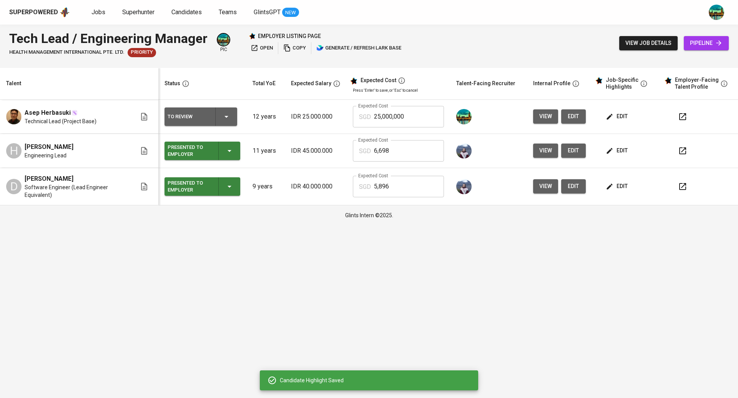
click at [613, 152] on span "edit" at bounding box center [617, 151] width 20 height 10
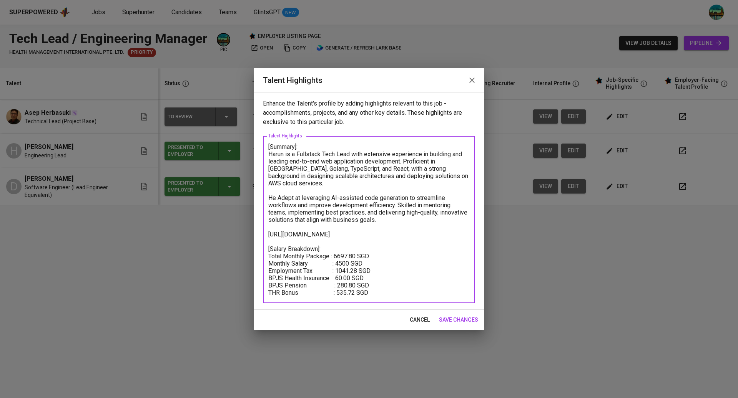
drag, startPoint x: 380, startPoint y: 292, endPoint x: 266, endPoint y: 242, distance: 124.6
click at [266, 242] on div "[Summary]: Harun is a Fullstack Tech Lead with extensive experience in building…" at bounding box center [369, 219] width 212 height 167
click at [474, 80] on icon "button" at bounding box center [471, 80] width 9 height 9
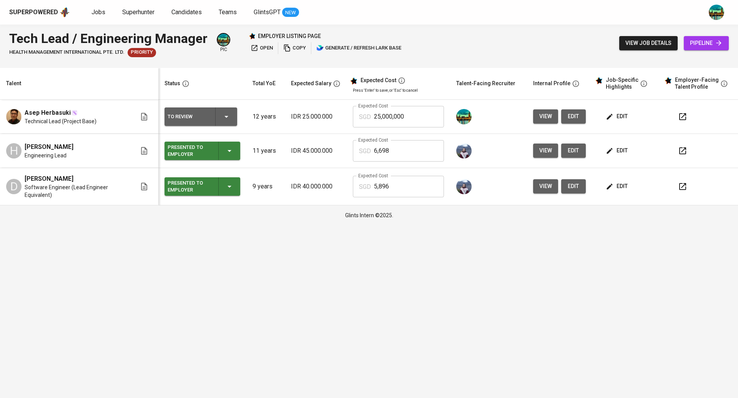
click at [620, 117] on span "edit" at bounding box center [617, 117] width 20 height 10
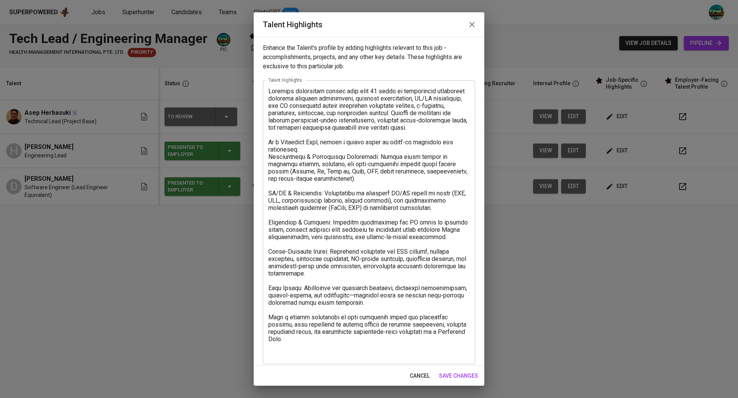
scroll to position [5, 0]
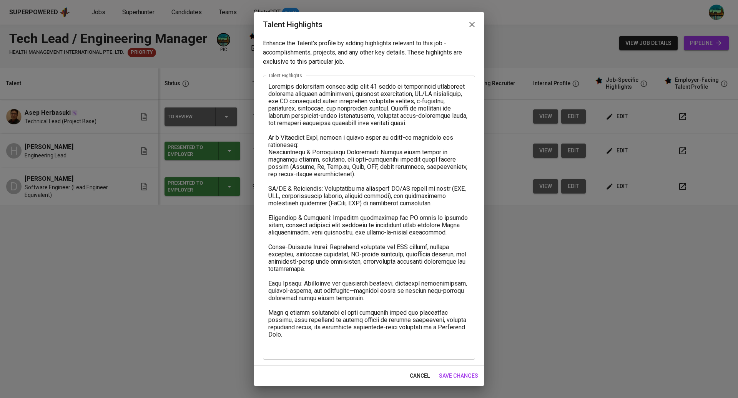
click at [460, 338] on textarea at bounding box center [368, 218] width 201 height 270
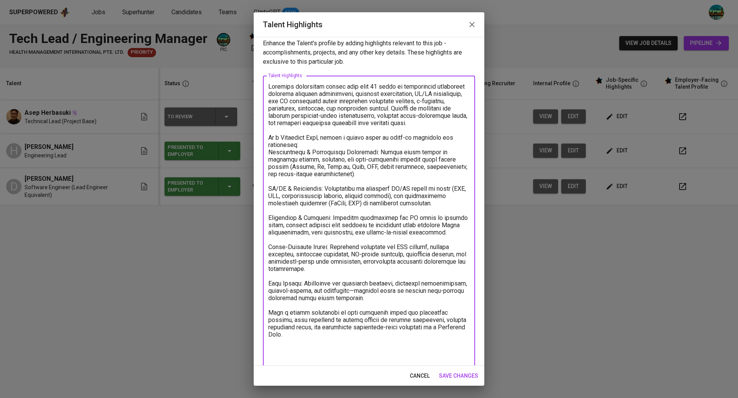
paste textarea "[Salary Breakdown]: Total Monthly Package : 6697.80 SGD Monthly Salary : 4500 S…"
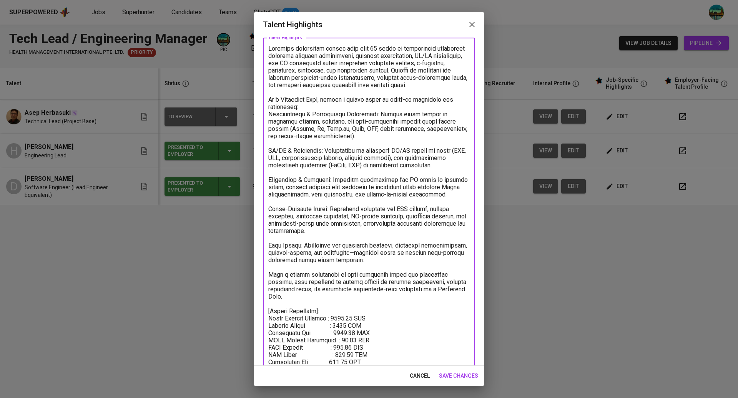
scroll to position [63, 0]
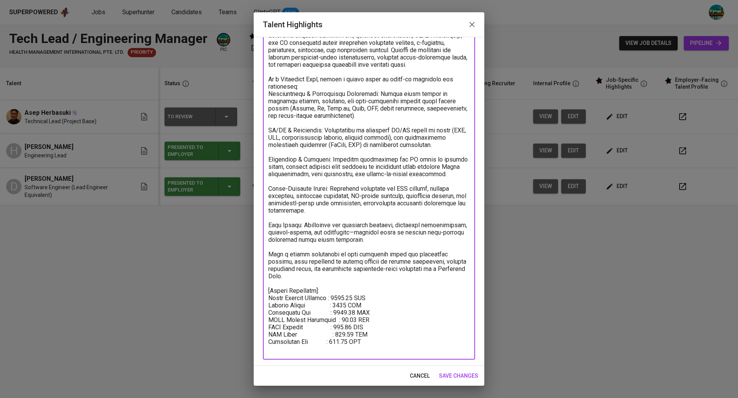
click at [342, 304] on textarea at bounding box center [368, 189] width 201 height 328
click at [342, 327] on textarea at bounding box center [368, 189] width 201 height 328
click at [345, 334] on textarea at bounding box center [368, 189] width 201 height 328
click at [349, 297] on textarea at bounding box center [368, 189] width 201 height 328
click at [339, 305] on textarea at bounding box center [368, 189] width 201 height 328
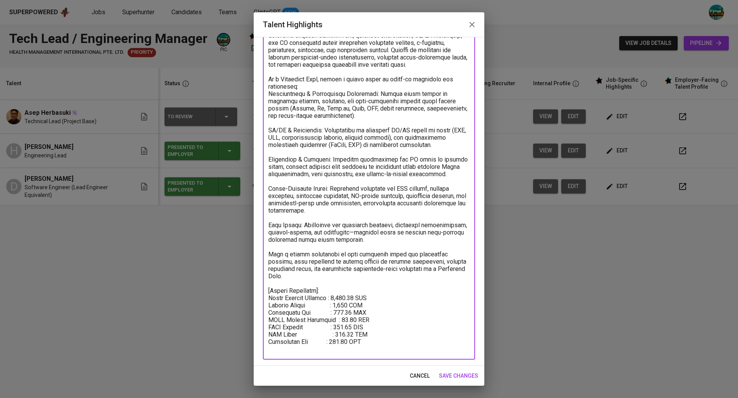
type textarea "Seasoned technology leader with over 17 years of progressive experience spannin…"
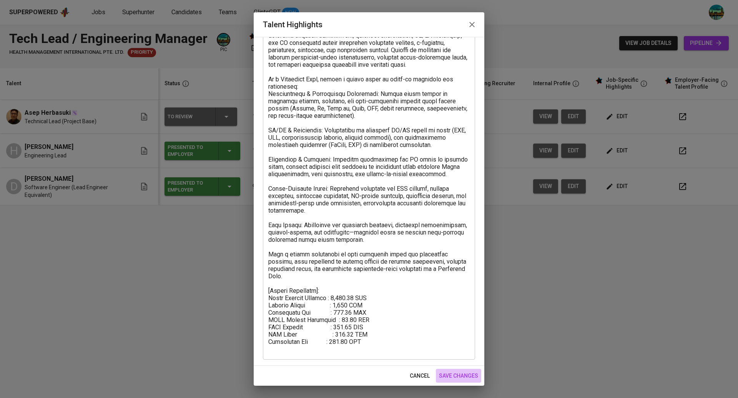
click at [452, 376] on span "save changes" at bounding box center [458, 376] width 39 height 10
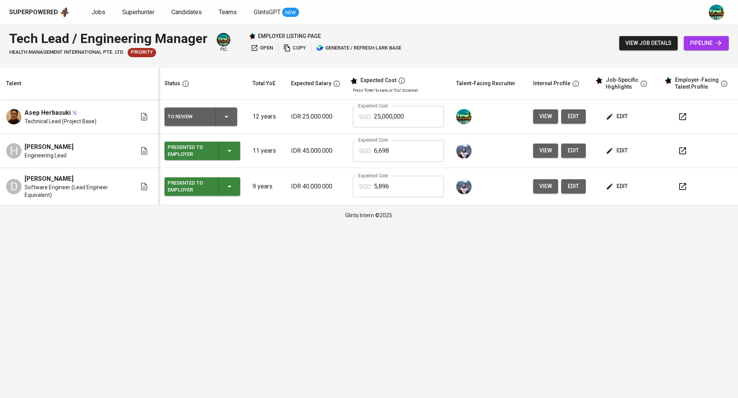
click at [623, 119] on span "edit" at bounding box center [617, 117] width 20 height 10
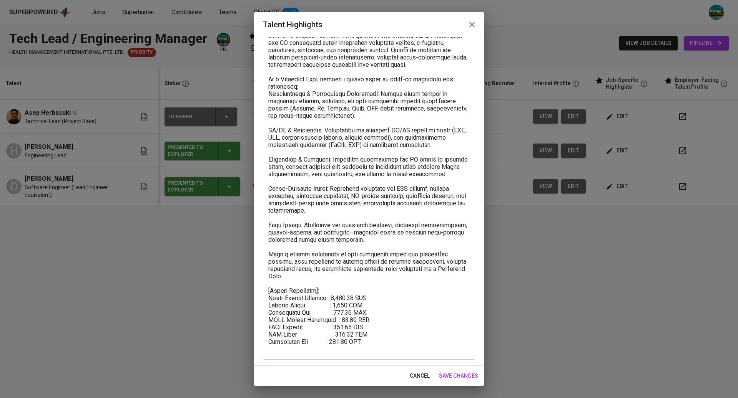
click at [455, 381] on button "save changes" at bounding box center [458, 376] width 45 height 14
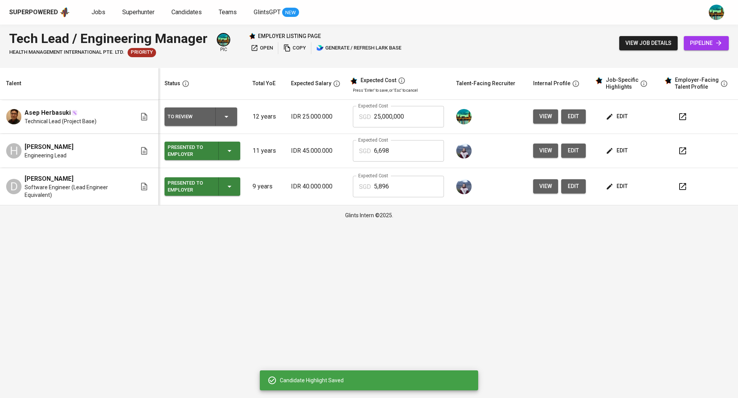
click at [416, 111] on input "25,000,000" at bounding box center [409, 117] width 70 height 22
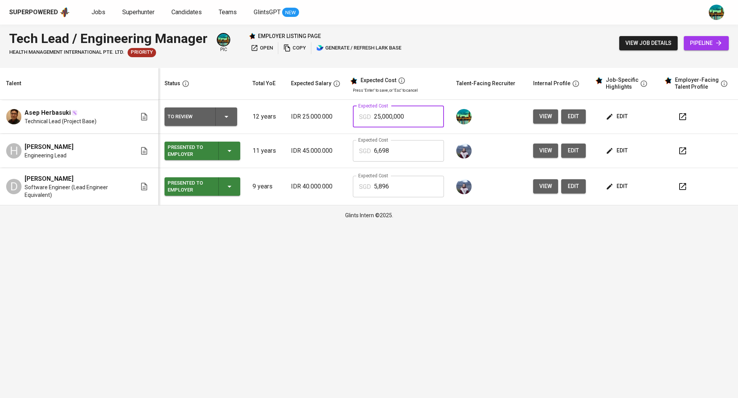
click at [411, 114] on input "25,000,000" at bounding box center [409, 117] width 70 height 22
type input "2"
type input "3,902"
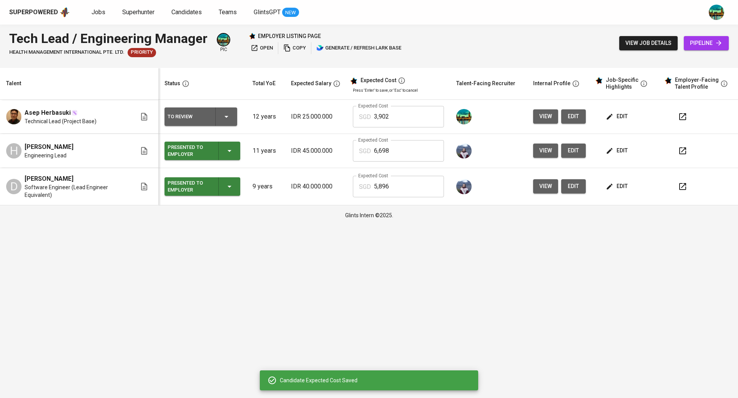
click at [678, 114] on icon "button" at bounding box center [682, 116] width 9 height 9
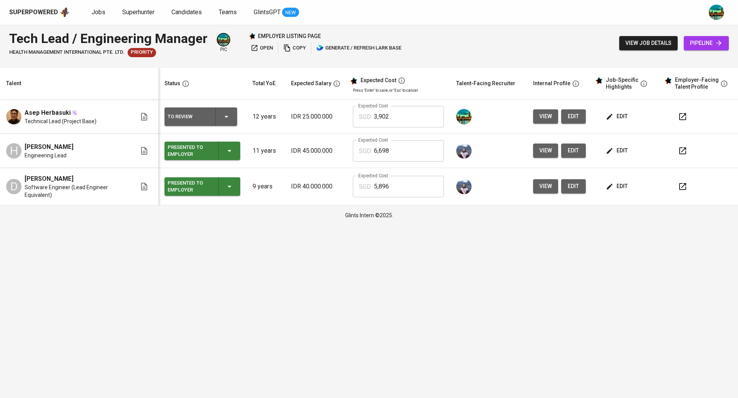
click at [575, 116] on span "edit" at bounding box center [573, 117] width 12 height 10
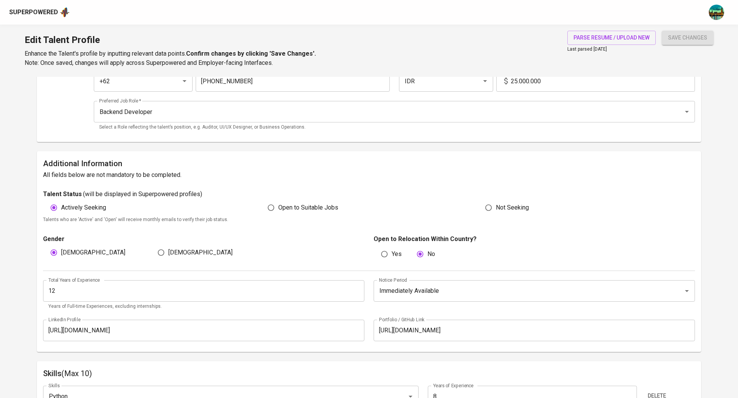
scroll to position [111, 0]
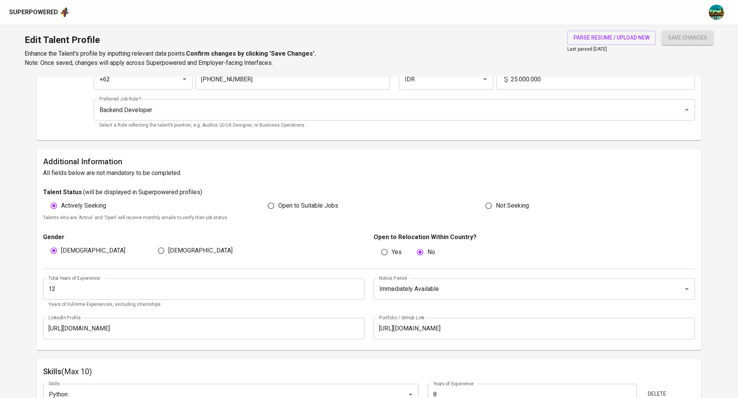
click at [121, 287] on input "12" at bounding box center [203, 290] width 321 height 22
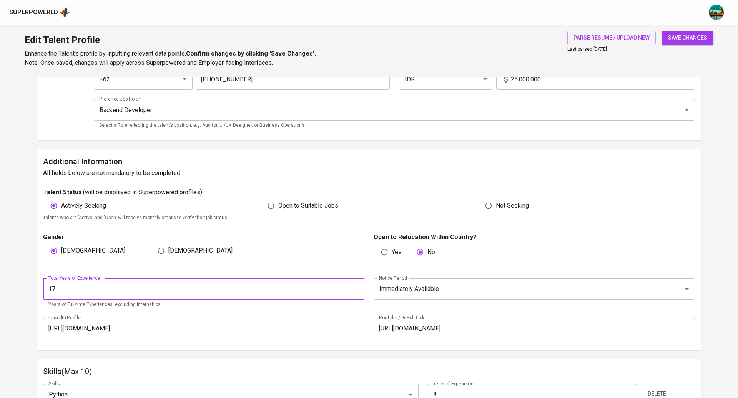
type input "17"
click at [661, 31] on button "save changes" at bounding box center [686, 38] width 51 height 14
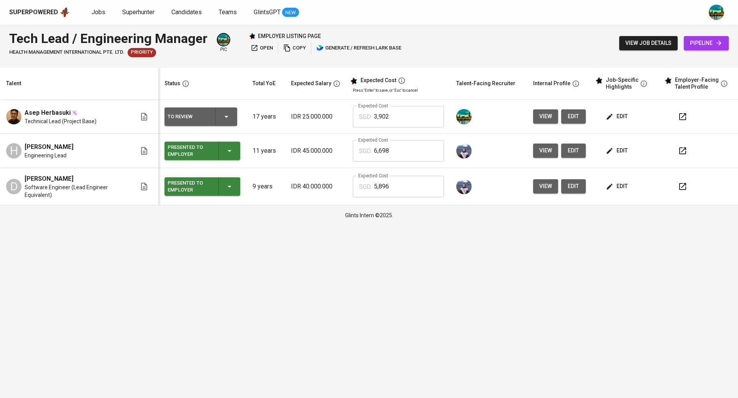
click at [680, 117] on icon "button" at bounding box center [682, 116] width 9 height 9
click at [227, 117] on icon "button" at bounding box center [226, 116] width 9 height 9
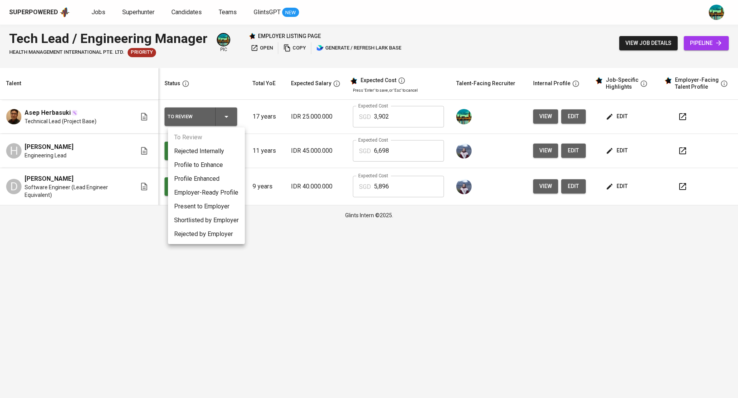
click at [204, 204] on li "Present to Employer" at bounding box center [206, 207] width 77 height 14
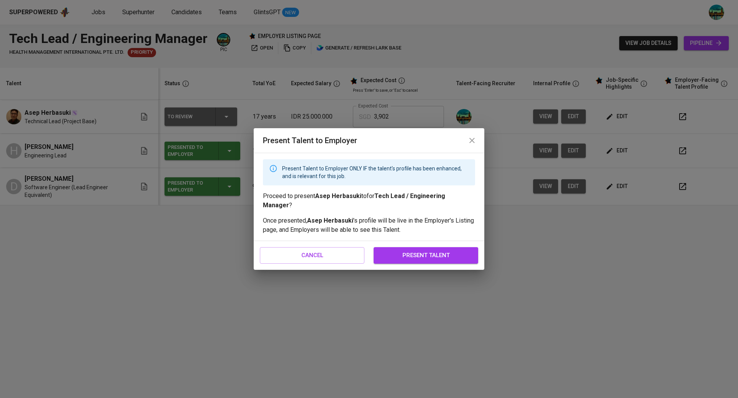
click at [435, 252] on span "present talent" at bounding box center [426, 255] width 88 height 10
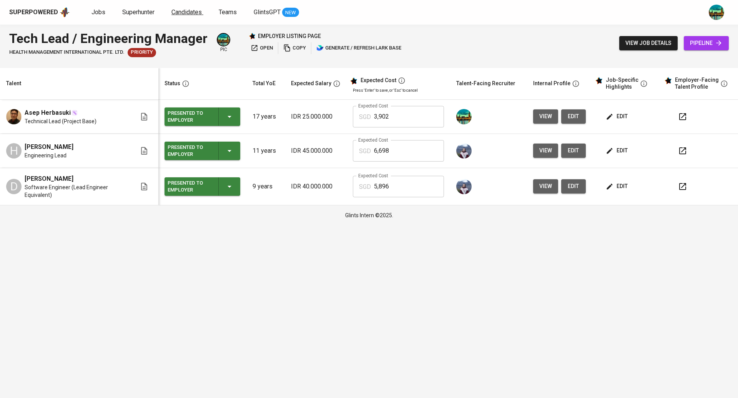
click at [178, 14] on span "Candidates" at bounding box center [186, 11] width 30 height 7
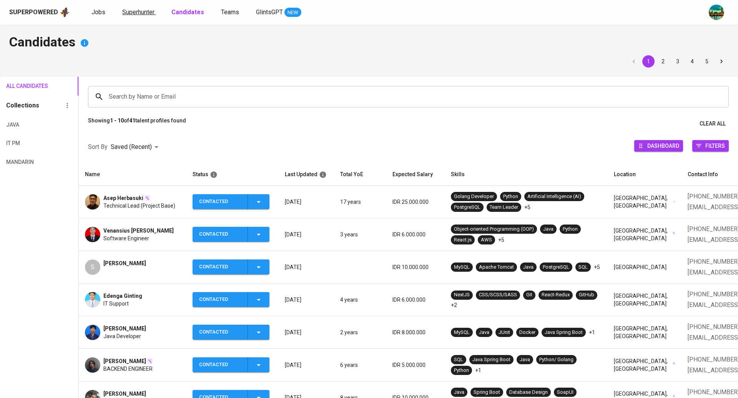
click at [139, 11] on span "Superhunter" at bounding box center [138, 11] width 32 height 7
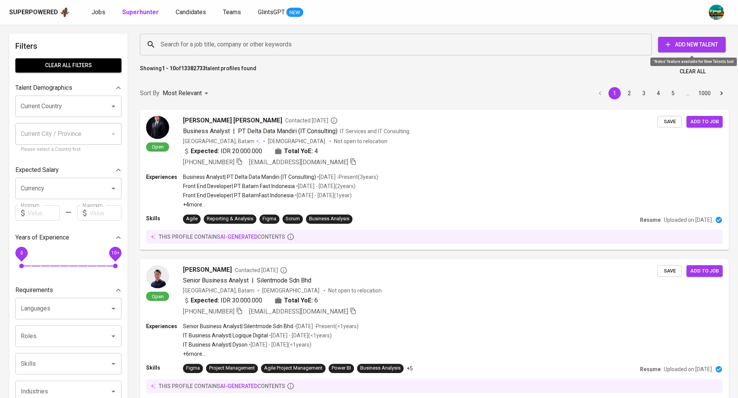
click at [702, 45] on span "Add New Talent" at bounding box center [691, 45] width 55 height 10
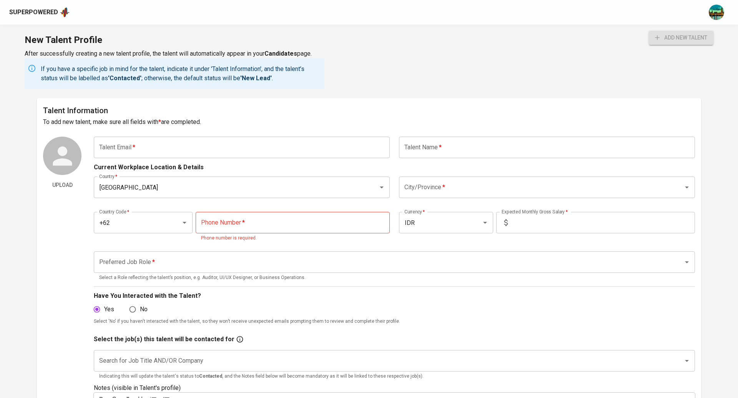
click at [179, 149] on input "text" at bounding box center [242, 148] width 296 height 22
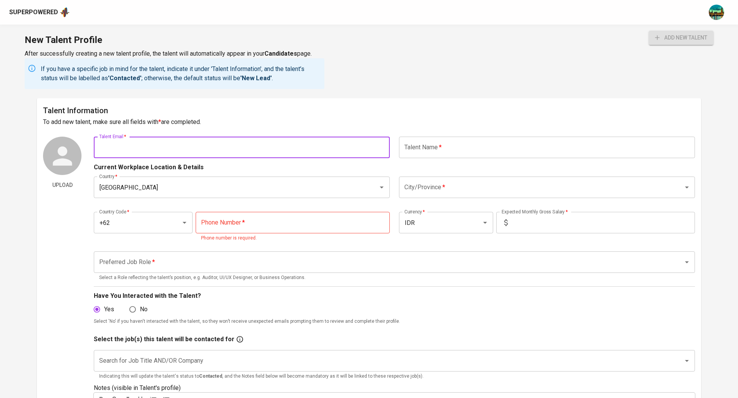
paste input "[EMAIL_ADDRESS][DOMAIN_NAME]"
type input "[EMAIL_ADDRESS][DOMAIN_NAME]"
click at [424, 150] on input "text" at bounding box center [547, 148] width 296 height 22
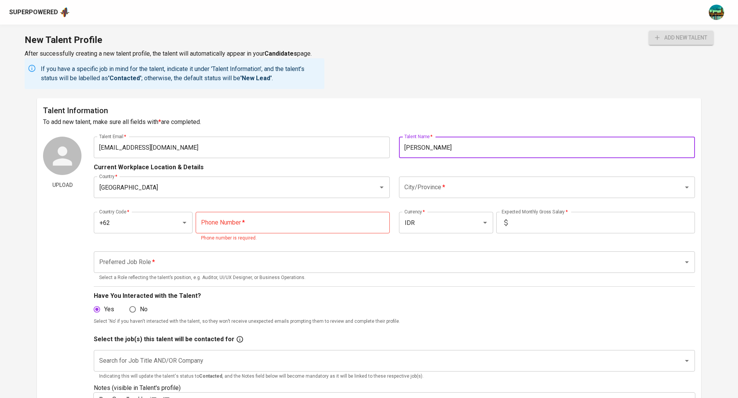
type input "[PERSON_NAME]"
click at [335, 222] on input "tel" at bounding box center [293, 223] width 194 height 22
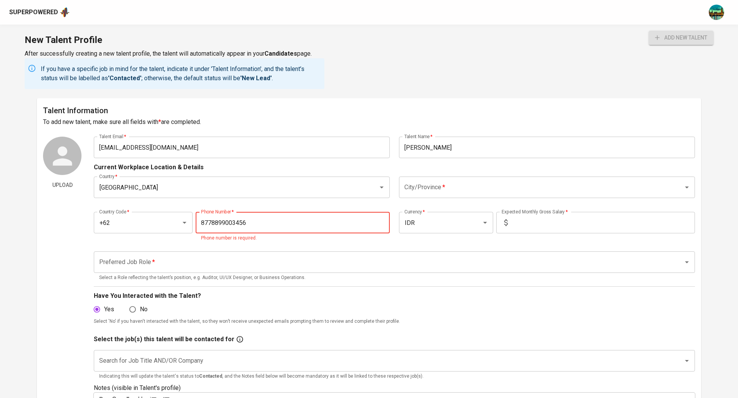
click at [421, 247] on div "Country Code   * +62 Country Code * Phone Number   * 8778899003456 Phone Number…" at bounding box center [394, 225] width 601 height 44
click at [257, 222] on input "8778899003456" at bounding box center [293, 223] width 194 height 22
type input "8"
click at [257, 245] on div "Country Code   * +62 Country Code * Phone Number   * Phone Number * The phone n…" at bounding box center [394, 225] width 601 height 44
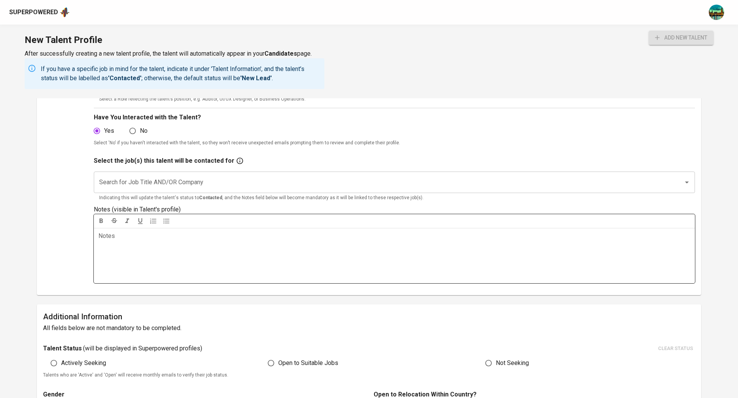
scroll to position [169, 0]
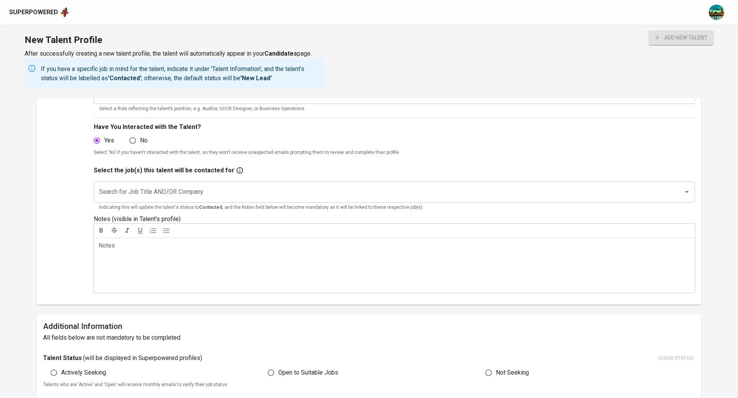
click at [282, 197] on input "Search for Job Title AND/OR Company" at bounding box center [383, 192] width 572 height 15
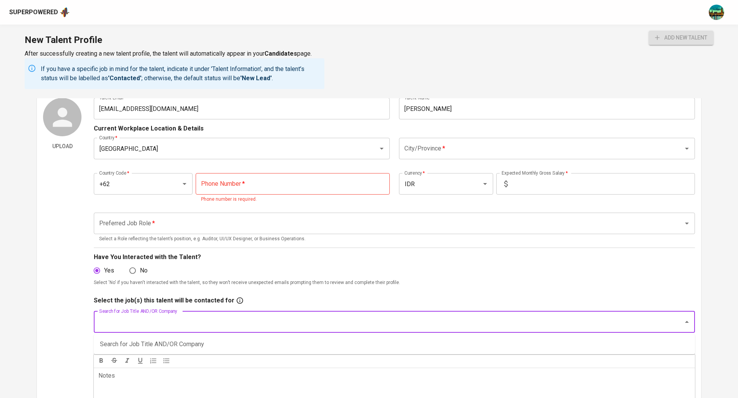
scroll to position [0, 0]
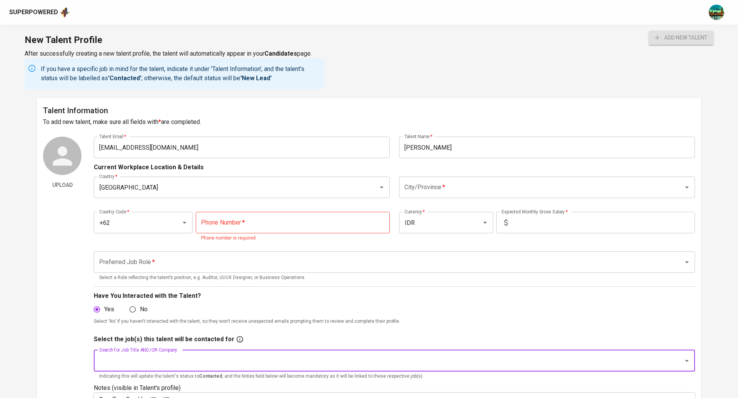
click at [227, 220] on input "tel" at bounding box center [293, 223] width 194 height 22
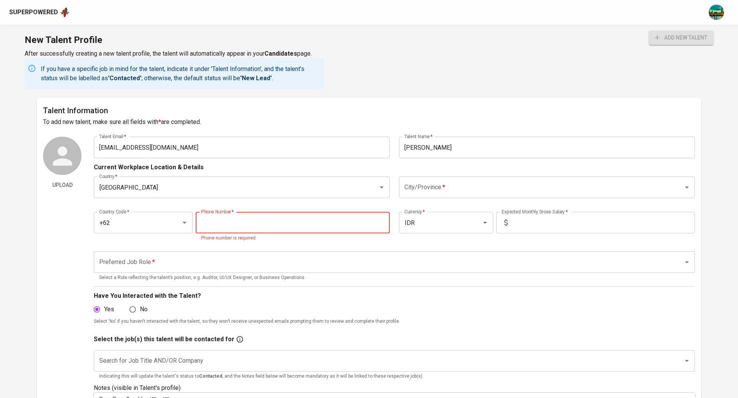
paste input "[PHONE_NUMBER]"
type input "[PHONE_NUMBER]"
click at [297, 247] on div "Preferred Job Role   * Preferred Job Role * Select a Role reflecting the talent…" at bounding box center [394, 267] width 601 height 40
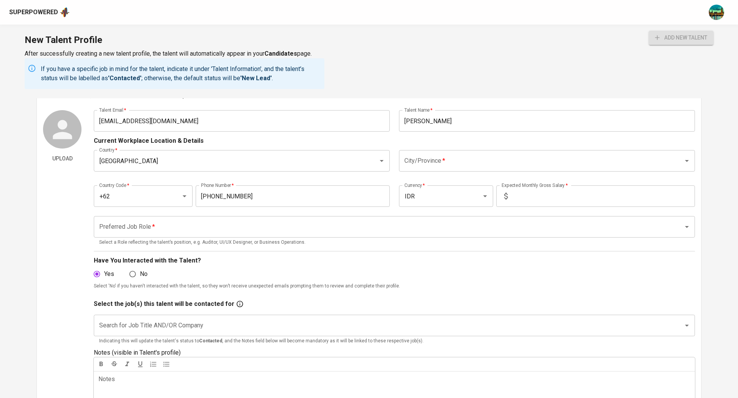
scroll to position [36, 0]
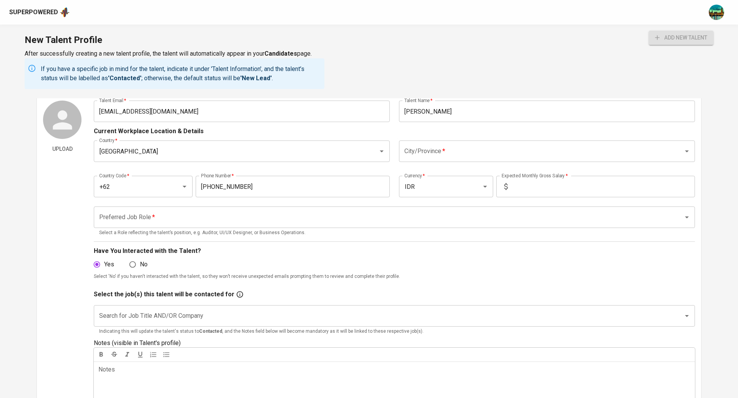
click at [263, 217] on input "Preferred Job Role   *" at bounding box center [383, 217] width 572 height 15
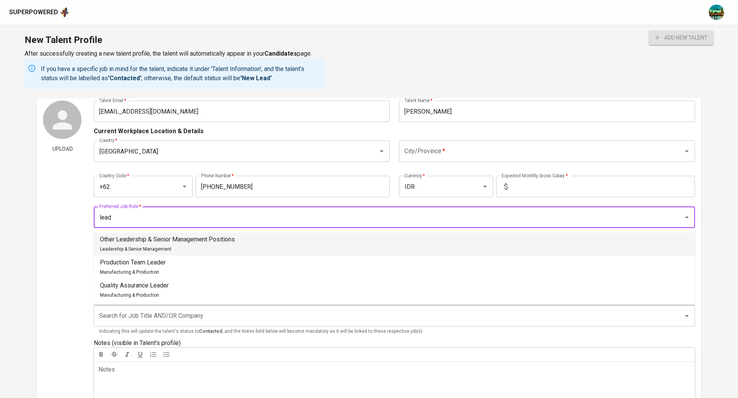
click at [237, 238] on li "Other Leadership & Senior Management Positions Leadership & Senior Management" at bounding box center [394, 244] width 601 height 23
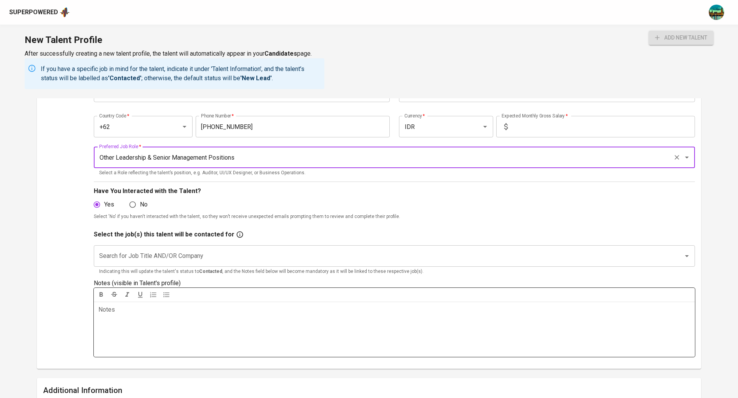
scroll to position [97, 0]
type input "Other Leadership & Senior Management Positions"
click at [171, 258] on input "Search for Job Title AND/OR Company" at bounding box center [383, 255] width 572 height 15
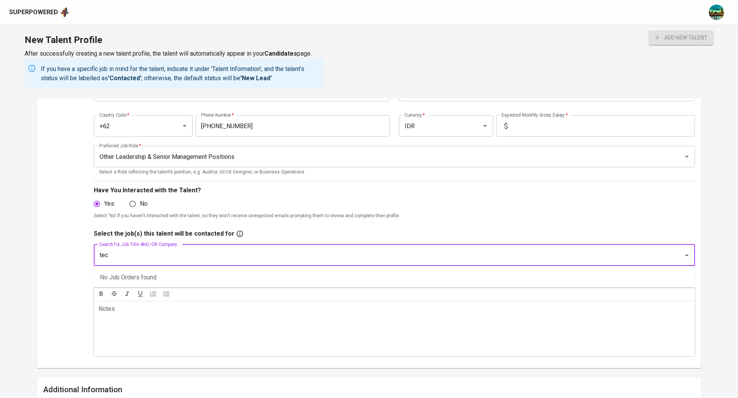
type input "tech"
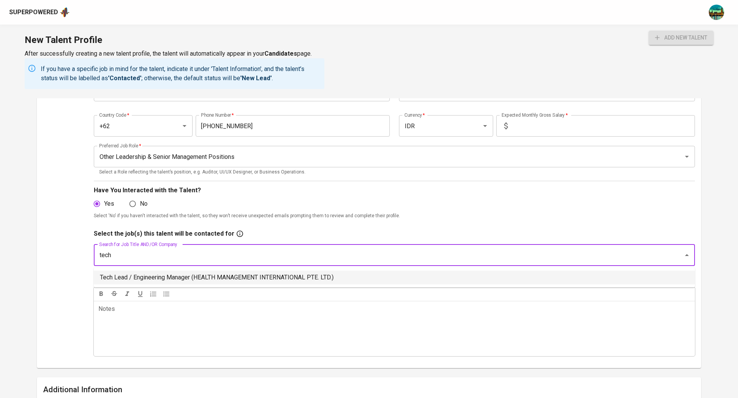
click at [181, 280] on li "Tech Lead / Engineering Manager (HEALTH MANAGEMENT INTERNATIONAL PTE. LTD.)" at bounding box center [394, 278] width 601 height 14
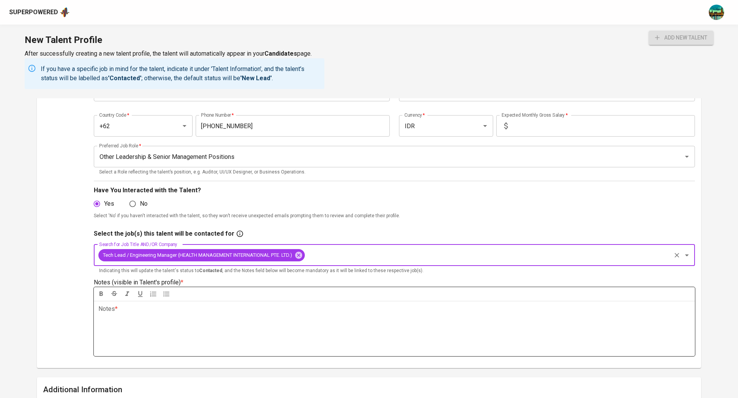
click at [229, 328] on div "Notes * ﻿" at bounding box center [394, 328] width 601 height 55
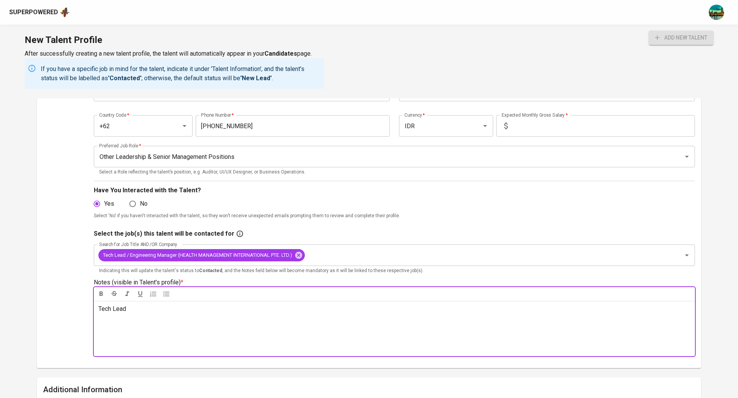
click at [65, 289] on div "Upload" at bounding box center [62, 201] width 38 height 322
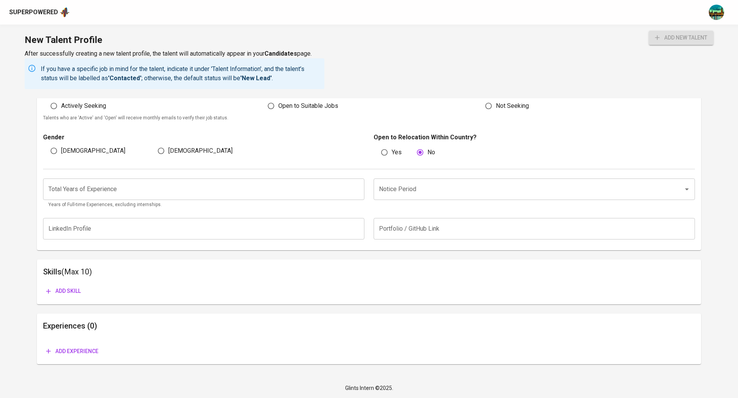
scroll to position [0, 0]
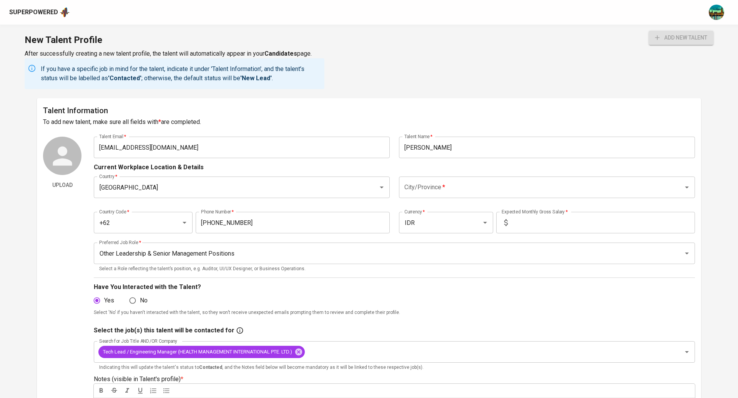
click at [480, 188] on input "City/Province   *" at bounding box center [535, 187] width 267 height 15
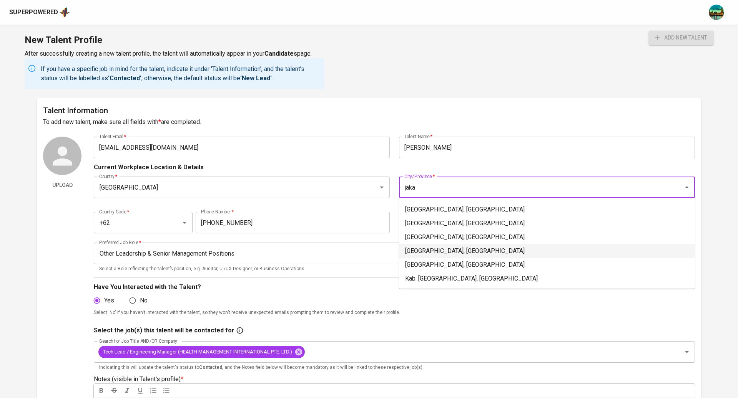
click at [465, 252] on li "Jakarta Pusat, DKI Jakarta" at bounding box center [547, 251] width 296 height 14
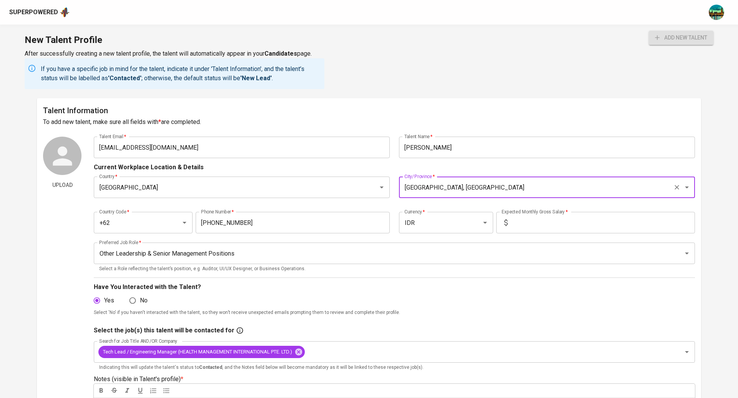
type input "Jakarta Pusat, DKI Jakarta"
click at [550, 224] on input "text" at bounding box center [603, 223] width 184 height 22
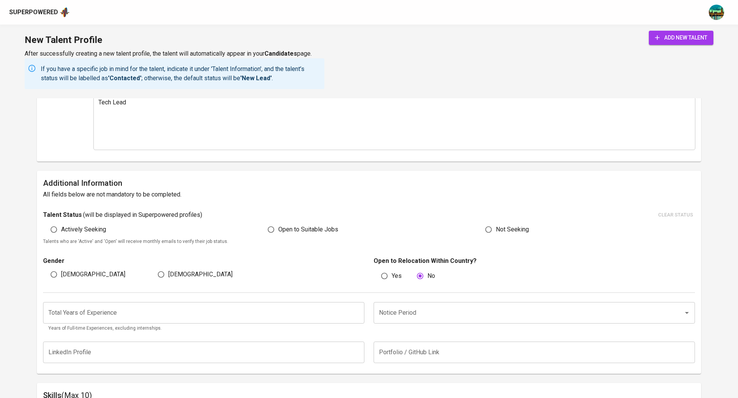
scroll to position [340, 0]
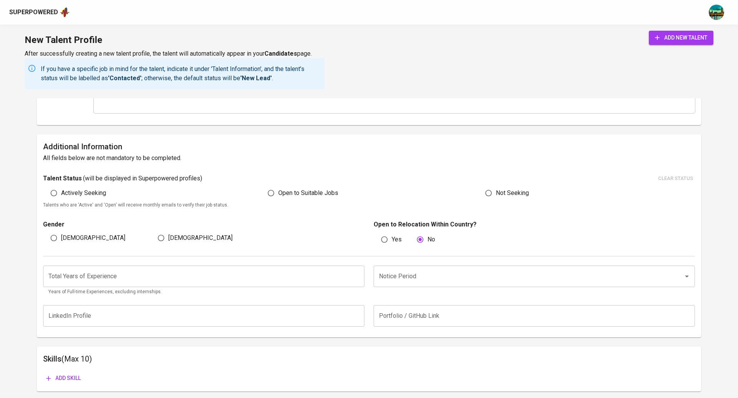
type input "75.000.000"
click at [280, 195] on span "Open to Suitable Jobs" at bounding box center [308, 193] width 60 height 9
click at [278, 195] on input "Open to Suitable Jobs" at bounding box center [271, 193] width 15 height 15
radio input "true"
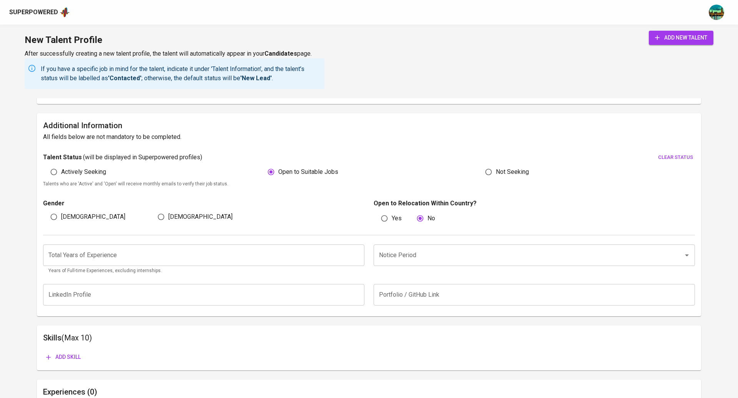
scroll to position [369, 0]
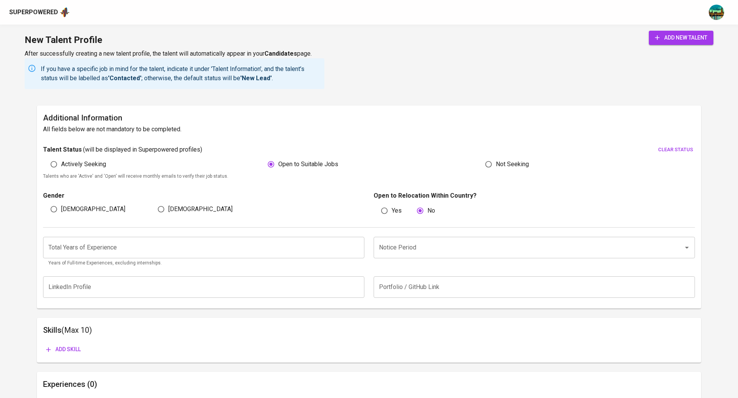
click at [56, 212] on input "Male" at bounding box center [53, 209] width 15 height 15
radio input "true"
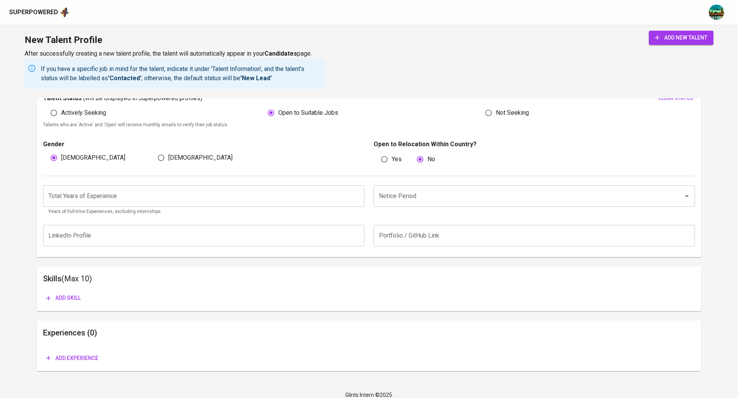
scroll to position [427, 0]
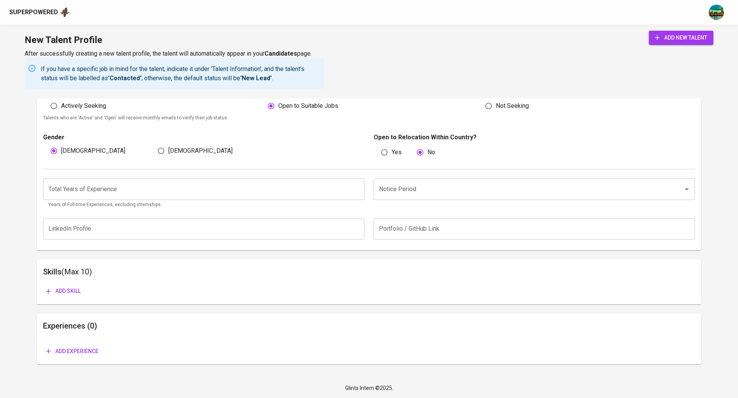
click at [314, 195] on input "number" at bounding box center [203, 190] width 321 height 22
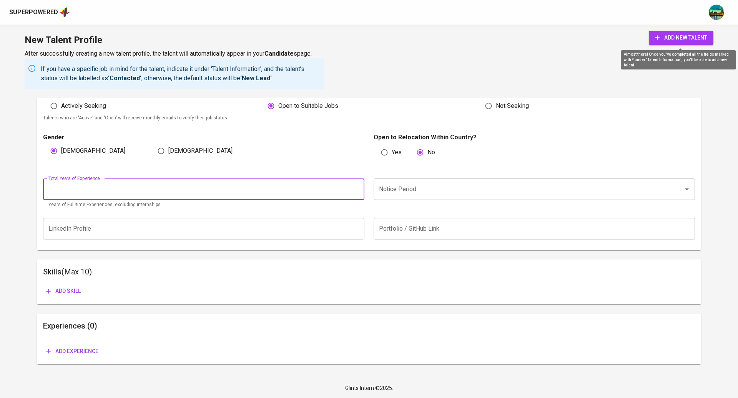
click at [664, 42] on span "add new talent" at bounding box center [681, 38] width 52 height 10
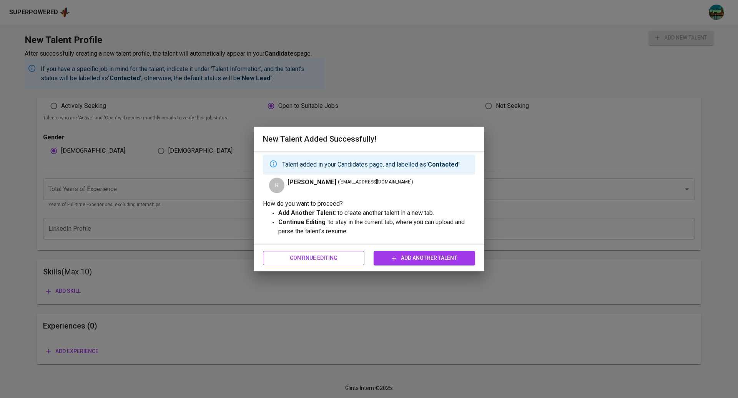
click at [341, 257] on span "Continue Editing" at bounding box center [313, 259] width 89 height 10
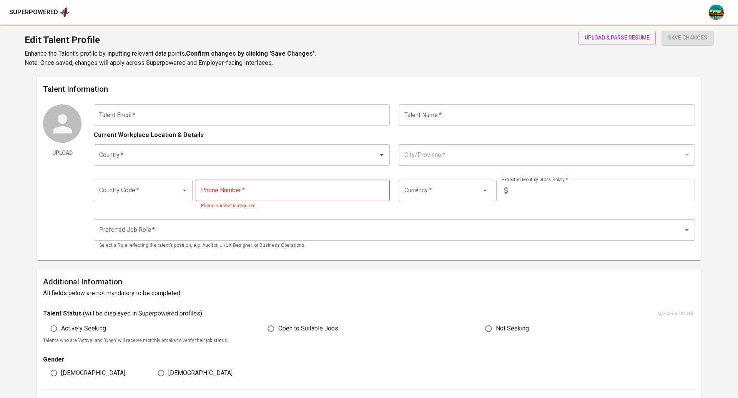
type input "lesmana.reza@gmail.com"
type input "[PERSON_NAME]"
type input "Indonesia"
type input "Jakarta Pusat, DKI Jakarta"
type input "+62"
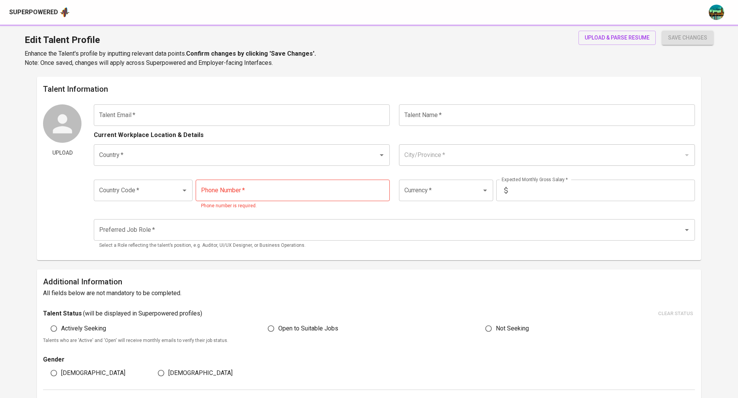
type input "812-2722-2086"
type input "IDR"
type input "Other Leadership & Senior Management Positions"
radio input "true"
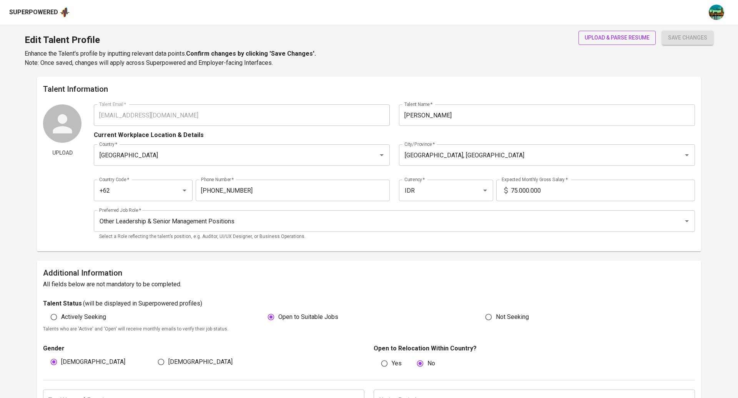
click at [613, 35] on span "upload & parse resume" at bounding box center [616, 38] width 65 height 10
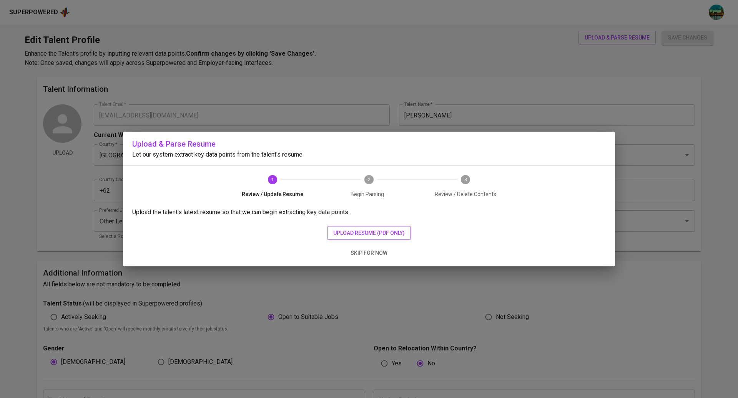
click at [373, 232] on span "upload resume (pdf only)" at bounding box center [368, 234] width 71 height 10
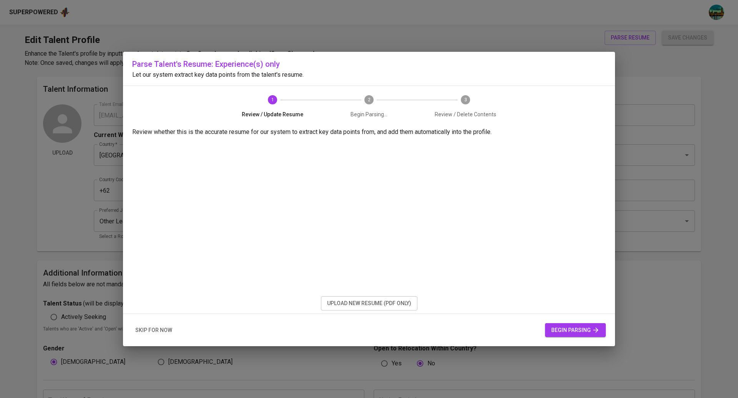
click at [573, 332] on span "begin parsing" at bounding box center [575, 331] width 48 height 10
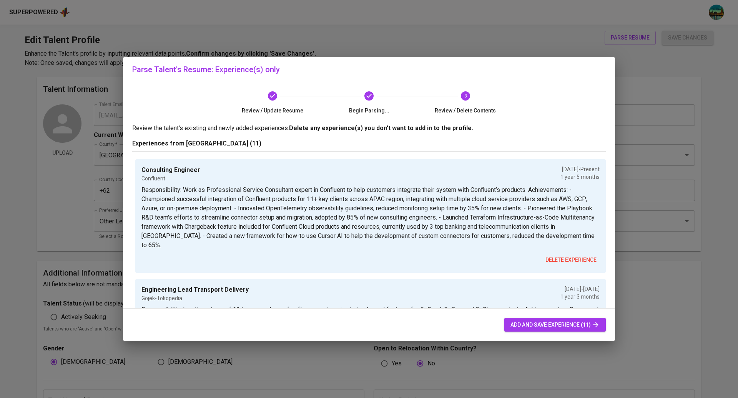
click at [554, 326] on span "add and save experience (11)" at bounding box center [554, 325] width 89 height 10
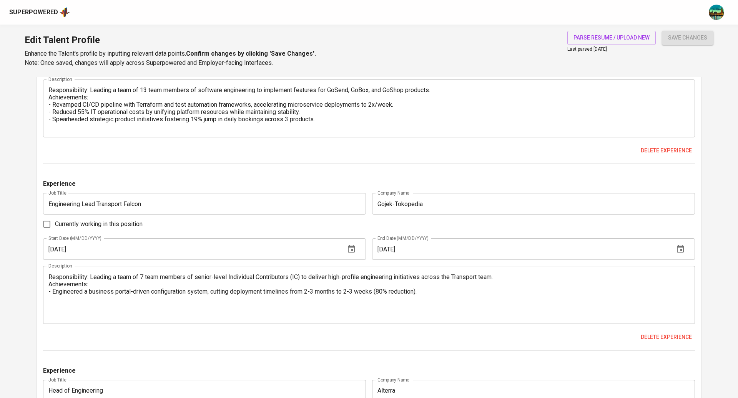
scroll to position [765, 0]
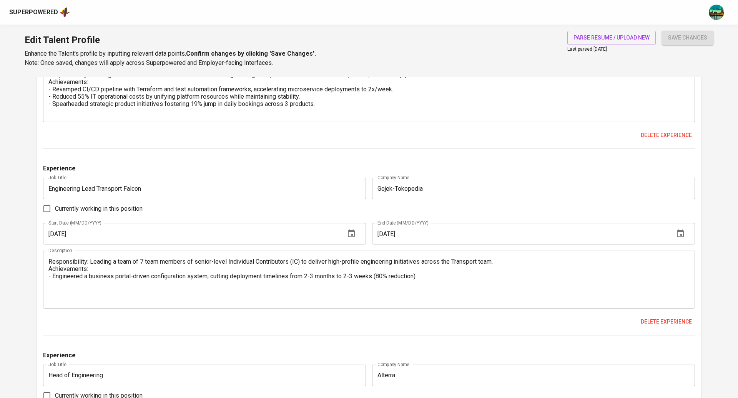
click at [182, 289] on textarea "Responsibility: Leading a team of 7 team members of senior-level Individual Con…" at bounding box center [368, 280] width 641 height 44
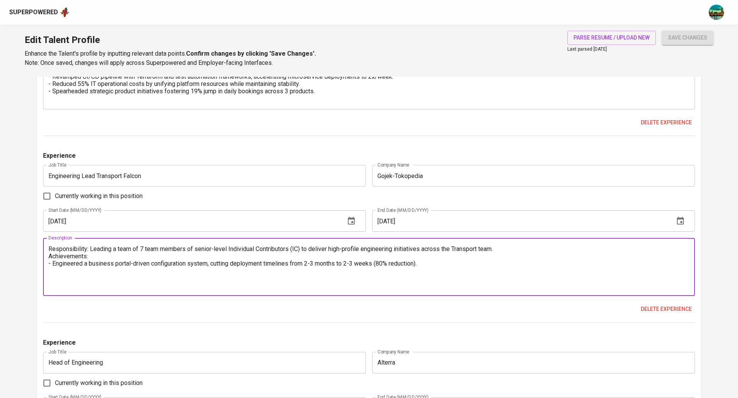
scroll to position [778, 0]
click at [196, 275] on textarea "Responsibility: Leading a team of 7 team members of senior-level Individual Con…" at bounding box center [368, 267] width 641 height 44
paste textarea "Designed alert triage process across 17 services, achieving 87% reduction in cr…"
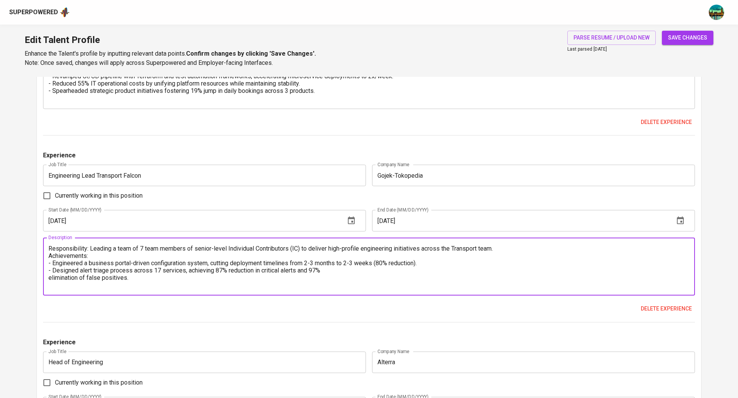
click at [49, 277] on textarea "Responsibility: Leading a team of 7 team members of senior-level Individual Con…" at bounding box center [368, 267] width 641 height 44
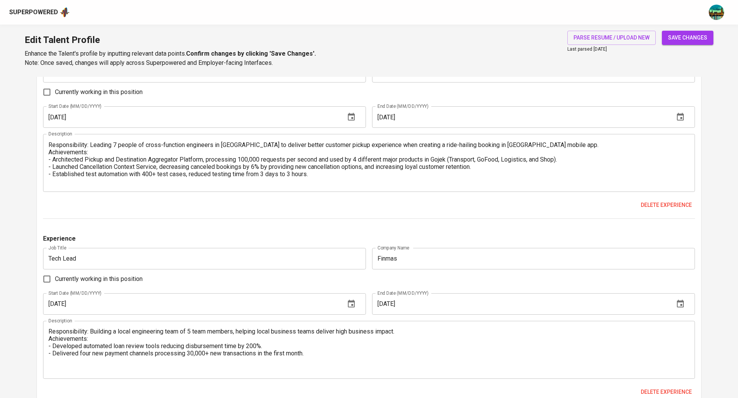
scroll to position [1255, 0]
type textarea "Responsibility: Leading a team of 7 team members of senior-level Individual Con…"
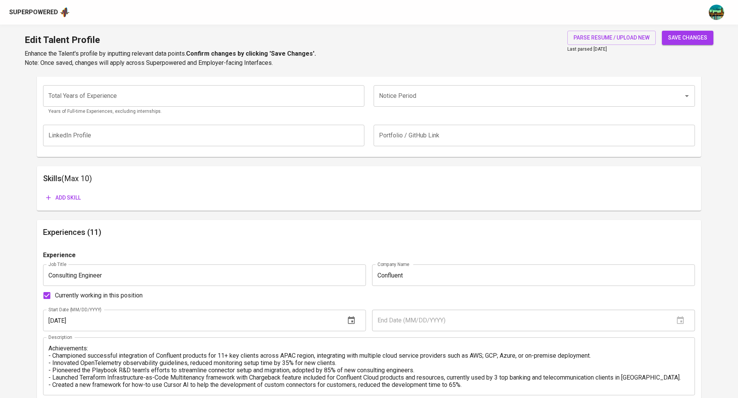
scroll to position [240, 0]
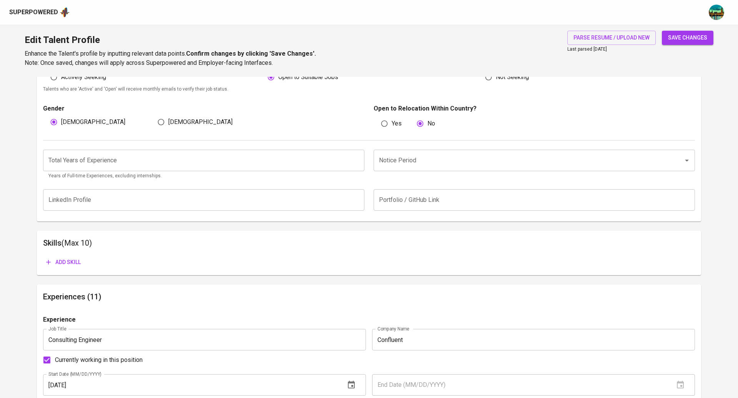
click at [690, 35] on span "save changes" at bounding box center [687, 38] width 39 height 10
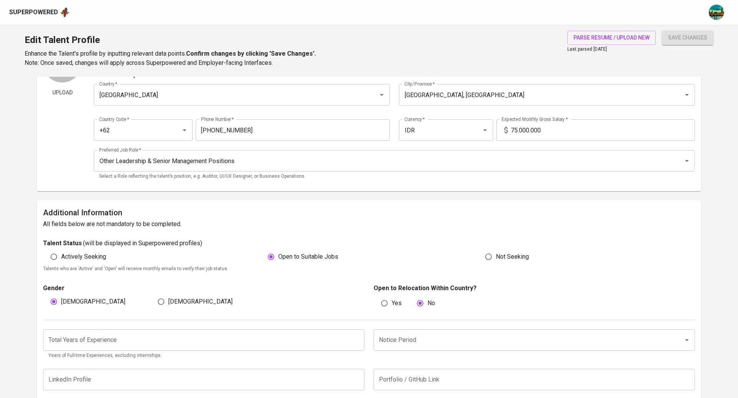
scroll to position [60, 0]
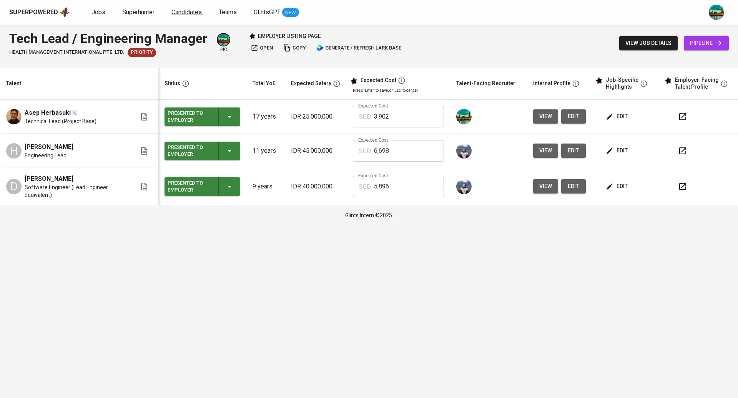
click at [173, 14] on span "Candidates" at bounding box center [186, 11] width 30 height 7
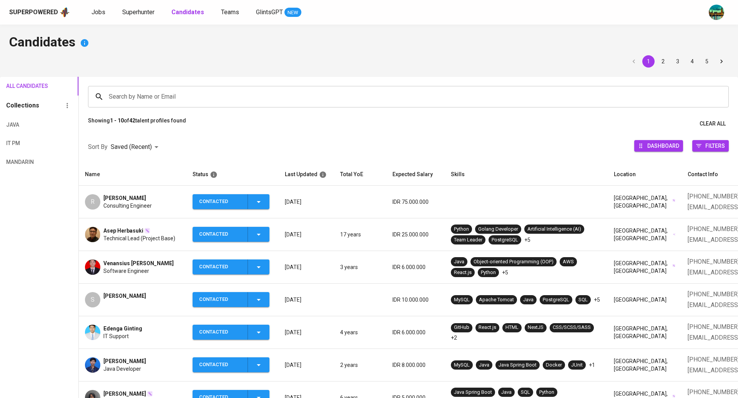
click at [121, 199] on span "[PERSON_NAME]" at bounding box center [124, 198] width 43 height 8
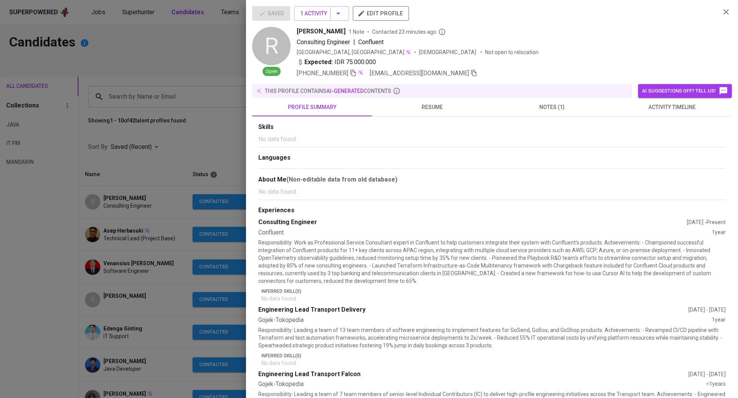
click at [121, 109] on div at bounding box center [369, 199] width 738 height 398
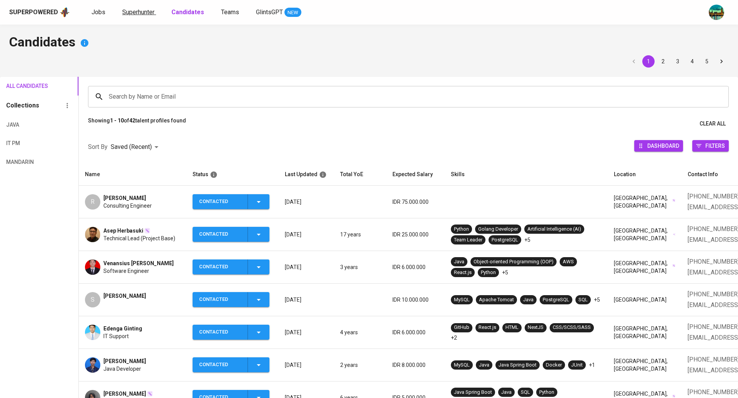
click at [143, 12] on span "Superhunter" at bounding box center [138, 11] width 32 height 7
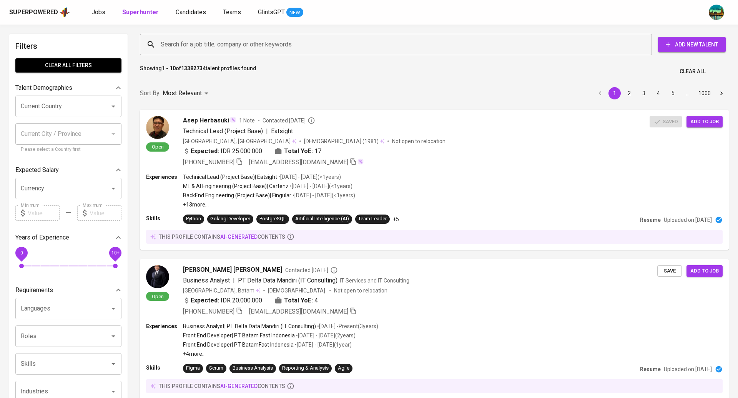
click at [299, 43] on input "Search for a job title, company or other keywords" at bounding box center [398, 44] width 478 height 15
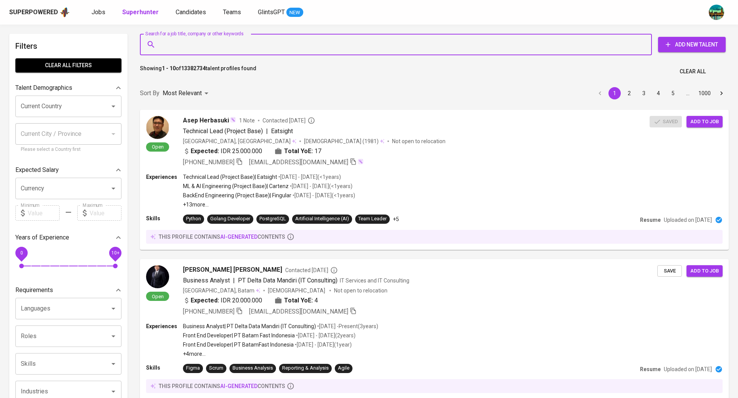
paste input "[EMAIL_ADDRESS][DOMAIN_NAME]"
type input "[EMAIL_ADDRESS][DOMAIN_NAME]"
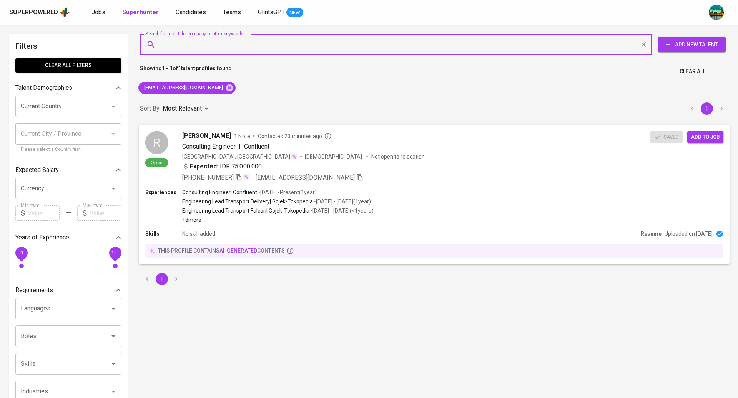
click at [704, 141] on span "Add to job" at bounding box center [705, 137] width 28 height 9
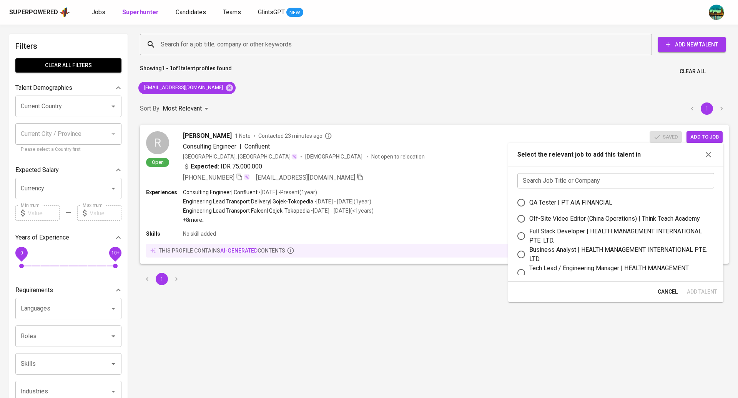
click at [660, 183] on input "text" at bounding box center [615, 180] width 197 height 15
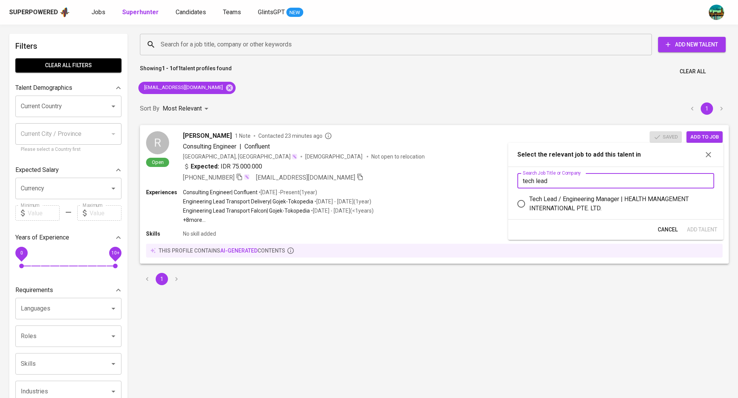
type input "tech lead"
click at [623, 201] on div "Tech Lead / Engineering Manager | HEALTH MANAGEMENT INTERNATIONAL PTE. LTD." at bounding box center [618, 204] width 179 height 18
click at [529, 201] on input "Tech Lead / Engineering Manager | HEALTH MANAGEMENT INTERNATIONAL PTE. LTD." at bounding box center [521, 204] width 16 height 16
radio input "true"
click at [703, 229] on span "Add Talent" at bounding box center [701, 230] width 30 height 10
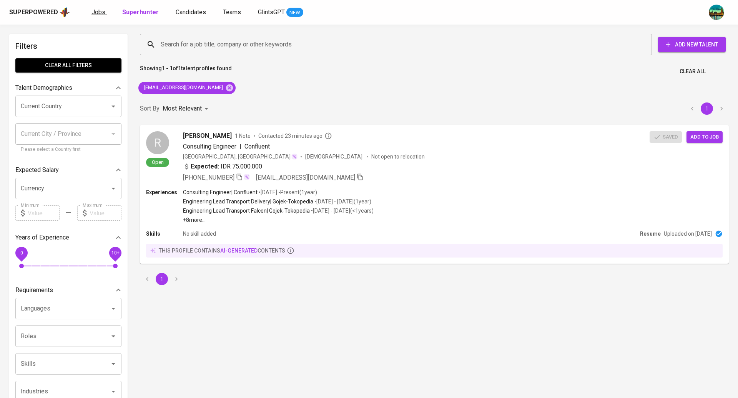
click at [98, 11] on span "Jobs" at bounding box center [98, 11] width 14 height 7
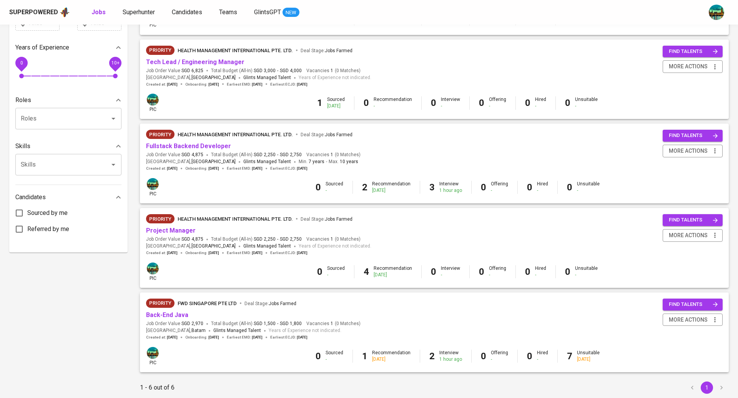
scroll to position [216, 0]
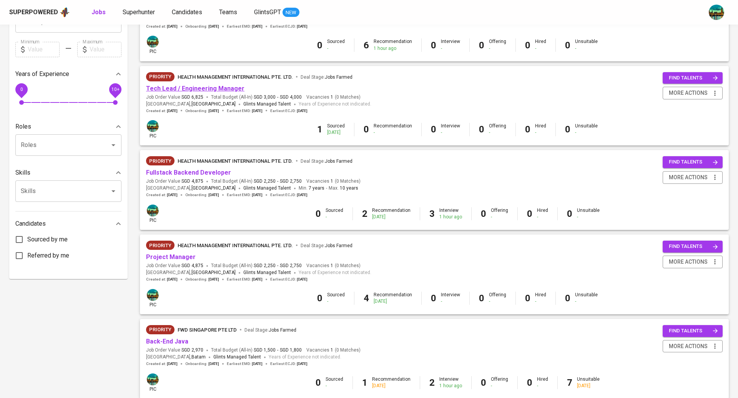
click at [220, 88] on link "Tech Lead / Engineering Manager" at bounding box center [195, 88] width 98 height 7
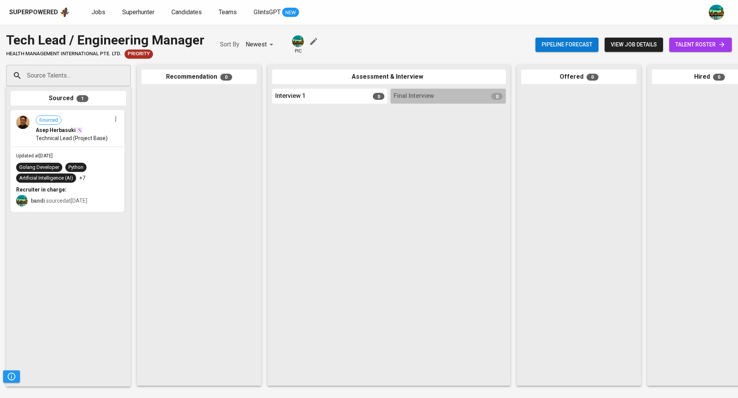
click at [67, 79] on input "Source Talents..." at bounding box center [65, 75] width 81 height 15
click at [118, 125] on div "Sourced Asep Herbasuki Technical Lead (Project Base)" at bounding box center [68, 128] width 112 height 35
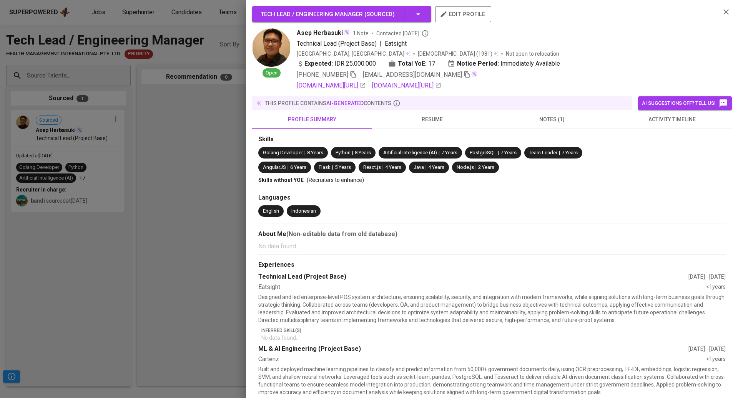
click at [74, 270] on div at bounding box center [369, 199] width 738 height 398
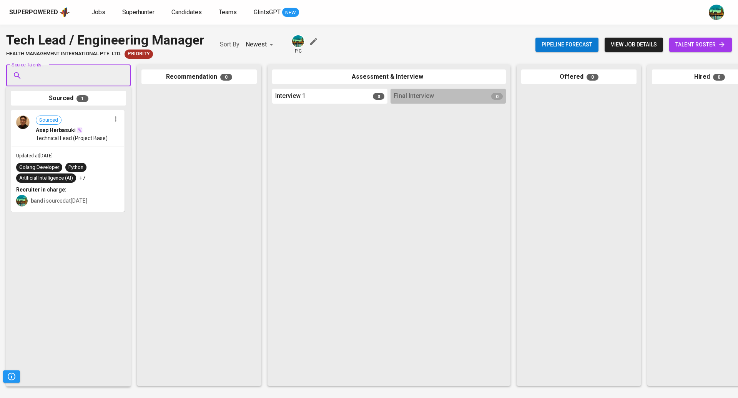
click at [116, 122] on icon "button" at bounding box center [116, 119] width 8 height 8
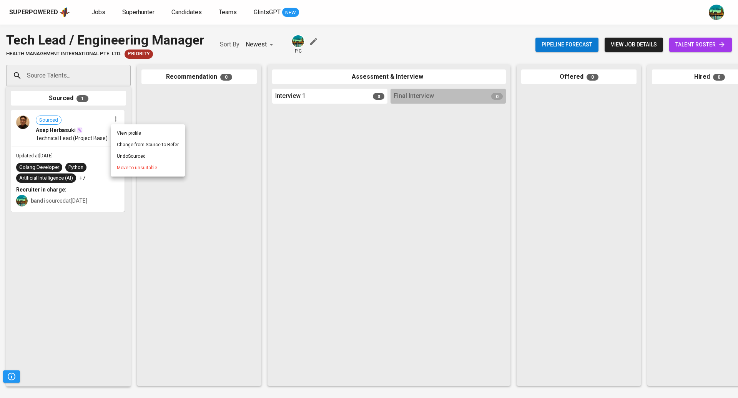
click at [133, 157] on li "Undo Sourced" at bounding box center [148, 157] width 74 height 12
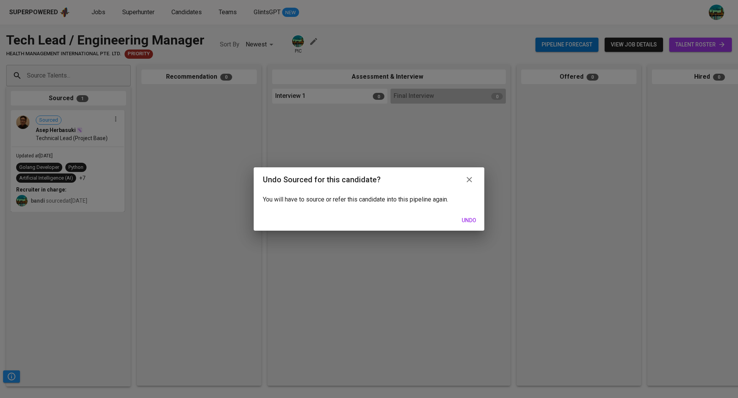
click at [470, 219] on span "Undo" at bounding box center [468, 221] width 18 height 10
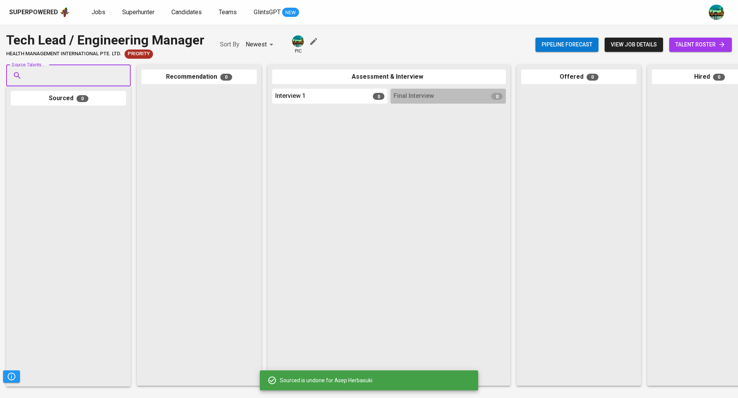
click at [698, 41] on span "talent roster" at bounding box center [700, 45] width 50 height 10
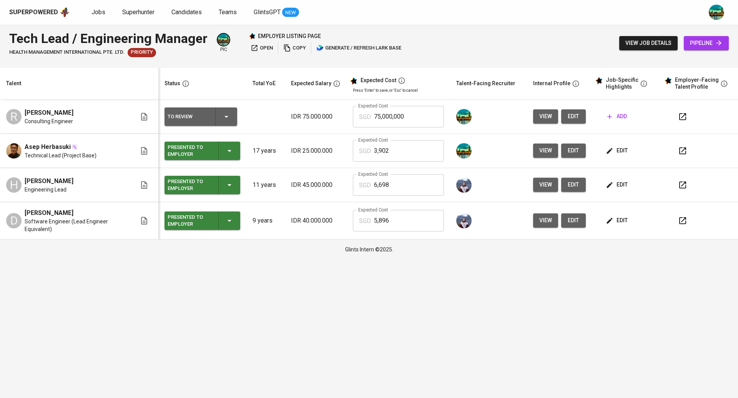
click at [620, 116] on span "add" at bounding box center [617, 117] width 20 height 10
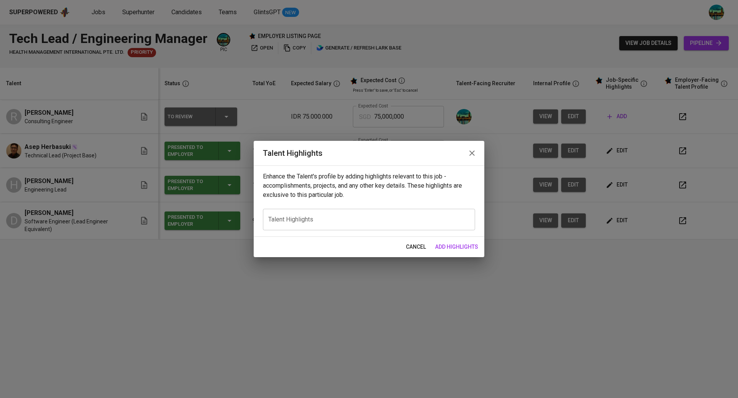
click at [378, 219] on textarea at bounding box center [368, 219] width 201 height 7
paste textarea "[EMAIL_ADDRESS][DOMAIN_NAME]"
type textarea "[EMAIL_ADDRESS][DOMAIN_NAME]"
paste textarea "Accomplished engineering leader with over 13 years of experience driving techni…"
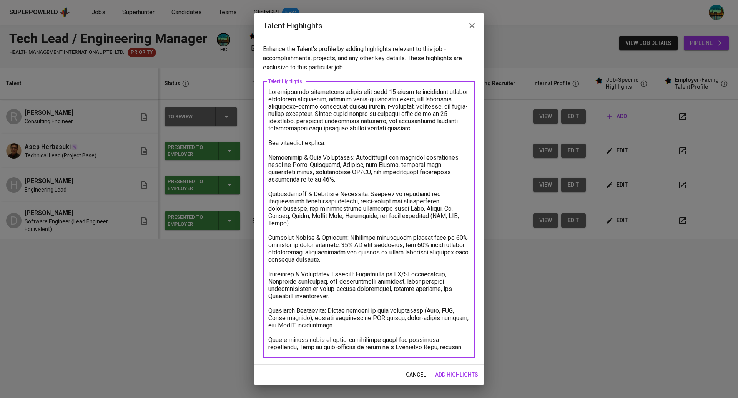
click at [314, 149] on textarea at bounding box center [368, 219] width 201 height 263
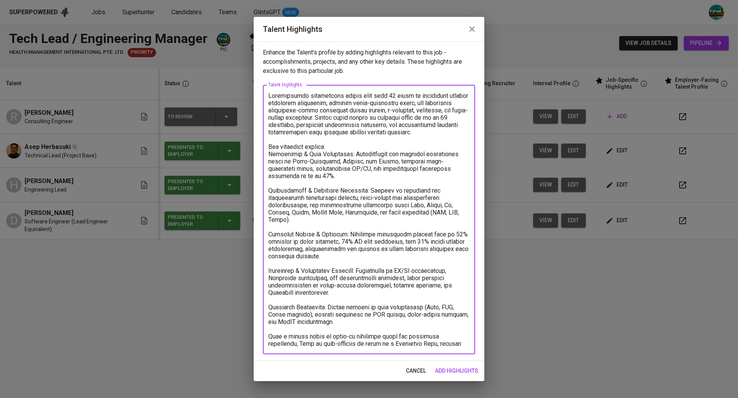
type textarea "Accomplished engineering leader with over 13 years of experience driving techni…"
click at [458, 371] on span "add highlights" at bounding box center [456, 371] width 43 height 10
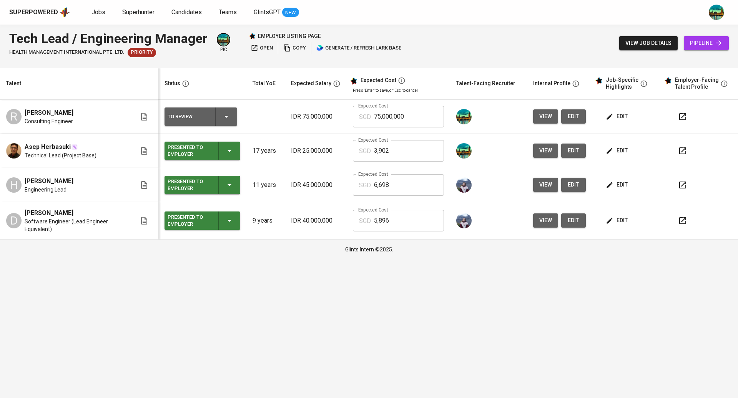
click at [679, 116] on icon "button" at bounding box center [682, 116] width 7 height 7
click at [623, 110] on button "edit" at bounding box center [617, 116] width 27 height 14
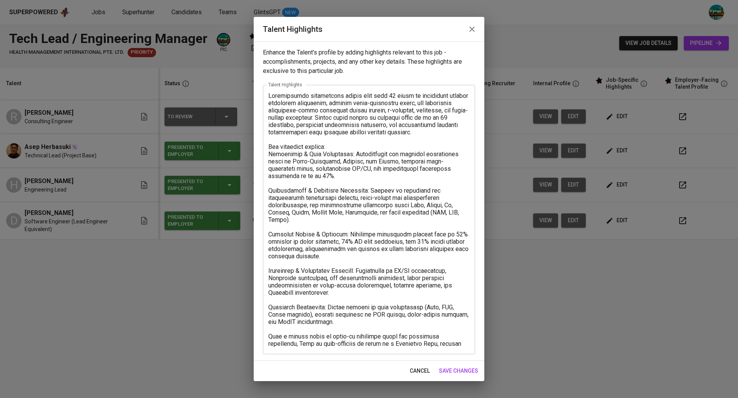
click at [476, 26] on button "button" at bounding box center [472, 29] width 18 height 18
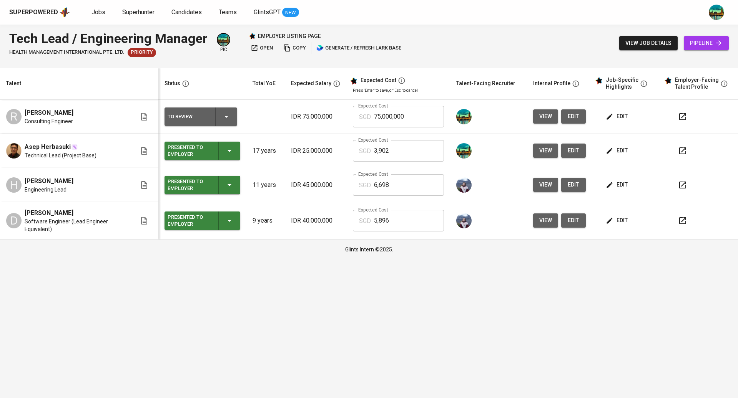
click at [620, 115] on span "edit" at bounding box center [617, 117] width 20 height 10
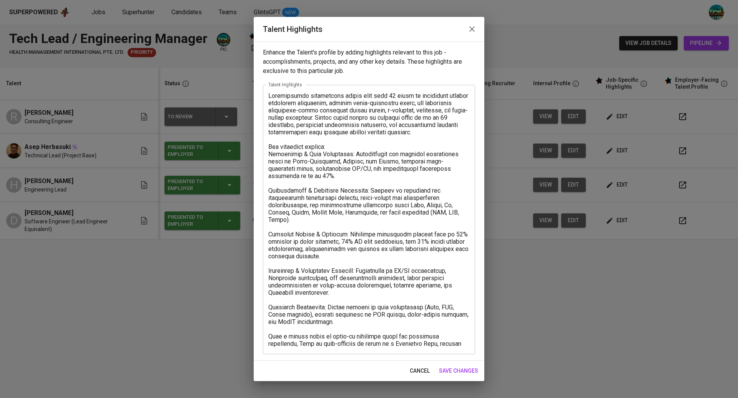
click at [469, 30] on icon "button" at bounding box center [471, 29] width 9 height 9
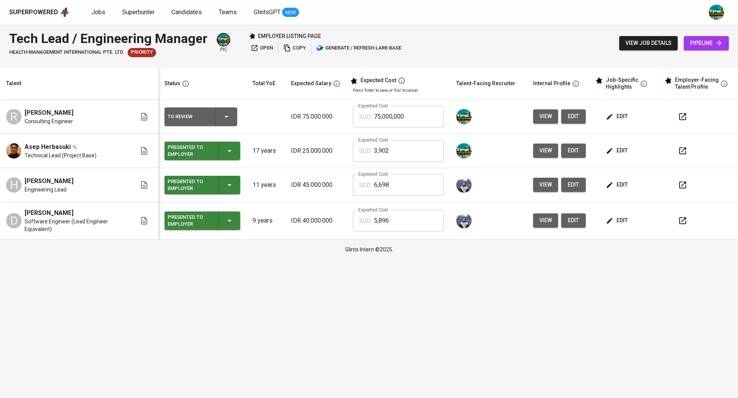
click at [620, 148] on span "edit" at bounding box center [617, 151] width 20 height 10
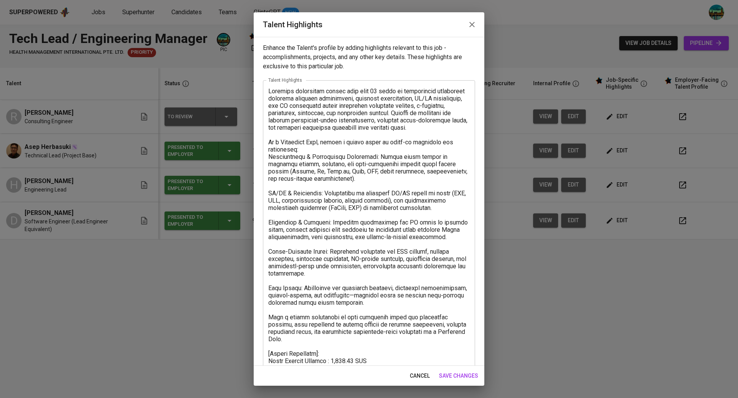
scroll to position [63, 0]
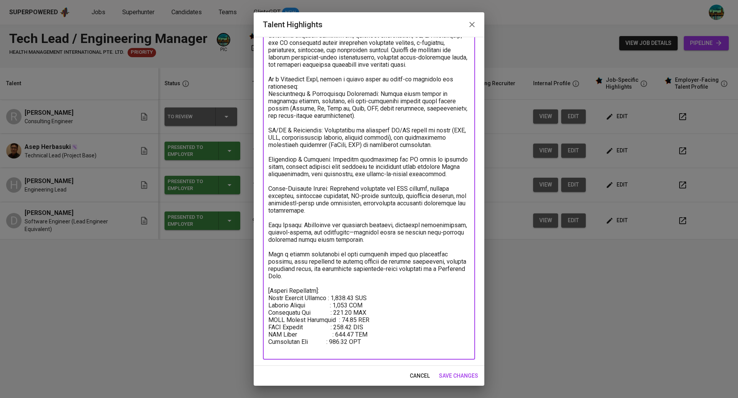
drag, startPoint x: 374, startPoint y: 344, endPoint x: 267, endPoint y: 291, distance: 119.6
click at [267, 291] on div "x Talent Highlights" at bounding box center [369, 188] width 212 height 343
click at [471, 24] on icon "button" at bounding box center [471, 24] width 5 height 5
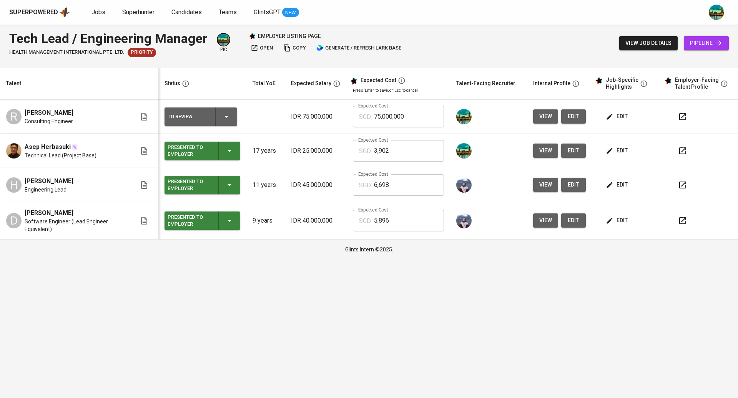
click at [616, 146] on button "edit" at bounding box center [617, 151] width 27 height 14
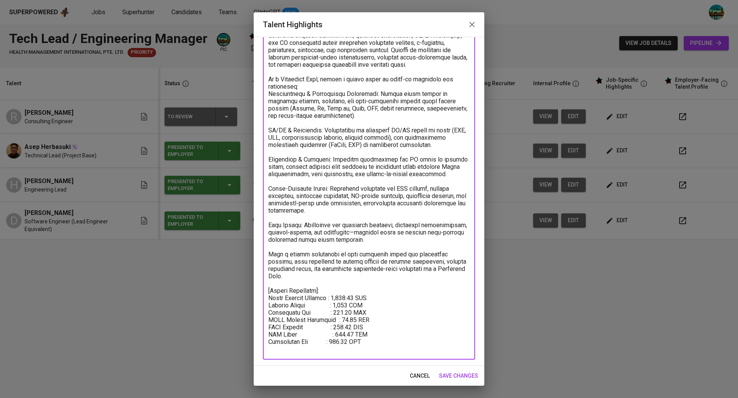
drag, startPoint x: 381, startPoint y: 339, endPoint x: 256, endPoint y: 290, distance: 134.0
click at [256, 290] on div "Enhance the Talent's profile by adding highlights relevant to this job - accomp…" at bounding box center [369, 201] width 230 height 329
click at [471, 27] on icon "button" at bounding box center [471, 24] width 9 height 9
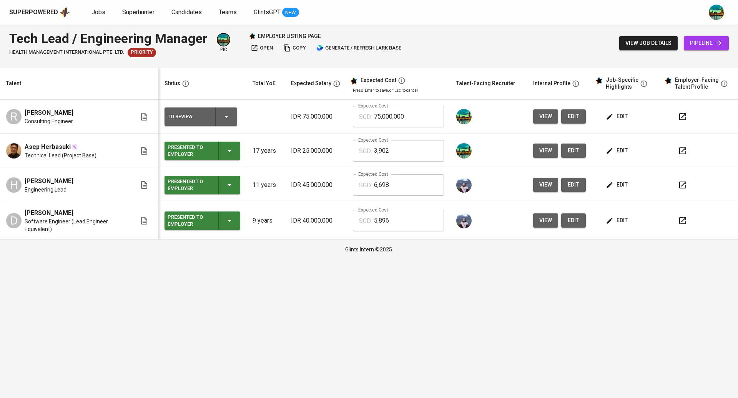
click at [616, 116] on span "edit" at bounding box center [617, 117] width 20 height 10
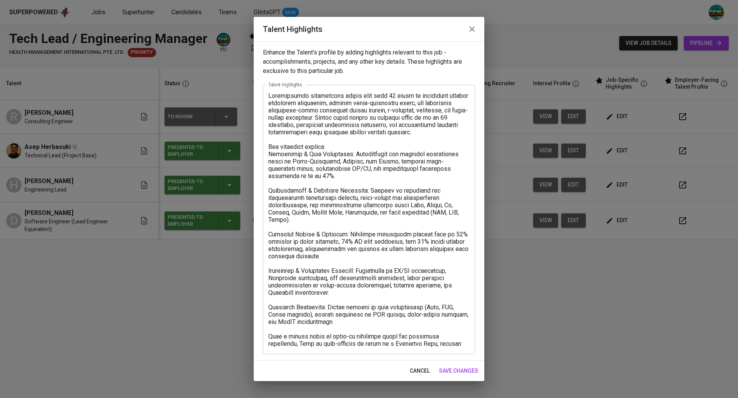
click at [441, 346] on textarea at bounding box center [368, 219] width 201 height 255
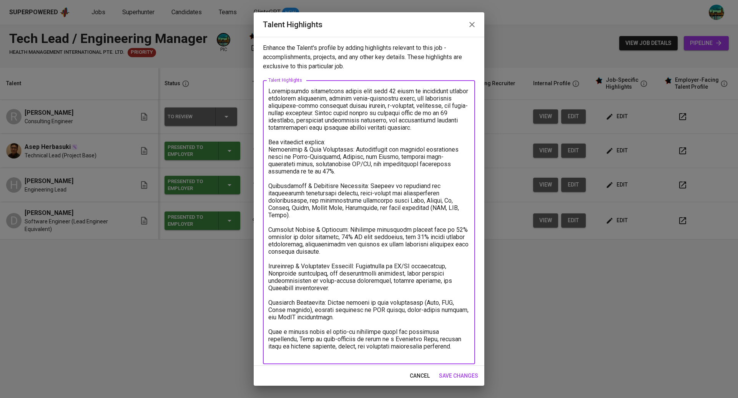
paste textarea "[Salary Breakdown]: Total Monthly Package : 3,901.40 SGD Monthly Salary : 2,800…"
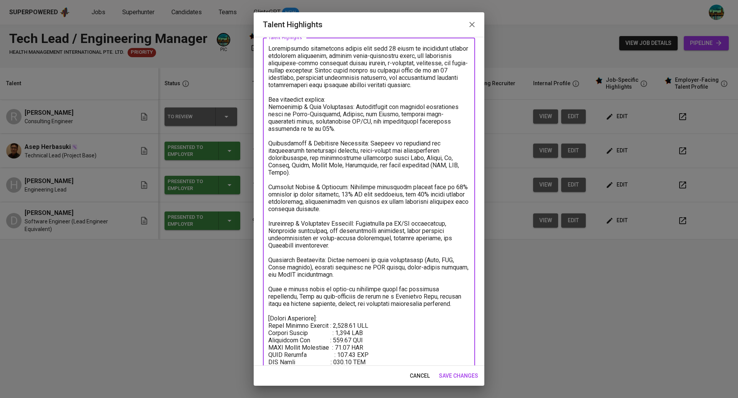
scroll to position [56, 0]
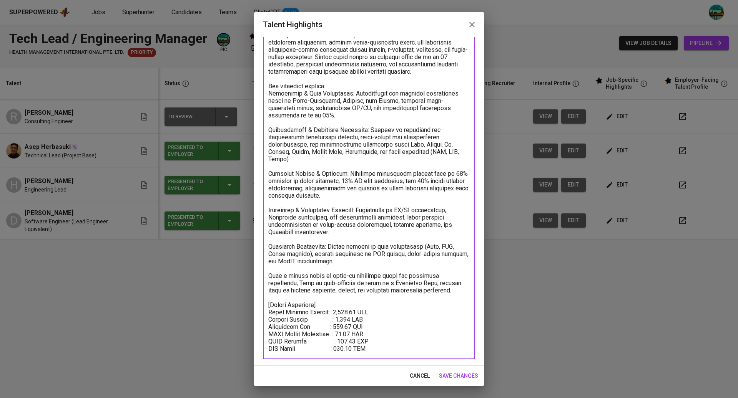
click at [340, 312] on textarea at bounding box center [368, 191] width 201 height 321
click at [340, 320] on textarea at bounding box center [368, 191] width 201 height 321
click at [346, 335] on textarea at bounding box center [368, 191] width 201 height 321
click at [347, 340] on textarea at bounding box center [368, 191] width 201 height 321
click at [355, 342] on textarea at bounding box center [368, 191] width 201 height 321
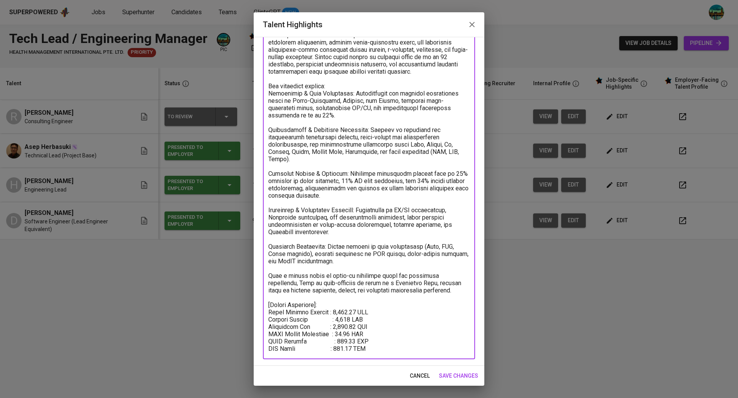
click at [337, 305] on textarea at bounding box center [368, 191] width 201 height 321
type textarea "Accomplished engineering leader with over 13 years of experience driving techni…"
click at [456, 371] on span "save changes" at bounding box center [458, 376] width 39 height 10
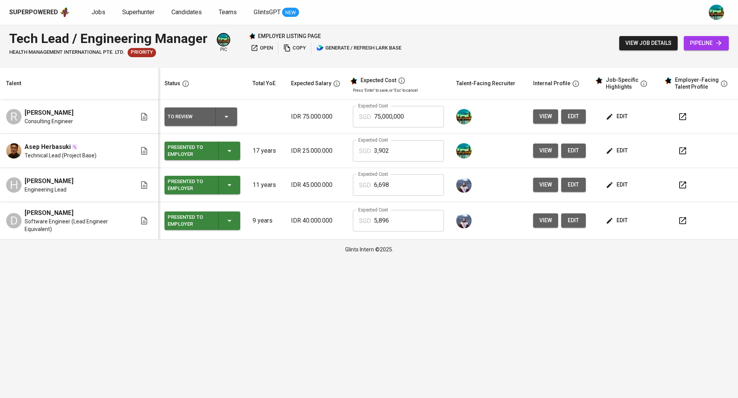
click at [575, 114] on span "edit" at bounding box center [573, 117] width 12 height 10
click at [620, 120] on span "edit" at bounding box center [617, 117] width 20 height 10
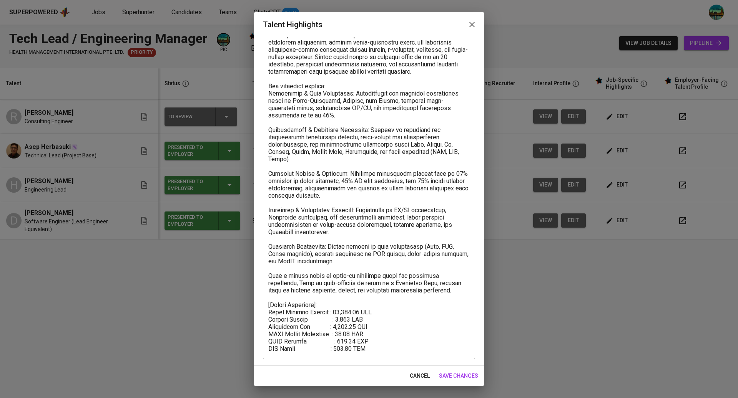
click at [443, 283] on textarea at bounding box center [368, 191] width 201 height 321
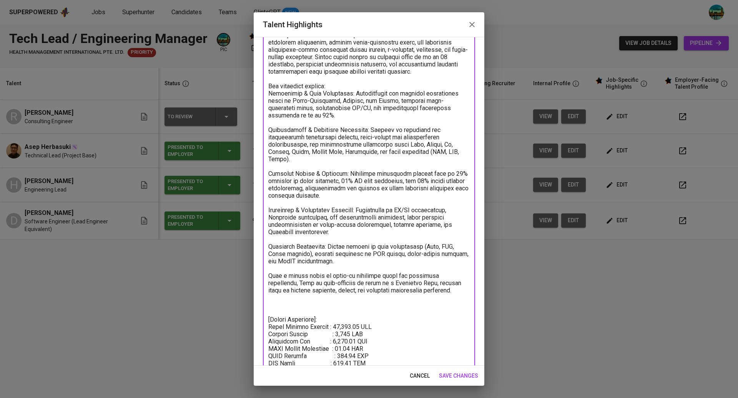
paste textarea "Certifications: ● ● ● ● ● ● ● Architecting with Google Kubernetes Engine - Goog…"
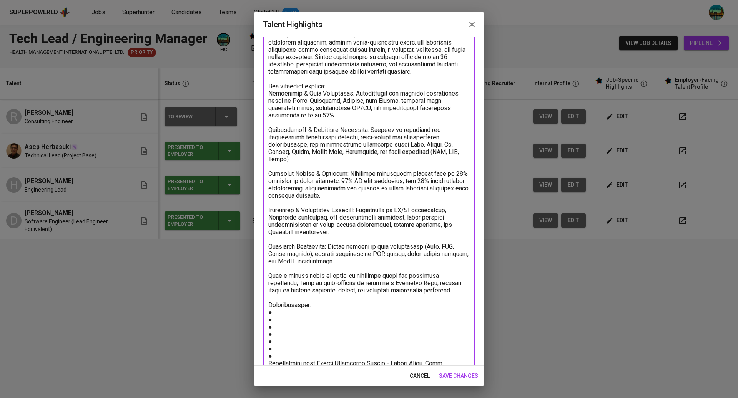
scroll to position [123, 0]
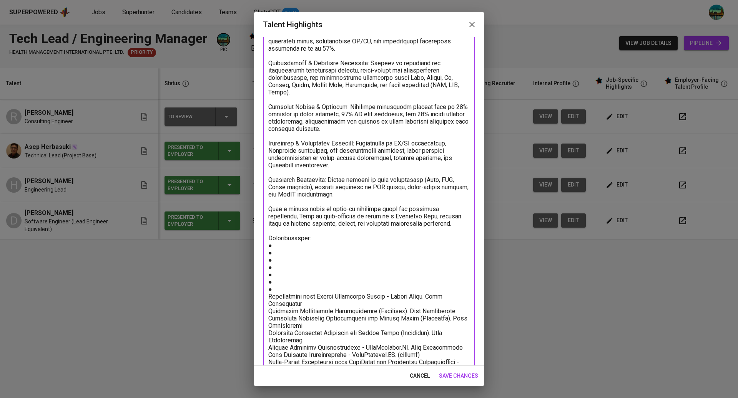
drag, startPoint x: 297, startPoint y: 296, endPoint x: 262, endPoint y: 289, distance: 35.3
click at [262, 289] on div "Enhance the Talent's profile by adding highlights relevant to this job - accomp…" at bounding box center [369, 201] width 230 height 329
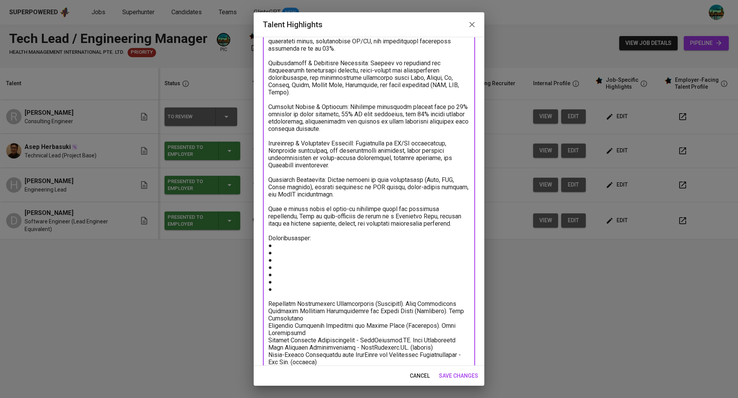
click at [279, 239] on textarea at bounding box center [368, 195] width 201 height 460
paste textarea "Architecting with Google Kubernetes Engine - Google Cloud. View Certificate"
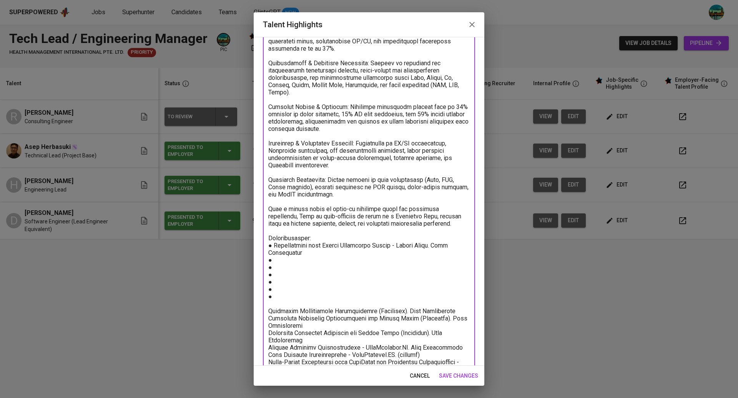
click at [268, 245] on textarea at bounding box center [368, 198] width 201 height 467
click at [302, 245] on textarea at bounding box center [368, 198] width 201 height 467
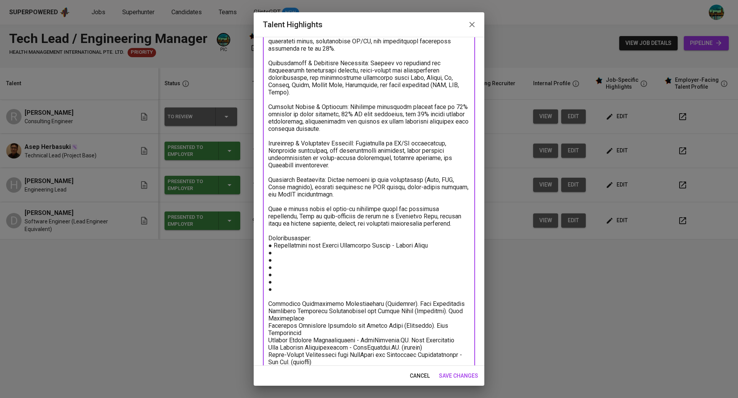
drag, startPoint x: 406, startPoint y: 296, endPoint x: 268, endPoint y: 297, distance: 137.9
click at [268, 297] on textarea at bounding box center [368, 195] width 201 height 460
click at [279, 245] on textarea at bounding box center [368, 195] width 201 height 460
paste textarea "Confluent Fundamentals Accreditation (Confluent)"
drag, startPoint x: 269, startPoint y: 304, endPoint x: 438, endPoint y: 304, distance: 169.0
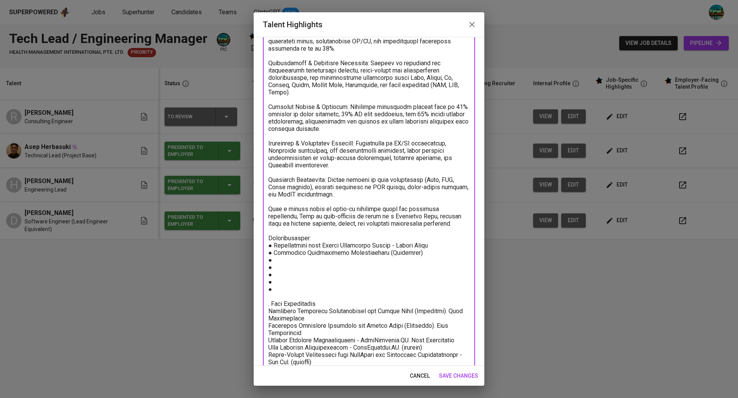
click at [438, 304] on textarea at bounding box center [368, 195] width 201 height 460
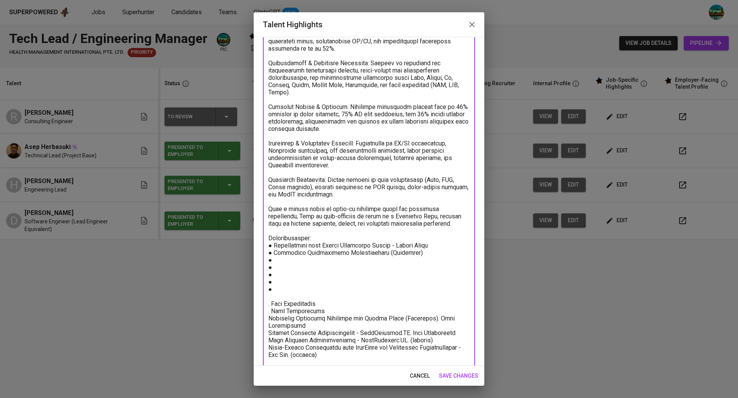
click at [311, 252] on textarea at bounding box center [368, 191] width 201 height 453
paste textarea "Confluent Certified Administrator for Apache Kafka (Confluent)"
drag, startPoint x: 268, startPoint y: 312, endPoint x: 429, endPoint y: 315, distance: 160.6
click at [429, 315] on textarea at bounding box center [368, 191] width 201 height 453
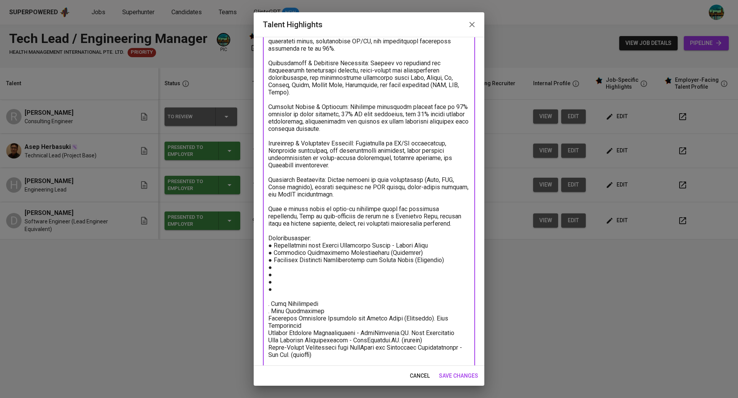
drag, startPoint x: 429, startPoint y: 313, endPoint x: 265, endPoint y: 313, distance: 164.0
click at [265, 313] on div "x Talent Highlights" at bounding box center [369, 190] width 212 height 467
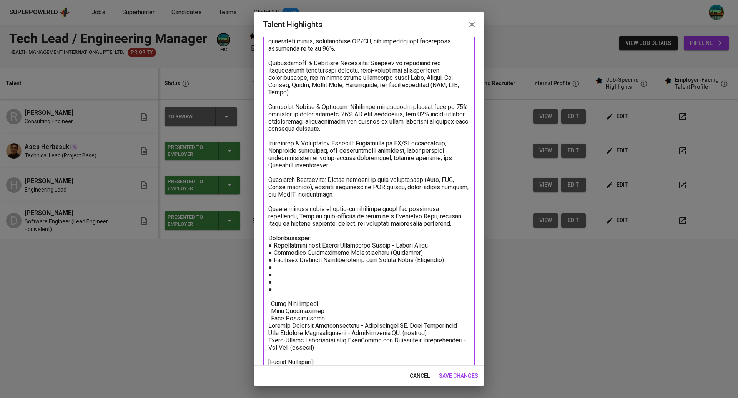
click at [277, 262] on textarea at bounding box center [368, 187] width 201 height 445
paste textarea "Confluent Certified Developer for Apache Kafka (Confluent)"
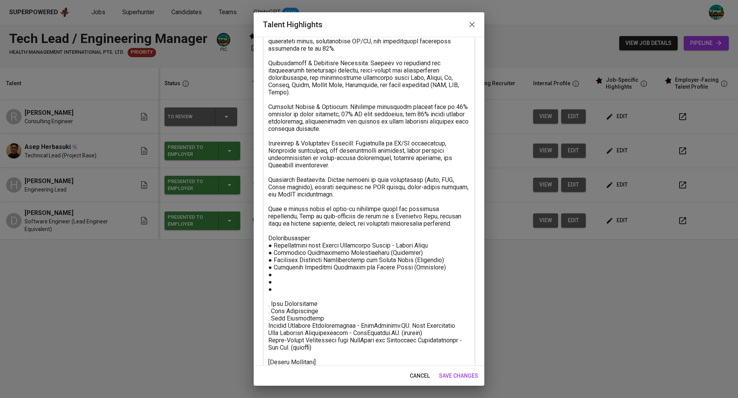
drag, startPoint x: 267, startPoint y: 319, endPoint x: 298, endPoint y: 313, distance: 31.3
click at [298, 313] on div "x Talent Highlights" at bounding box center [369, 186] width 212 height 459
drag, startPoint x: 267, startPoint y: 318, endPoint x: 380, endPoint y: 310, distance: 112.8
click at [377, 310] on div "x Talent Highlights" at bounding box center [369, 186] width 212 height 459
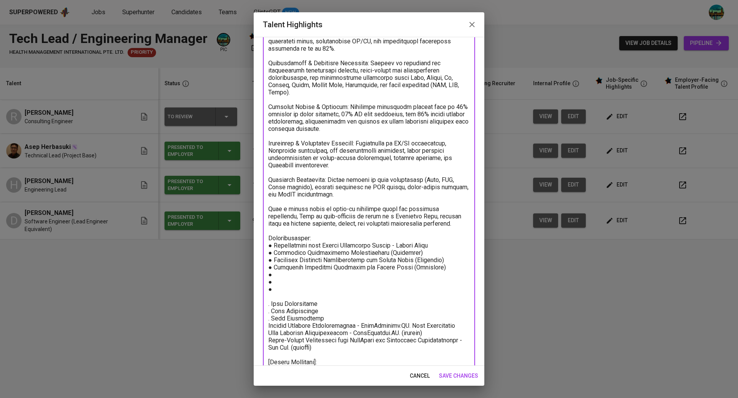
drag, startPoint x: 407, startPoint y: 317, endPoint x: 261, endPoint y: 321, distance: 145.6
click at [261, 321] on div "Enhance the Talent's profile by adding highlights relevant to this job - accomp…" at bounding box center [369, 201] width 230 height 329
click at [283, 268] on textarea at bounding box center [368, 187] width 201 height 445
paste textarea "Machine Learning Specialization - DeepLearning.AI"
drag, startPoint x: 269, startPoint y: 325, endPoint x: 438, endPoint y: 324, distance: 168.6
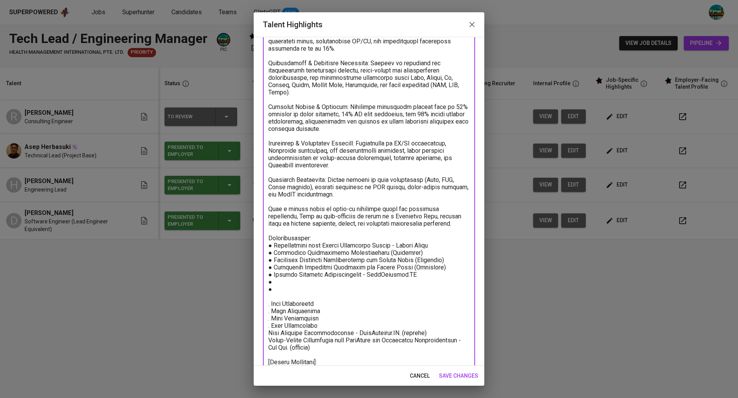
click at [438, 324] on textarea at bounding box center [368, 187] width 201 height 445
click at [310, 274] on textarea at bounding box center [368, 187] width 201 height 445
paste textarea "Deep Learning Specialization - DeepLearning.AI. (ongoing)"
drag, startPoint x: 331, startPoint y: 338, endPoint x: 267, endPoint y: 331, distance: 63.8
click at [267, 331] on div "x Talent Highlights" at bounding box center [369, 186] width 212 height 459
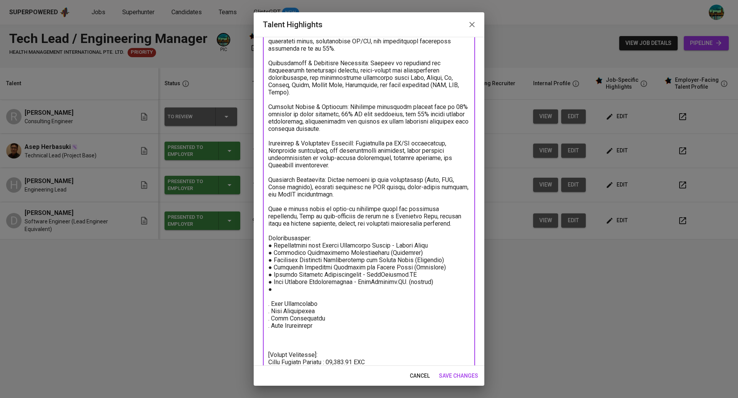
click at [281, 279] on textarea at bounding box center [368, 184] width 201 height 438
paste textarea "Cloud-Native Development with OpenShift and Kubernetes Specialization - Red Hat…"
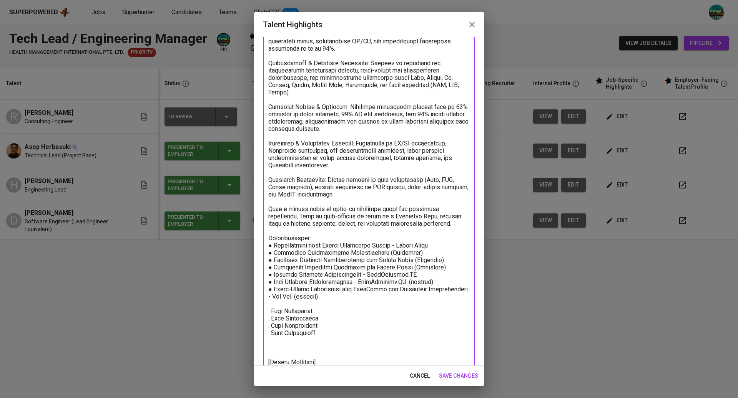
drag, startPoint x: 287, startPoint y: 343, endPoint x: 257, endPoint y: 301, distance: 51.6
click at [257, 301] on div "Enhance the Talent's profile by adding highlights relevant to this job - accomp…" at bounding box center [369, 201] width 230 height 329
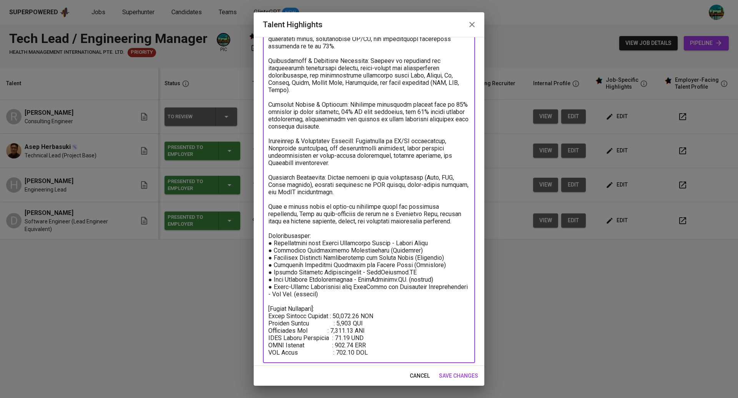
scroll to position [129, 0]
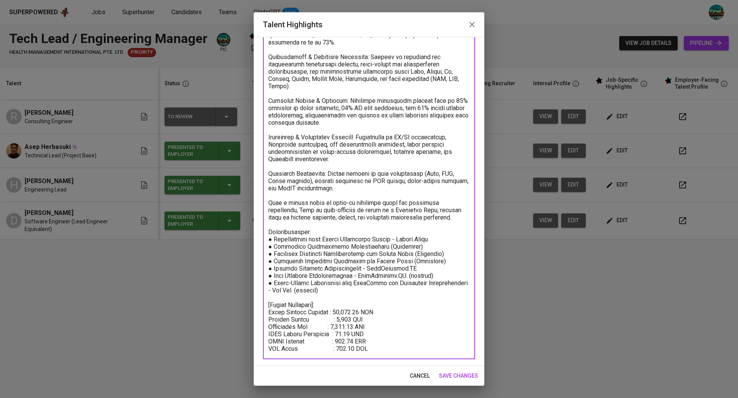
type textarea "Accomplished engineering leader with over 13 years of experience driving techni…"
click at [455, 377] on span "save changes" at bounding box center [458, 376] width 39 height 10
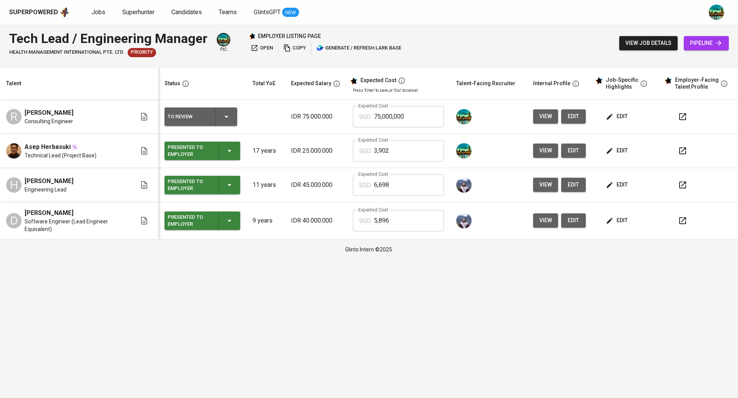
click at [624, 149] on span "edit" at bounding box center [617, 151] width 20 height 10
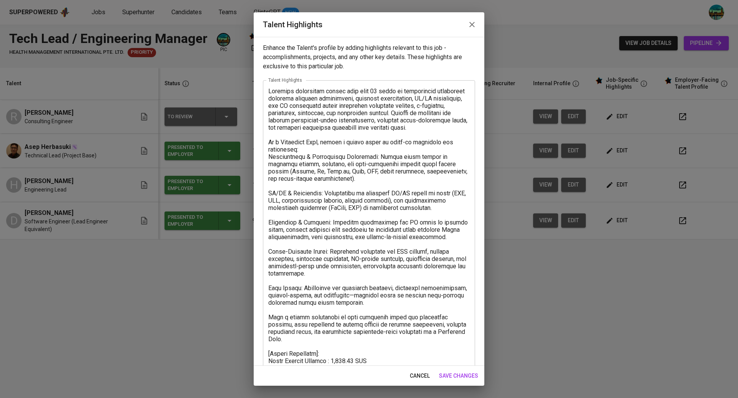
scroll to position [63, 0]
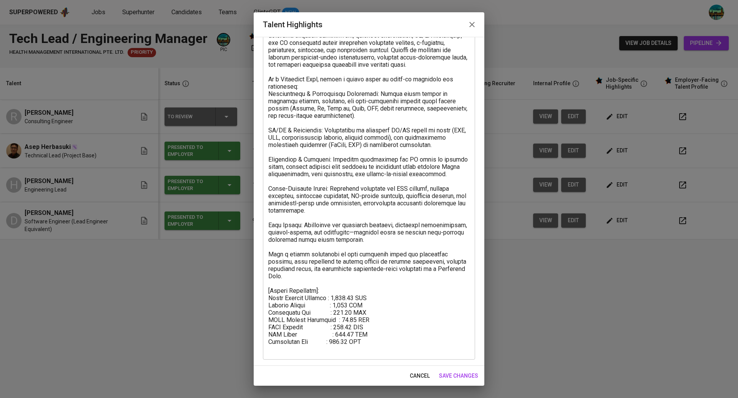
click at [472, 30] on button "button" at bounding box center [472, 24] width 18 height 18
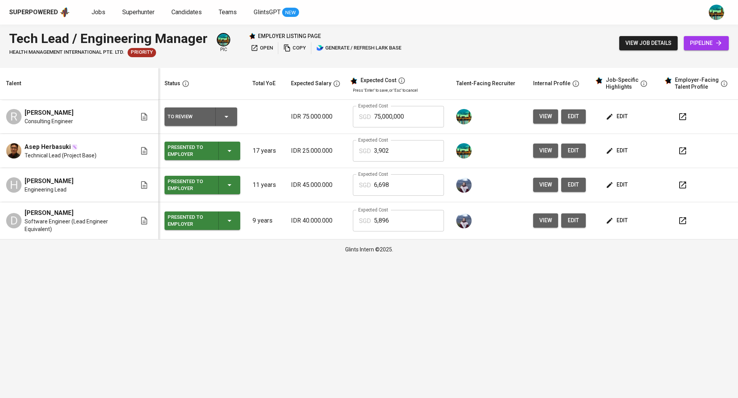
click at [619, 114] on span "edit" at bounding box center [617, 117] width 20 height 10
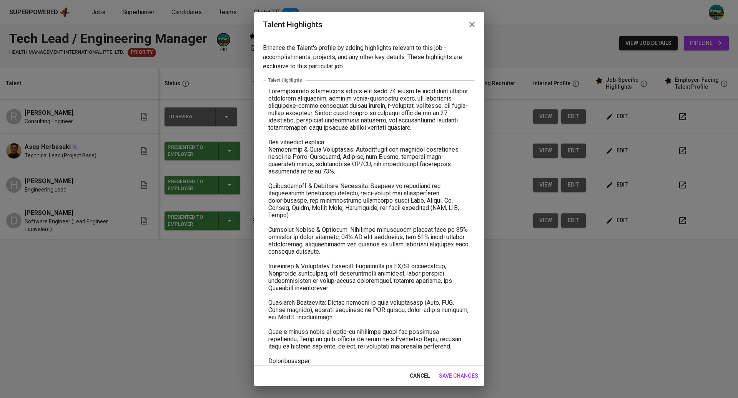
scroll to position [129, 0]
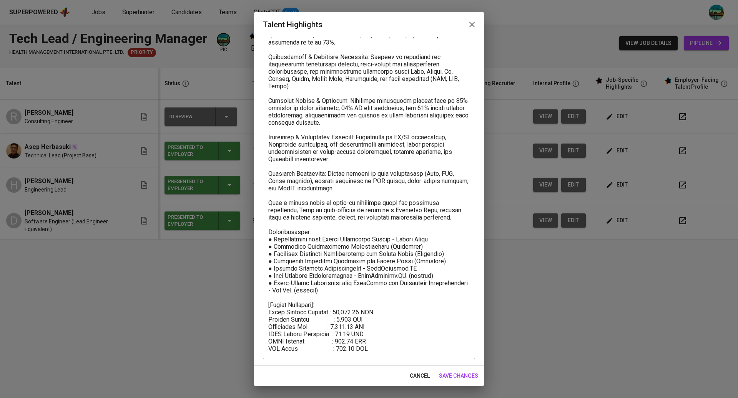
click at [471, 26] on icon "button" at bounding box center [471, 24] width 9 height 9
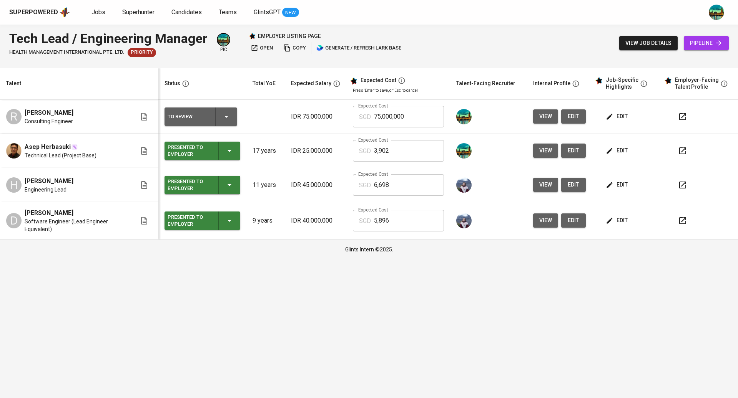
click at [419, 114] on input "75,000,000" at bounding box center [409, 117] width 70 height 22
type input "7"
type input "12,103"
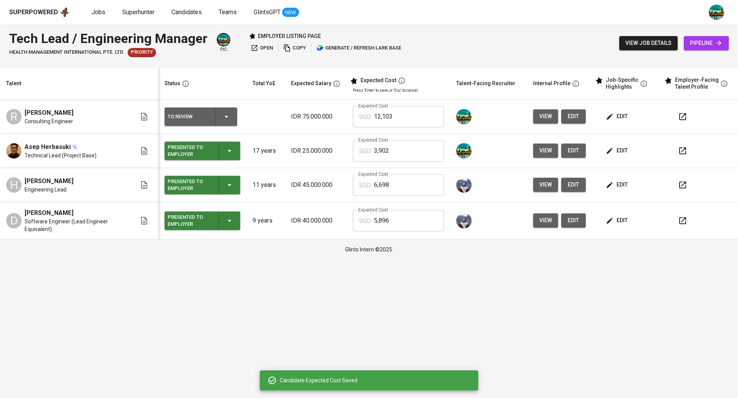
click at [621, 115] on span "edit" at bounding box center [617, 117] width 20 height 10
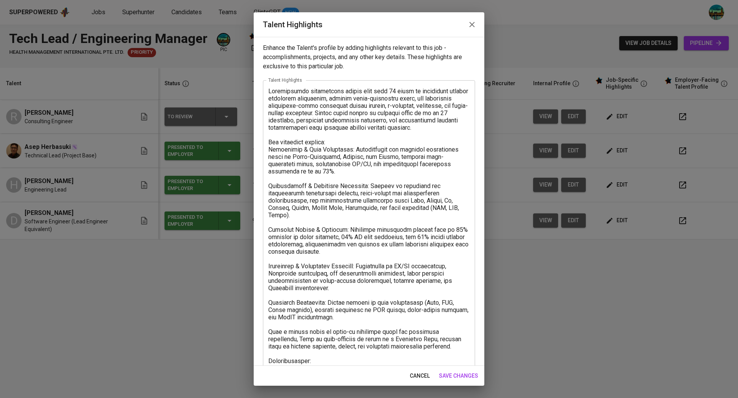
click at [471, 25] on icon "button" at bounding box center [471, 24] width 5 height 5
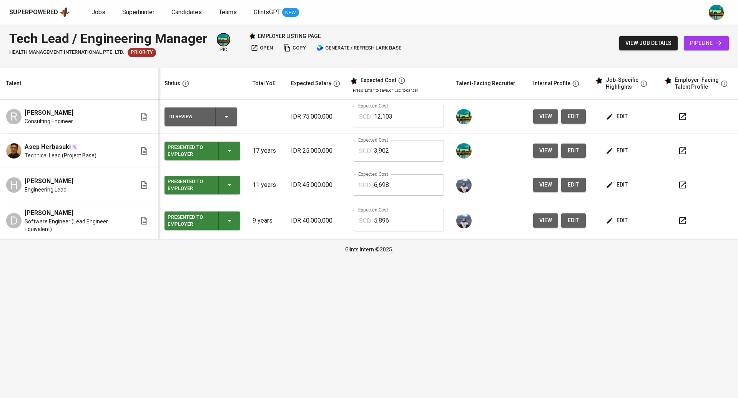
click at [570, 118] on span "edit" at bounding box center [573, 117] width 12 height 10
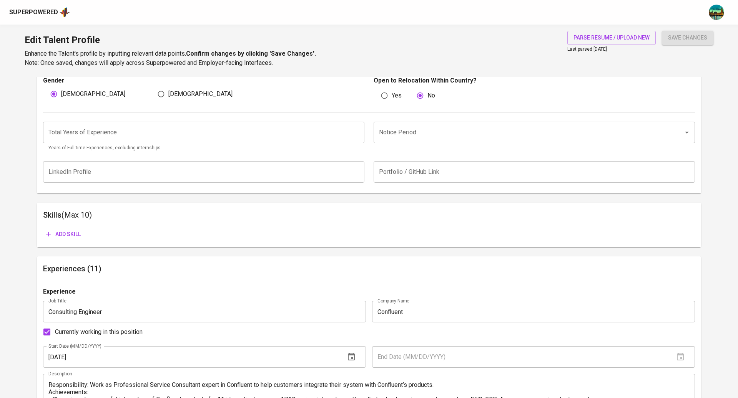
scroll to position [279, 0]
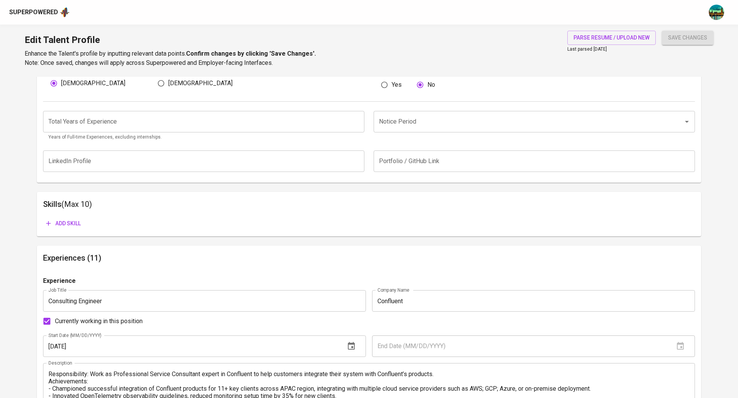
click at [68, 221] on span "Add skill" at bounding box center [63, 224] width 35 height 10
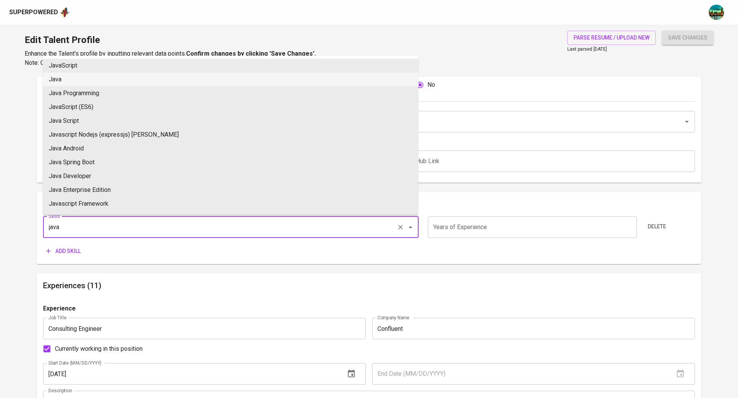
click at [78, 77] on li "Java" at bounding box center [230, 80] width 375 height 14
type input "Java"
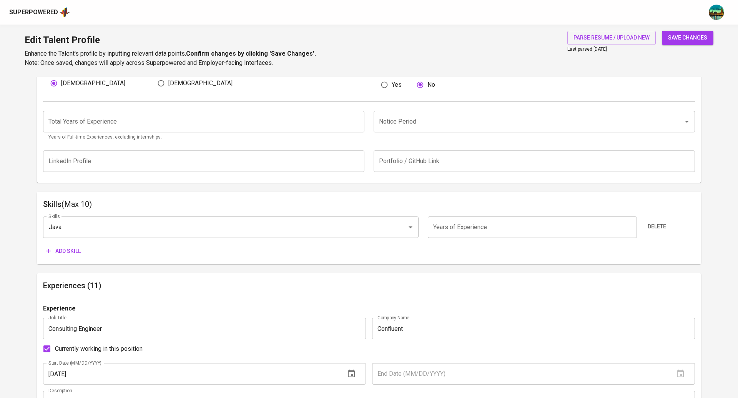
click at [474, 227] on input "number" at bounding box center [532, 228] width 209 height 22
type input "14"
click at [69, 250] on span "Add skill" at bounding box center [63, 252] width 35 height 10
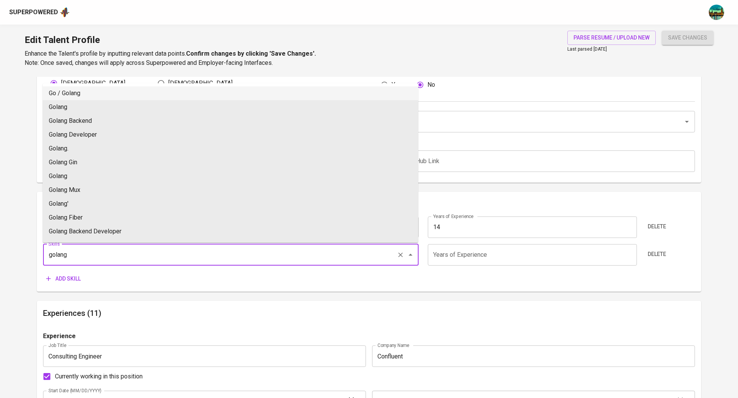
click at [99, 90] on li "Go / Golang" at bounding box center [230, 93] width 375 height 14
type input "Go / Golang"
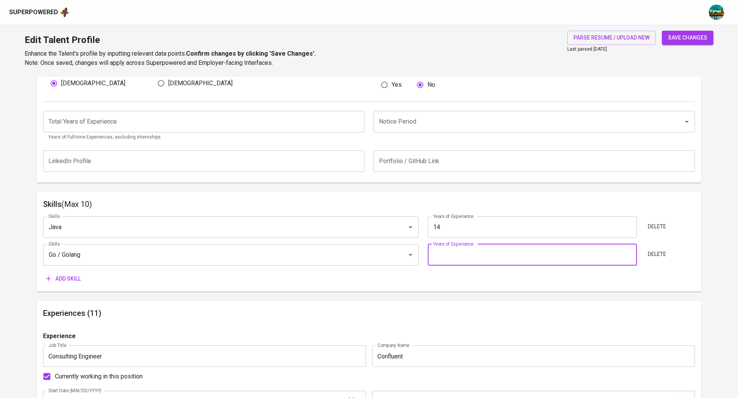
click at [459, 256] on input "number" at bounding box center [532, 255] width 209 height 22
type input "5"
click at [60, 280] on span "Add skill" at bounding box center [63, 279] width 35 height 10
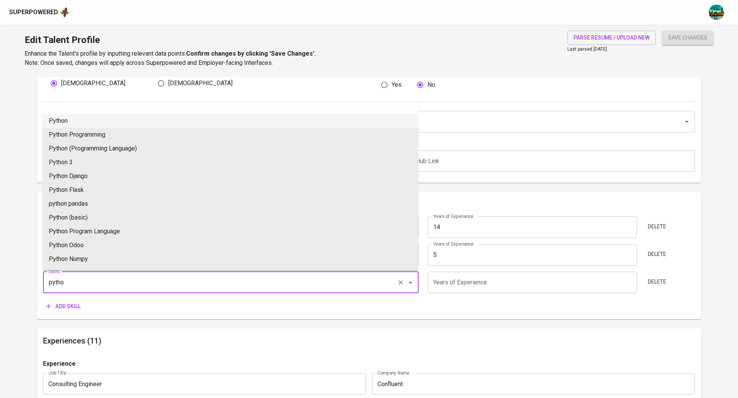
click at [95, 120] on li "Python" at bounding box center [230, 121] width 375 height 14
type input "Python"
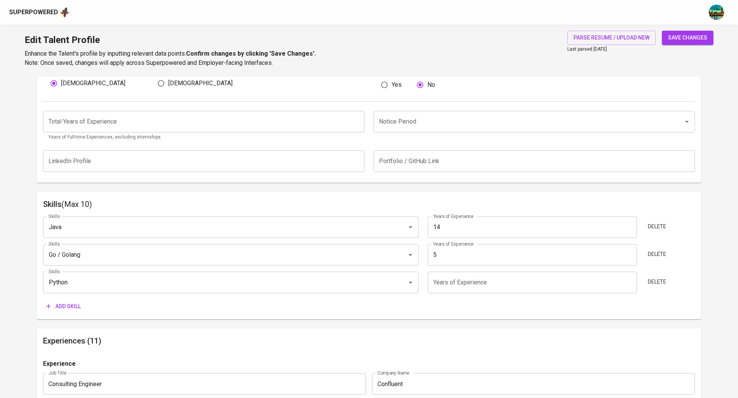
click at [514, 286] on input "number" at bounding box center [532, 283] width 209 height 22
type input "2"
click at [74, 308] on span "Add skill" at bounding box center [63, 307] width 35 height 10
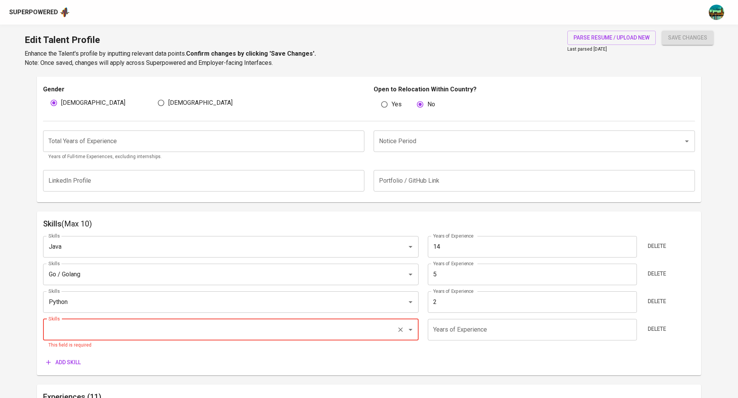
scroll to position [262, 0]
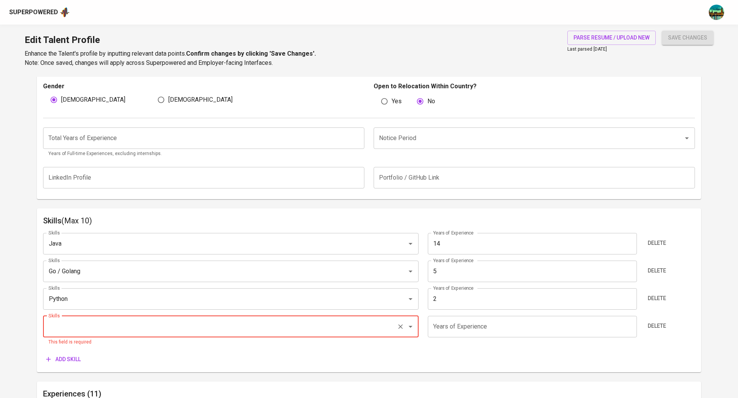
click at [681, 86] on p "Open to Relocation Within Country?" at bounding box center [533, 86] width 321 height 9
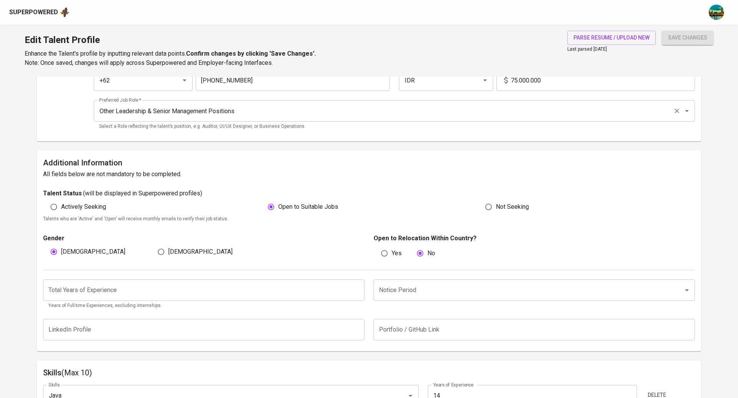
scroll to position [117, 0]
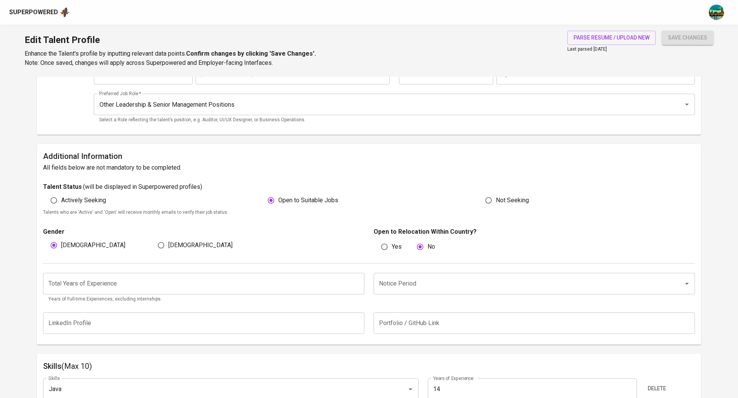
click at [416, 287] on input "Notice Period" at bounding box center [523, 284] width 293 height 15
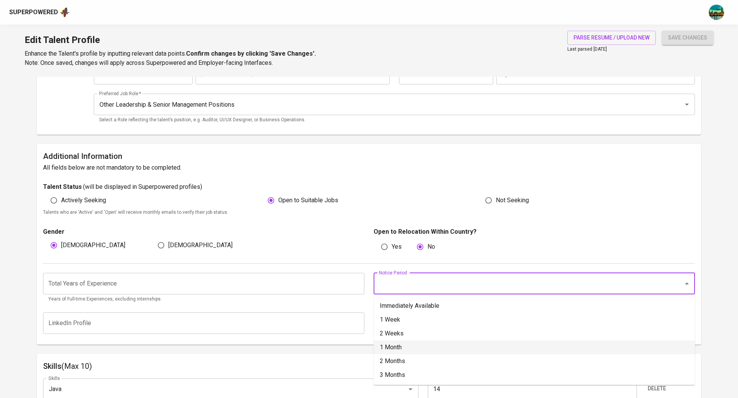
click at [401, 351] on li "1 Month" at bounding box center [533, 348] width 321 height 14
type input "1 Month"
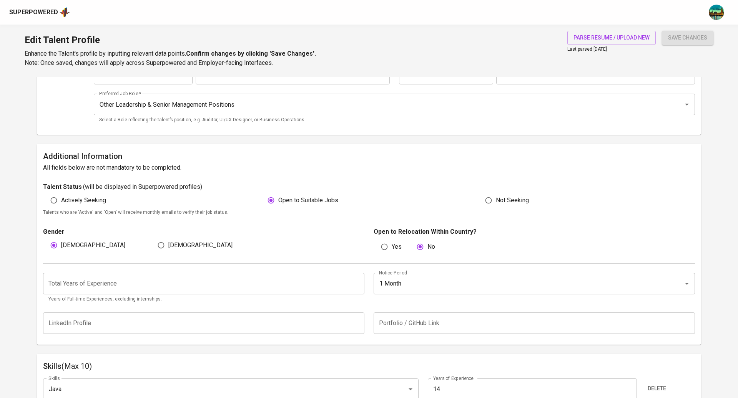
click at [167, 287] on input "number" at bounding box center [203, 284] width 321 height 22
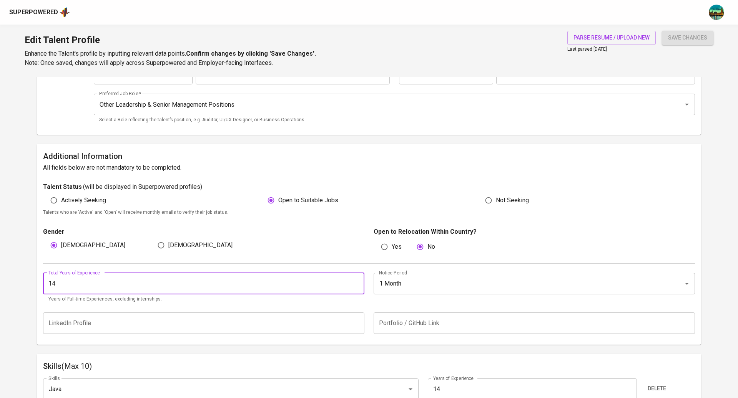
type input "14"
click at [422, 185] on div "Talent Status ( will be displayed in Superpowered profiles )" at bounding box center [369, 186] width 652 height 9
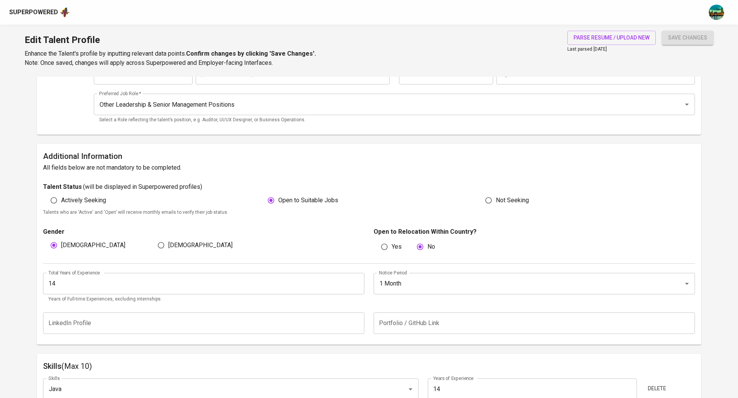
click at [406, 171] on h6 "All fields below are not mandatory to be completed." at bounding box center [369, 167] width 652 height 11
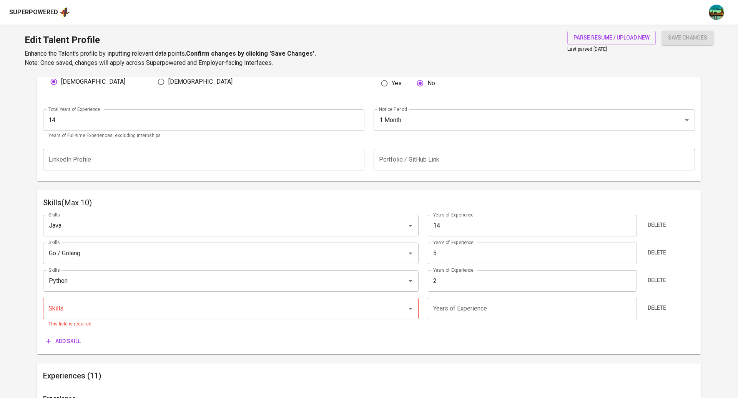
scroll to position [285, 0]
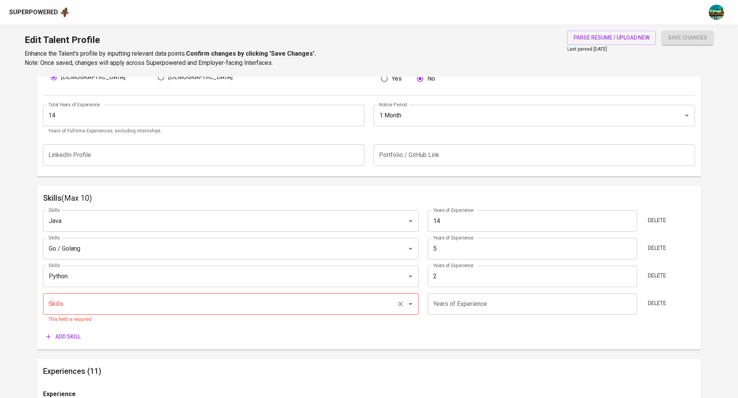
click at [232, 304] on input "Skills" at bounding box center [219, 304] width 347 height 15
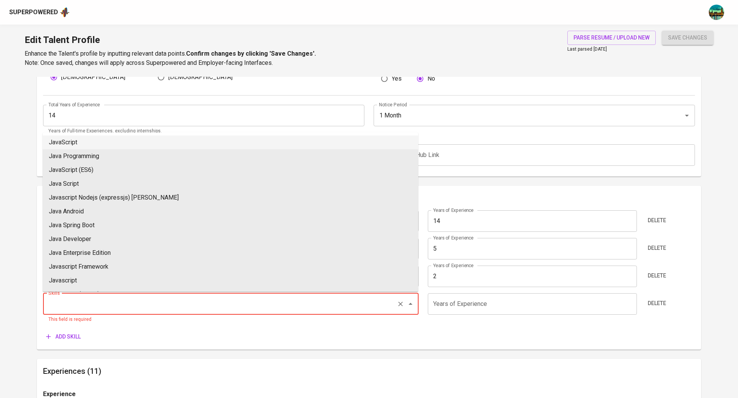
click at [237, 336] on div "Add skill" at bounding box center [369, 337] width 652 height 14
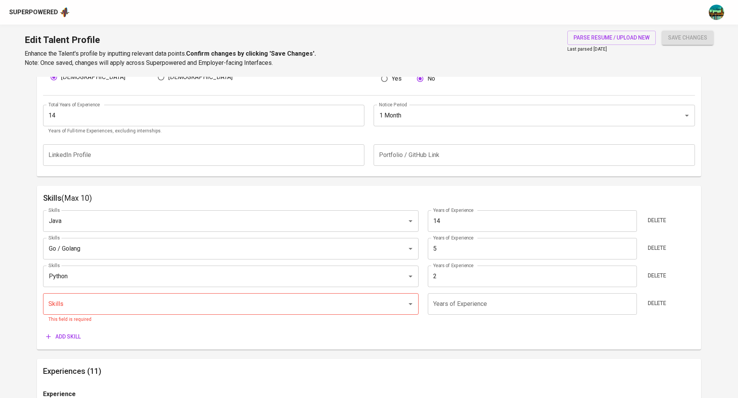
click at [237, 336] on div "Add skill" at bounding box center [369, 337] width 652 height 14
click at [660, 303] on span "Delete" at bounding box center [656, 304] width 18 height 10
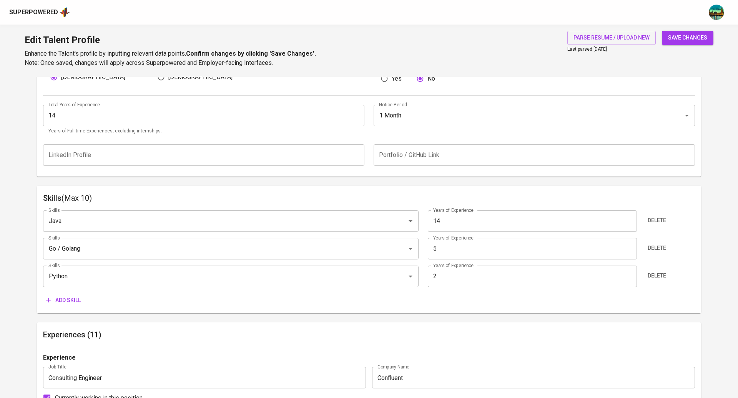
click at [680, 41] on span "save changes" at bounding box center [687, 38] width 39 height 10
click at [73, 306] on button "Add skill" at bounding box center [63, 300] width 41 height 14
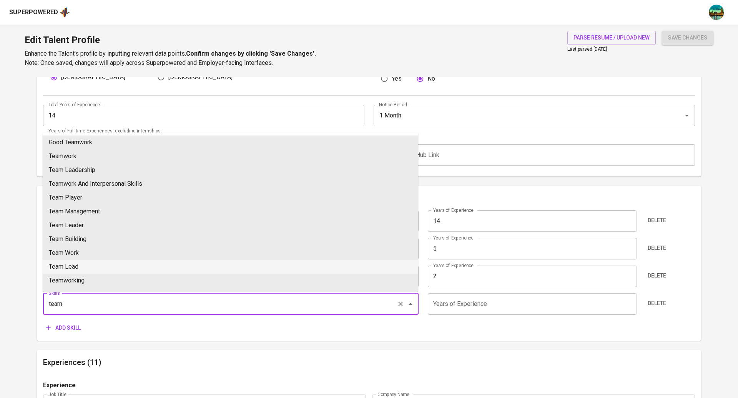
click at [98, 265] on li "Team Lead" at bounding box center [230, 267] width 375 height 14
type input "Team Lead"
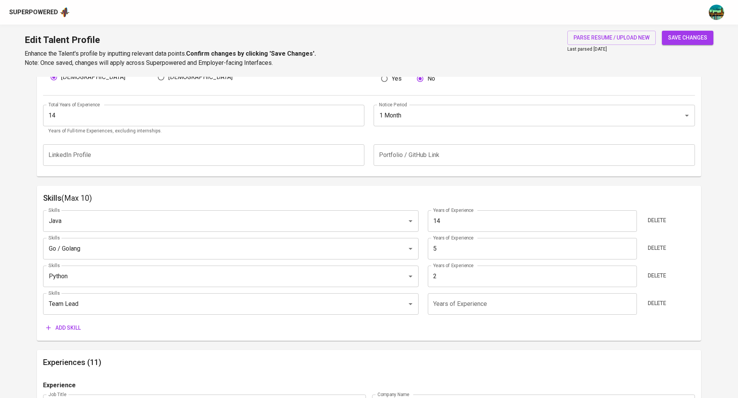
click at [535, 308] on input "number" at bounding box center [532, 304] width 209 height 22
type input "10"
click at [434, 336] on div "Skills (Max 10) Skills Java Skills Years of Experience 14 Years of Experience D…" at bounding box center [369, 264] width 664 height 156
click at [697, 40] on span "save changes" at bounding box center [687, 38] width 39 height 10
type input "Team Lead"
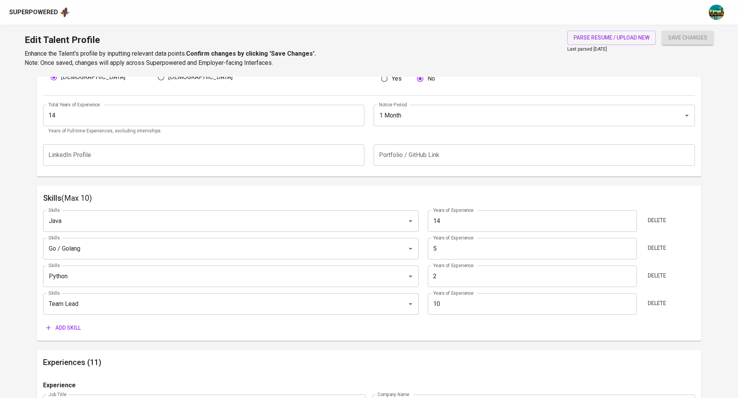
type input "10"
type input "Go / Golang"
type input "5"
type input "Python"
type input "2"
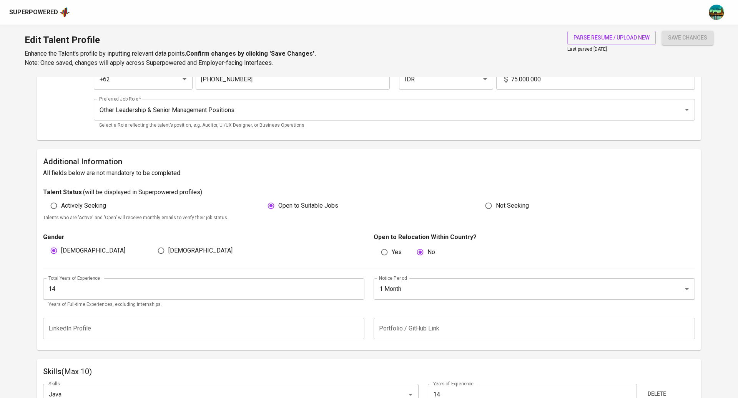
scroll to position [119, 0]
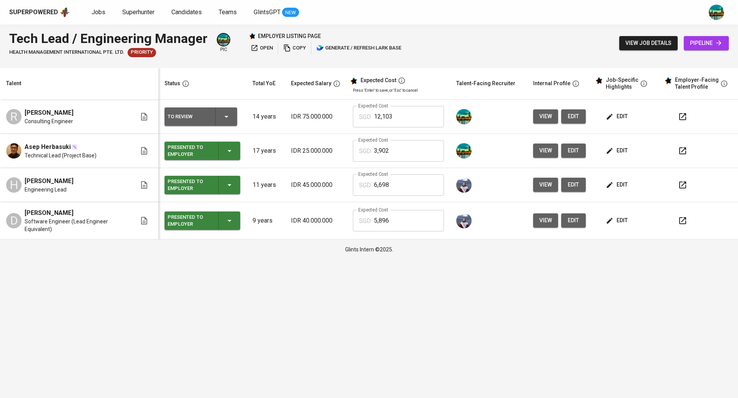
click at [231, 116] on icon "button" at bounding box center [226, 116] width 9 height 9
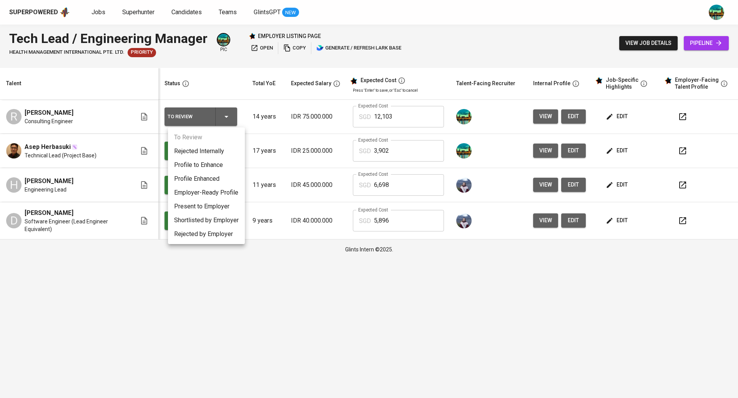
click at [217, 211] on li "Present to Employer" at bounding box center [206, 207] width 77 height 14
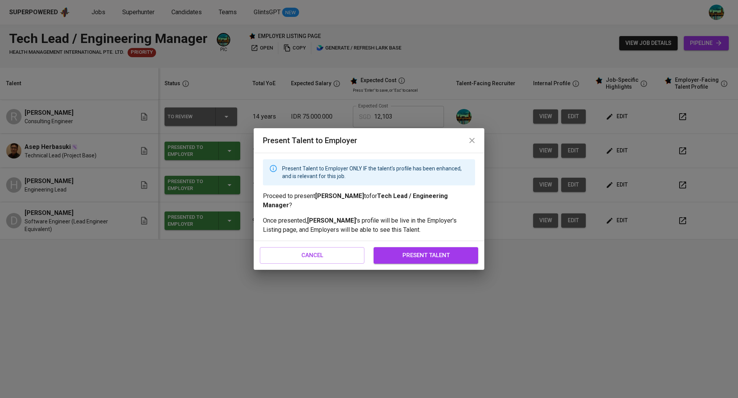
click at [430, 252] on span "present talent" at bounding box center [426, 255] width 88 height 10
